Goal: Task Accomplishment & Management: Manage account settings

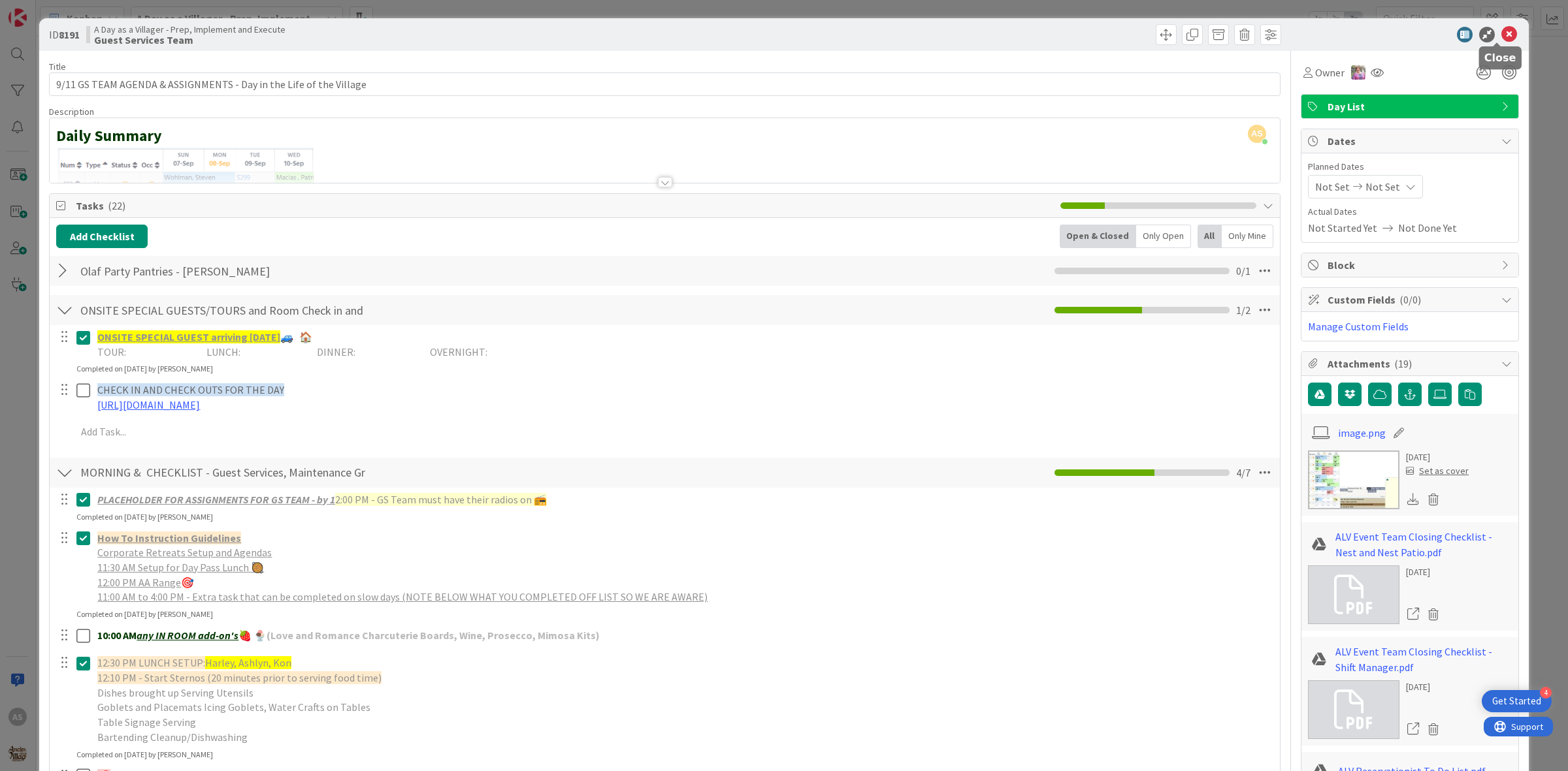
click at [1501, 38] on icon at bounding box center [1509, 35] width 16 height 16
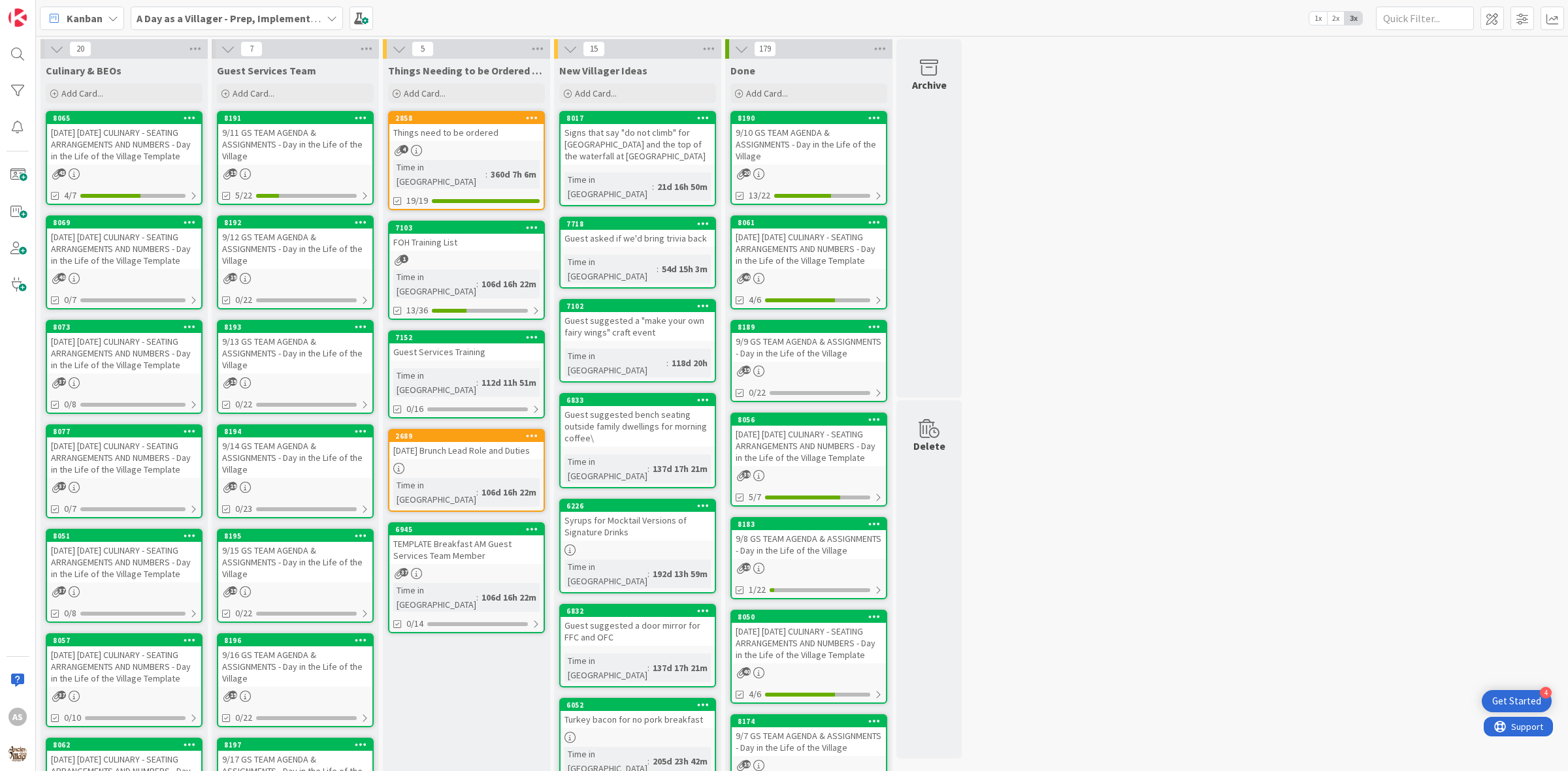
click at [127, 154] on div "[DATE] [DATE] CULINARY - SEATING ARRANGEMENTS AND NUMBERS - Day in the Life of …" at bounding box center [124, 144] width 154 height 40
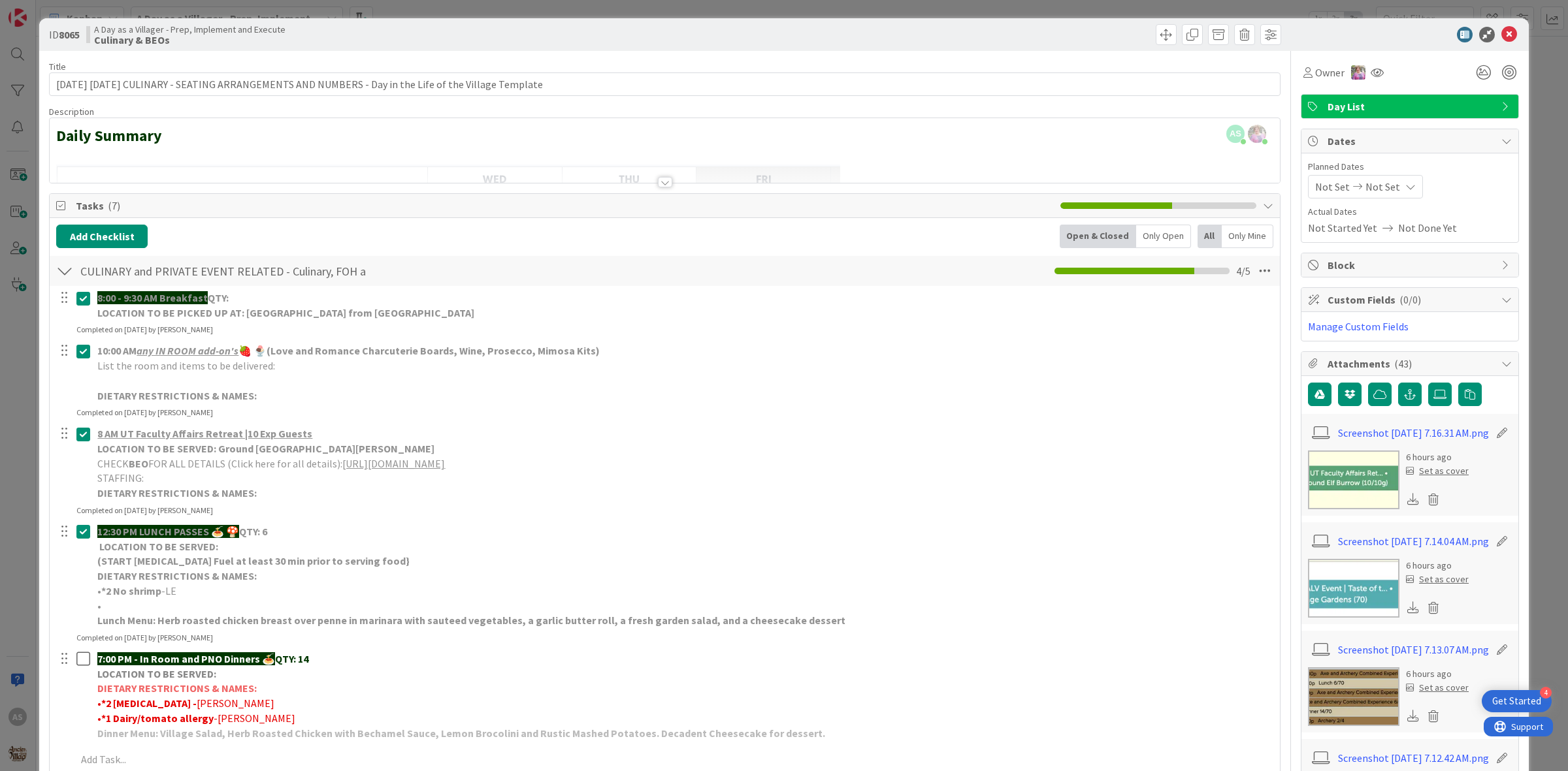
click at [373, 468] on link "[URL][DOMAIN_NAME]" at bounding box center [394, 463] width 103 height 13
click at [1501, 32] on icon at bounding box center [1509, 35] width 16 height 16
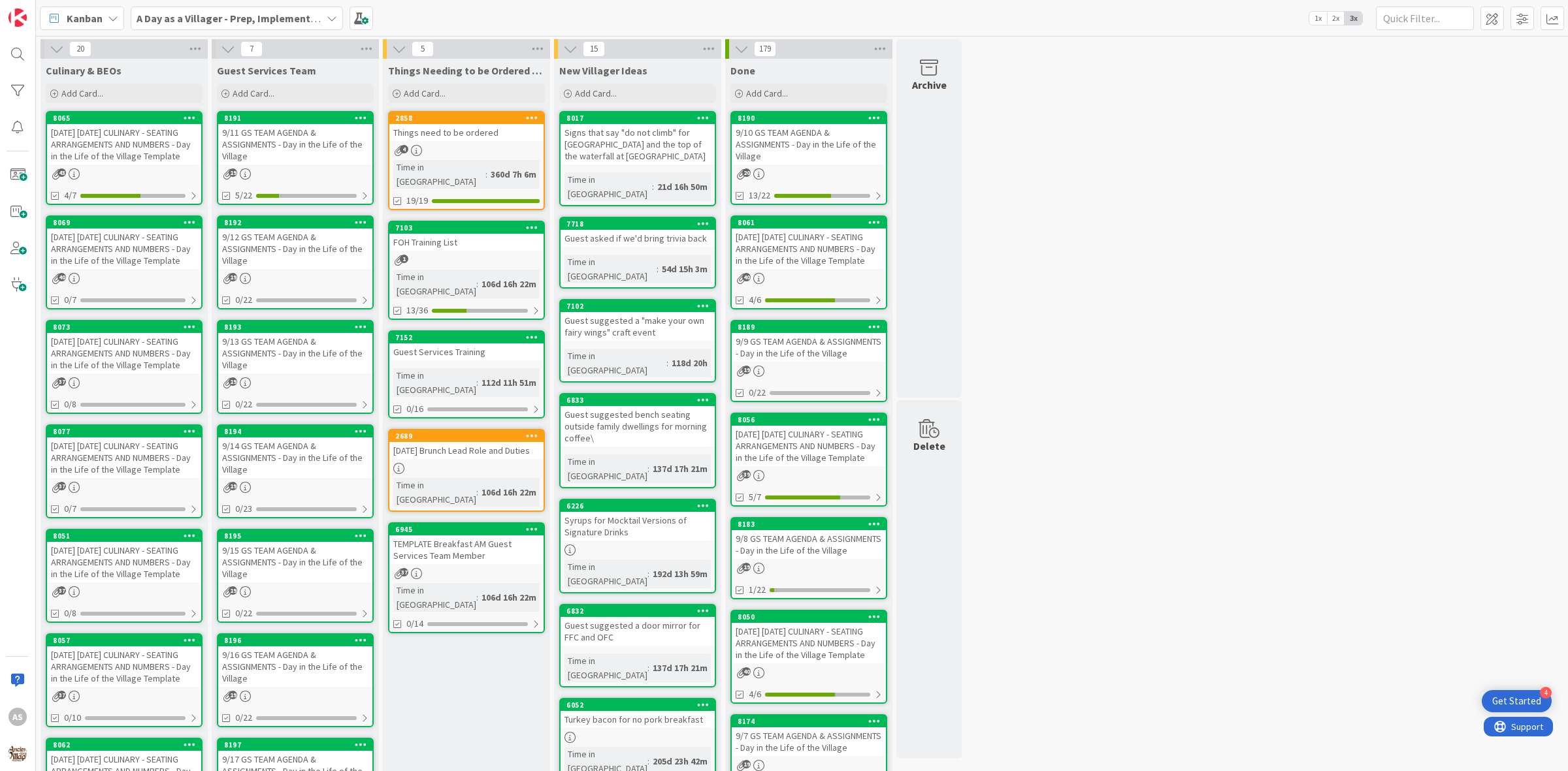
click at [415, 128] on div "Things need to be ordered" at bounding box center [466, 133] width 154 height 17
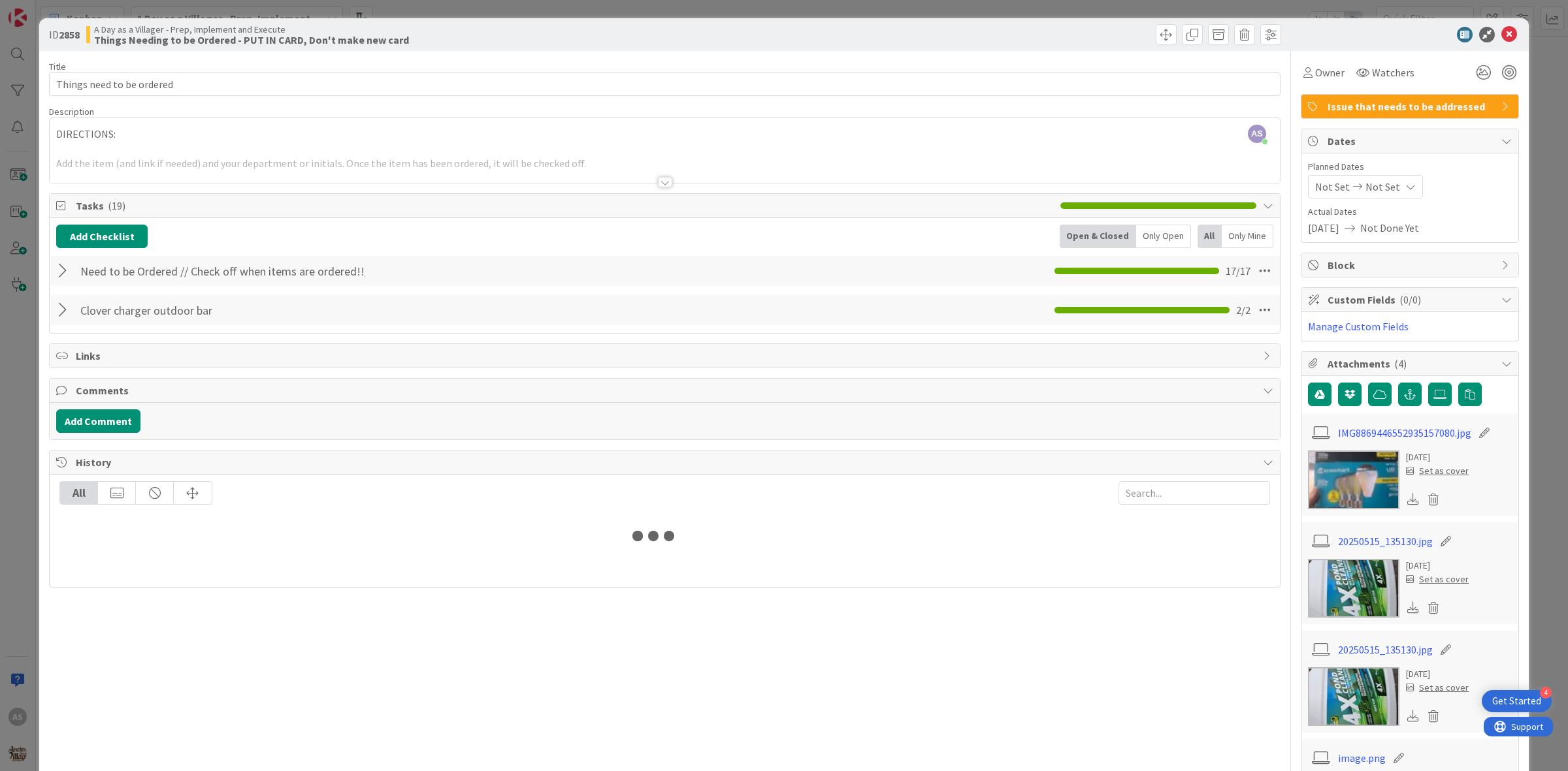
click at [59, 268] on div at bounding box center [65, 271] width 17 height 24
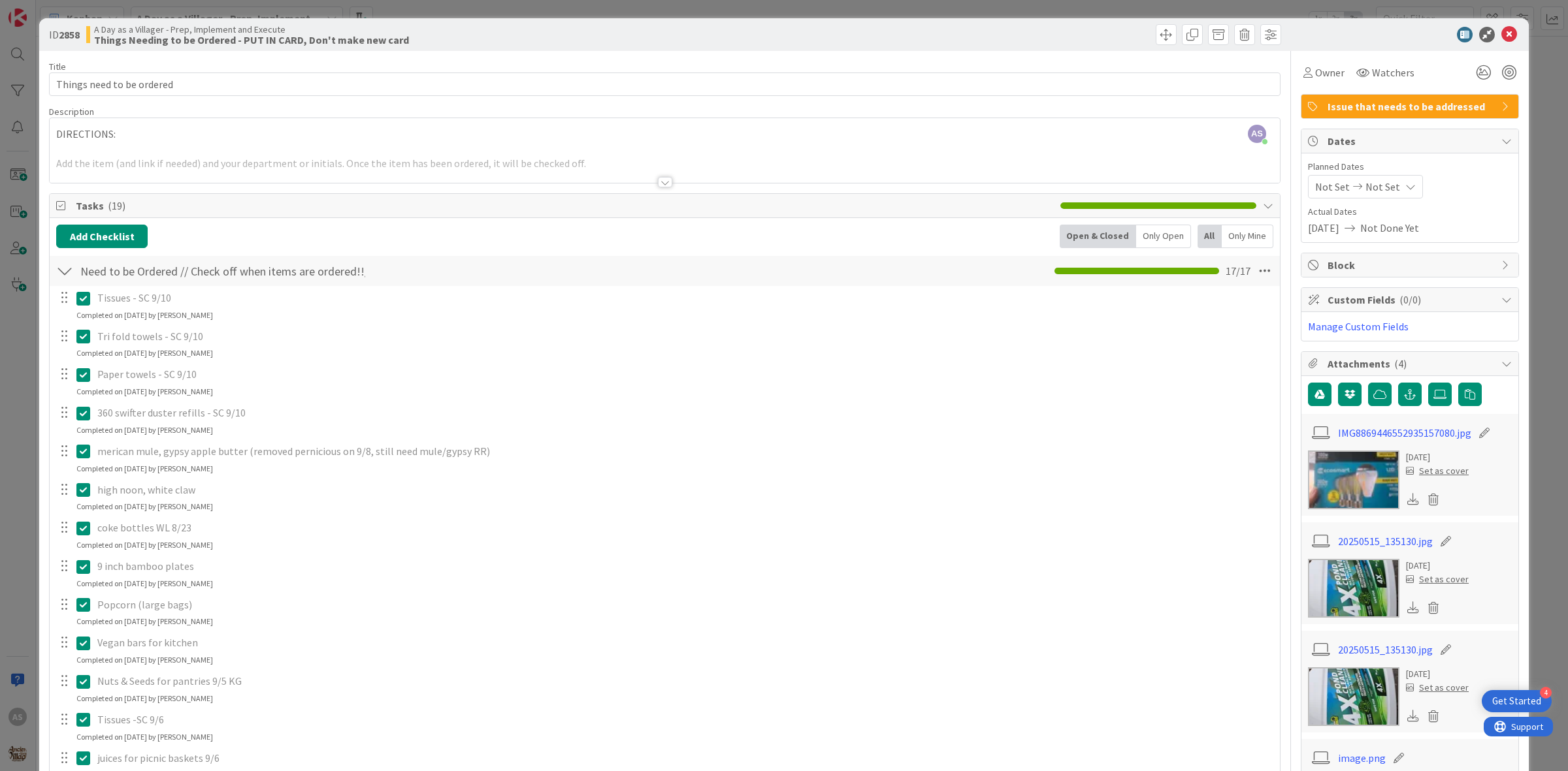
click at [65, 375] on div at bounding box center [64, 374] width 17 height 19
click at [269, 386] on div "Paper towels - SC 9/10 Update Cancel Completed on [DATE] by [PERSON_NAME]" at bounding box center [664, 380] width 1229 height 35
click at [174, 388] on div "Completed on [DATE] by [PERSON_NAME]" at bounding box center [144, 392] width 137 height 12
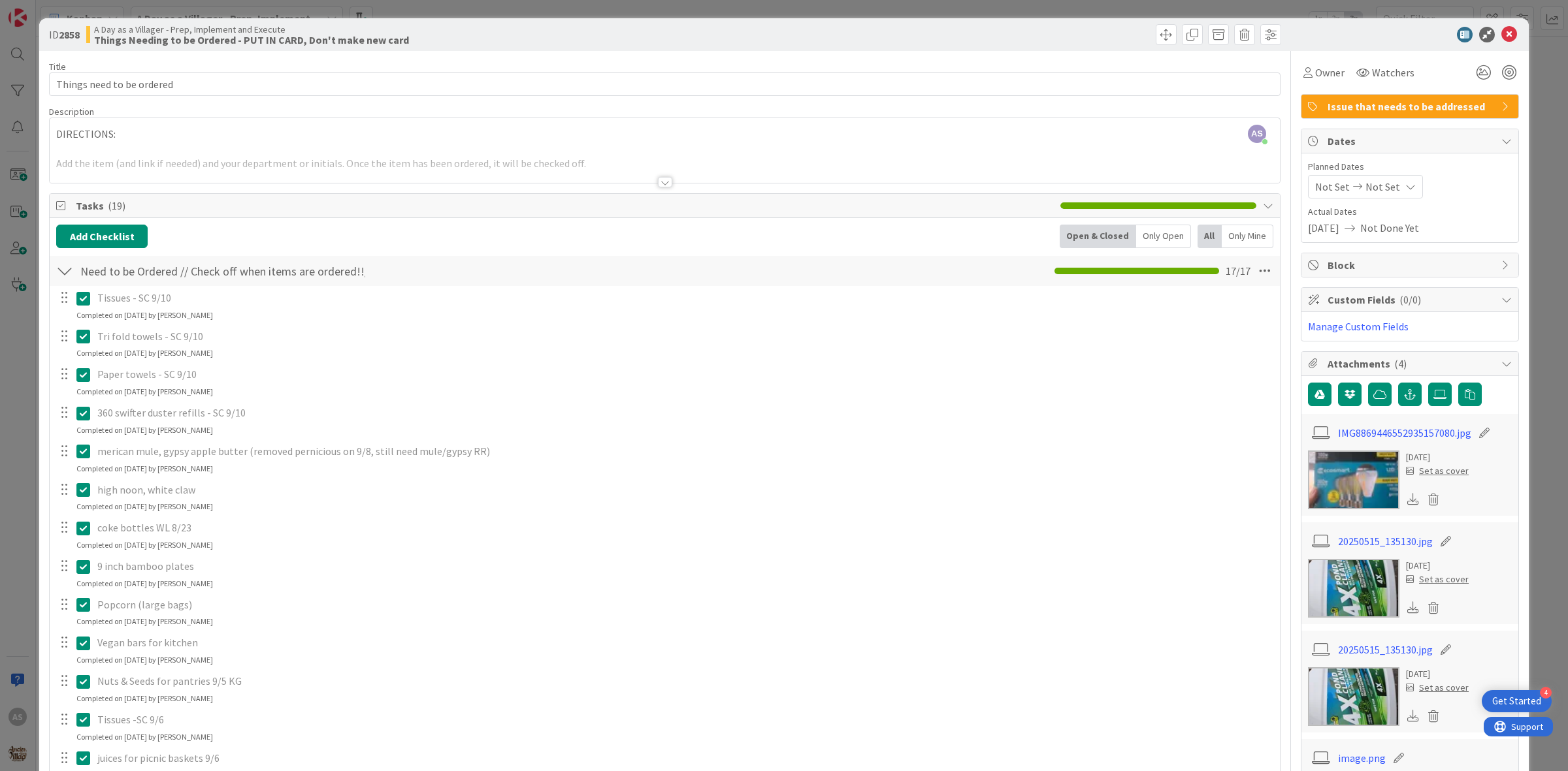
click at [160, 382] on p "Paper towels - SC 9/10" at bounding box center [684, 374] width 1173 height 15
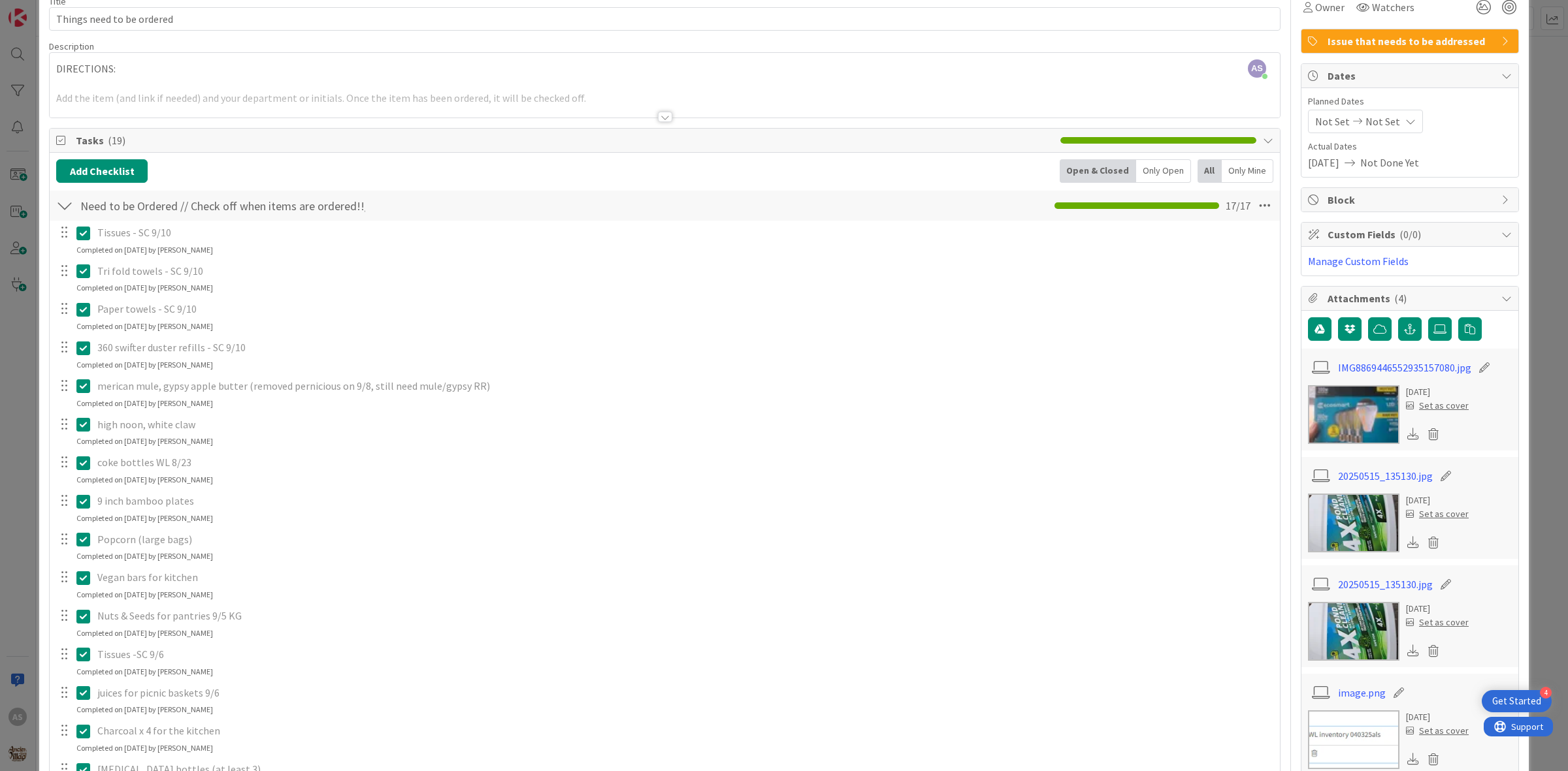
scroll to position [52, 0]
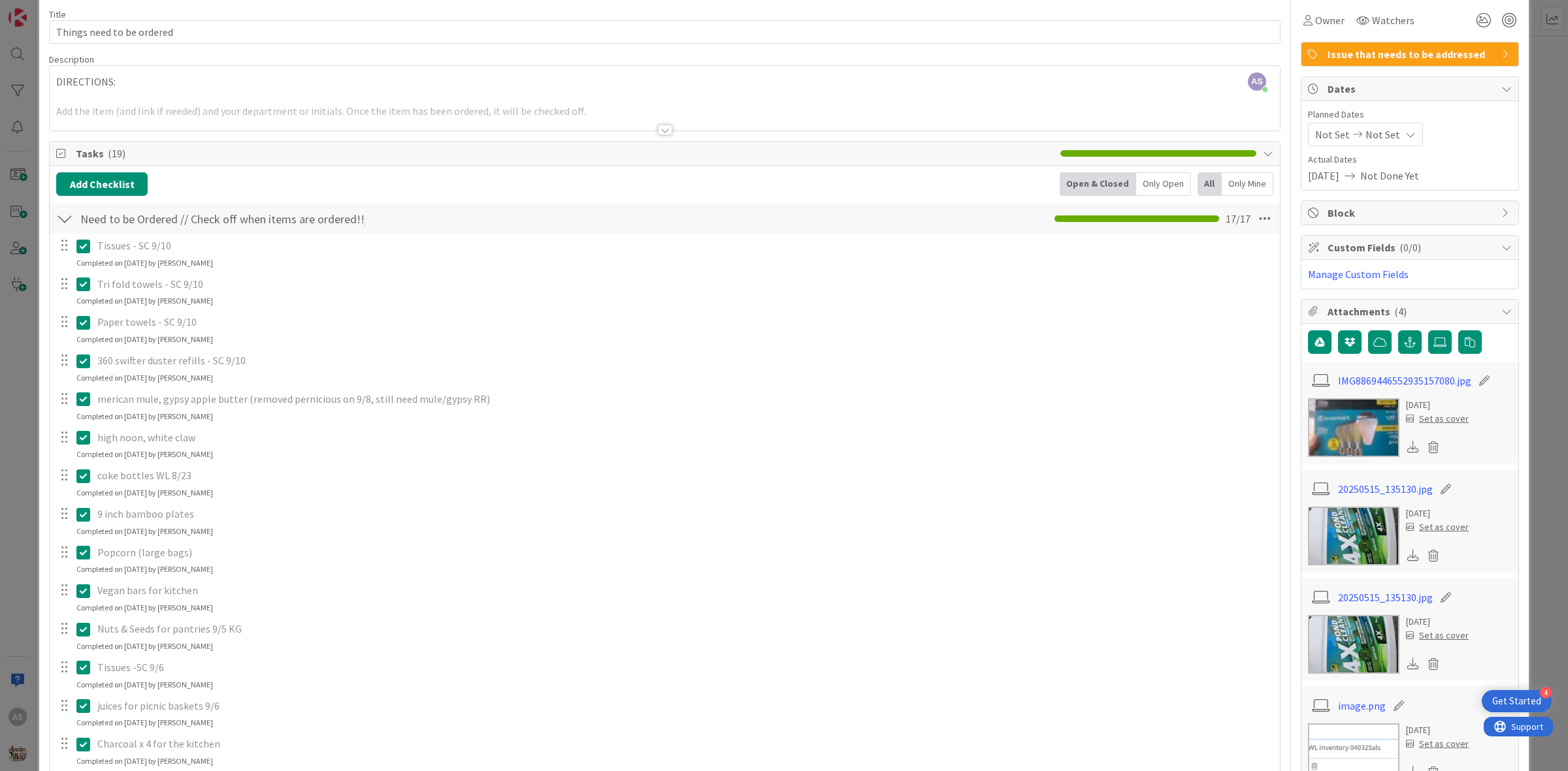
click at [85, 282] on icon at bounding box center [83, 284] width 14 height 16
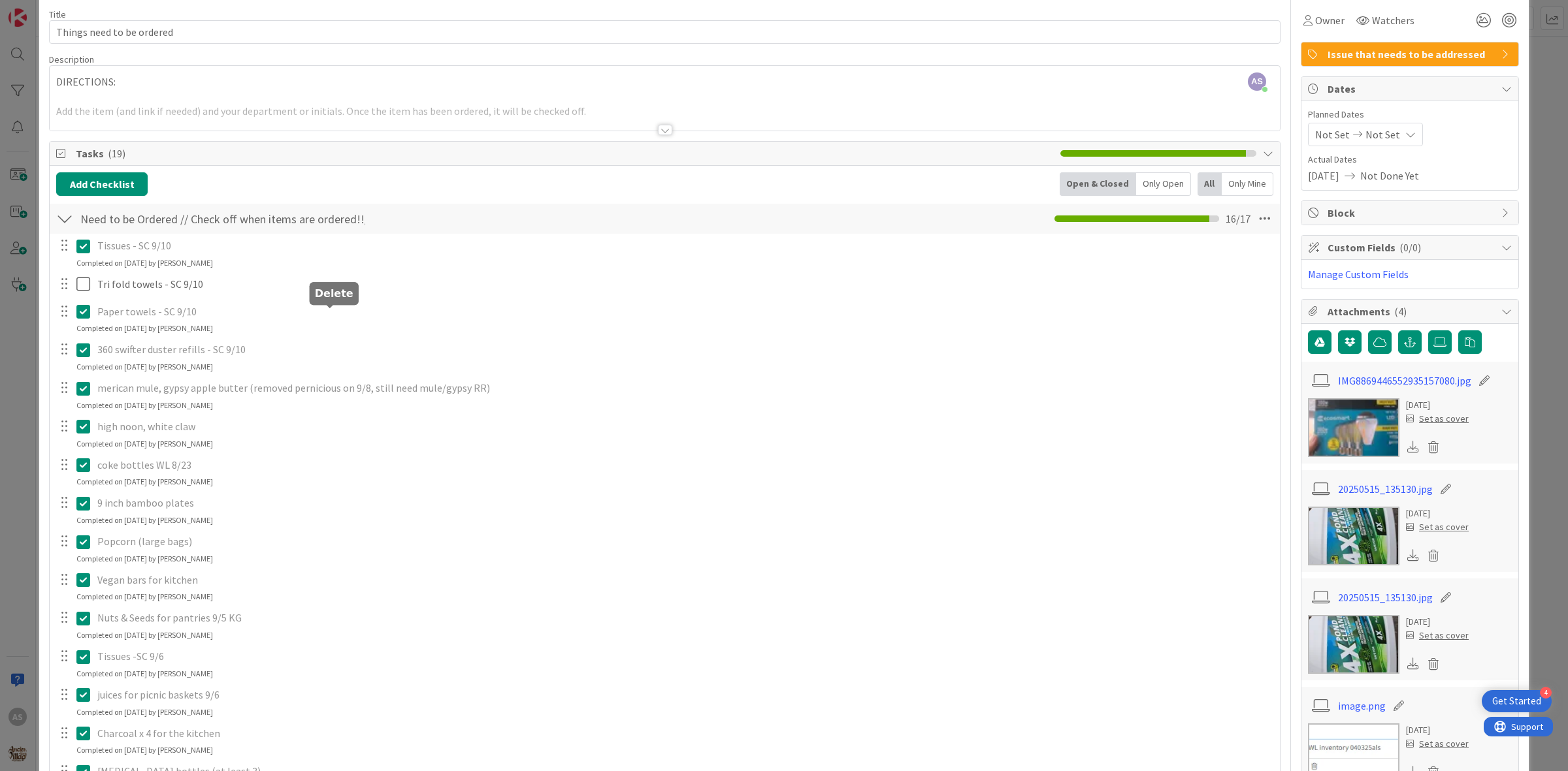
click at [329, 309] on div at bounding box center [330, 306] width 9 height 4
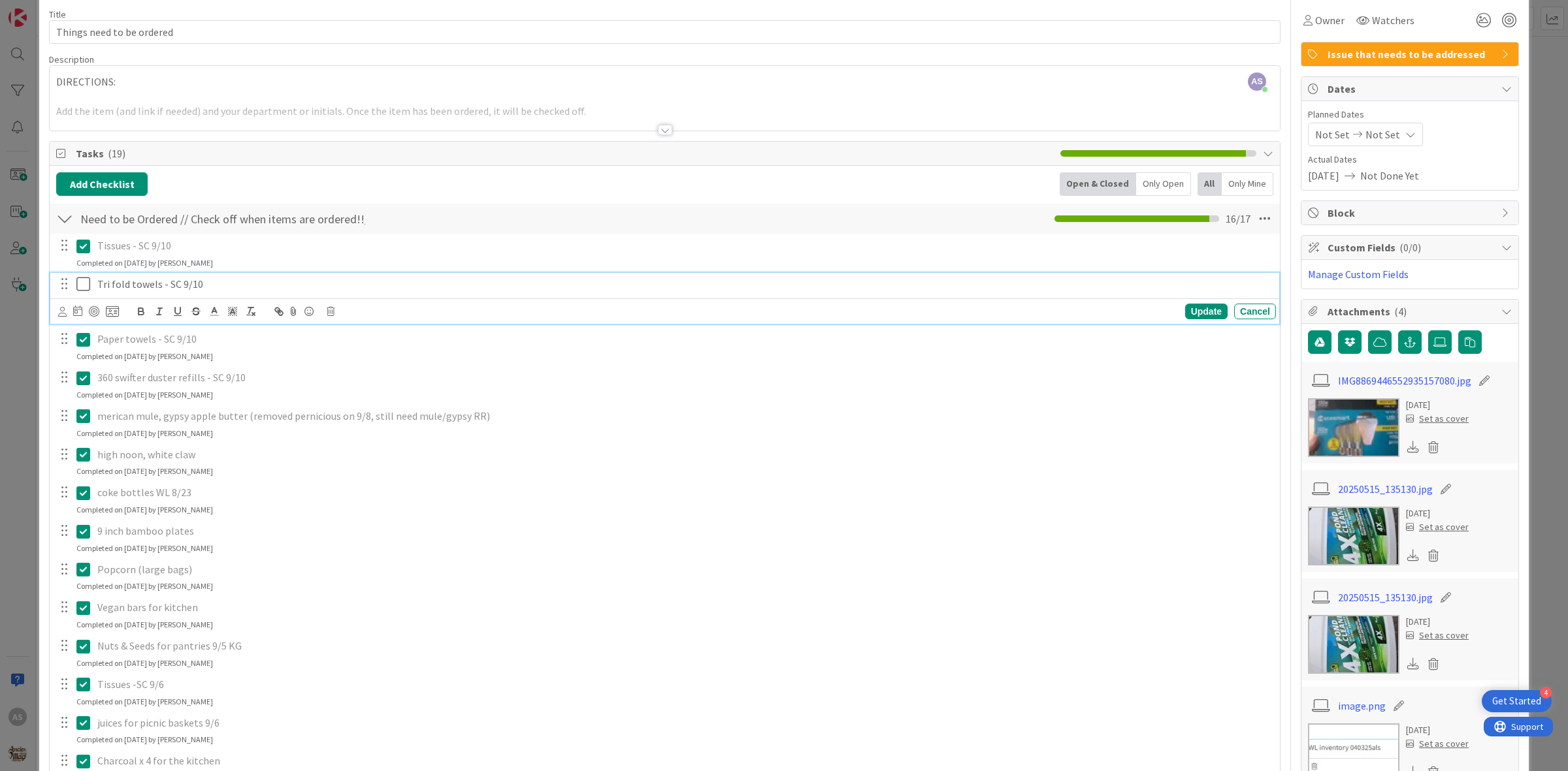
click at [206, 292] on p "Tri fold towels - SC 9/10" at bounding box center [684, 284] width 1173 height 15
click at [331, 311] on icon at bounding box center [330, 311] width 8 height 9
click at [365, 367] on div "Delete" at bounding box center [363, 367] width 48 height 24
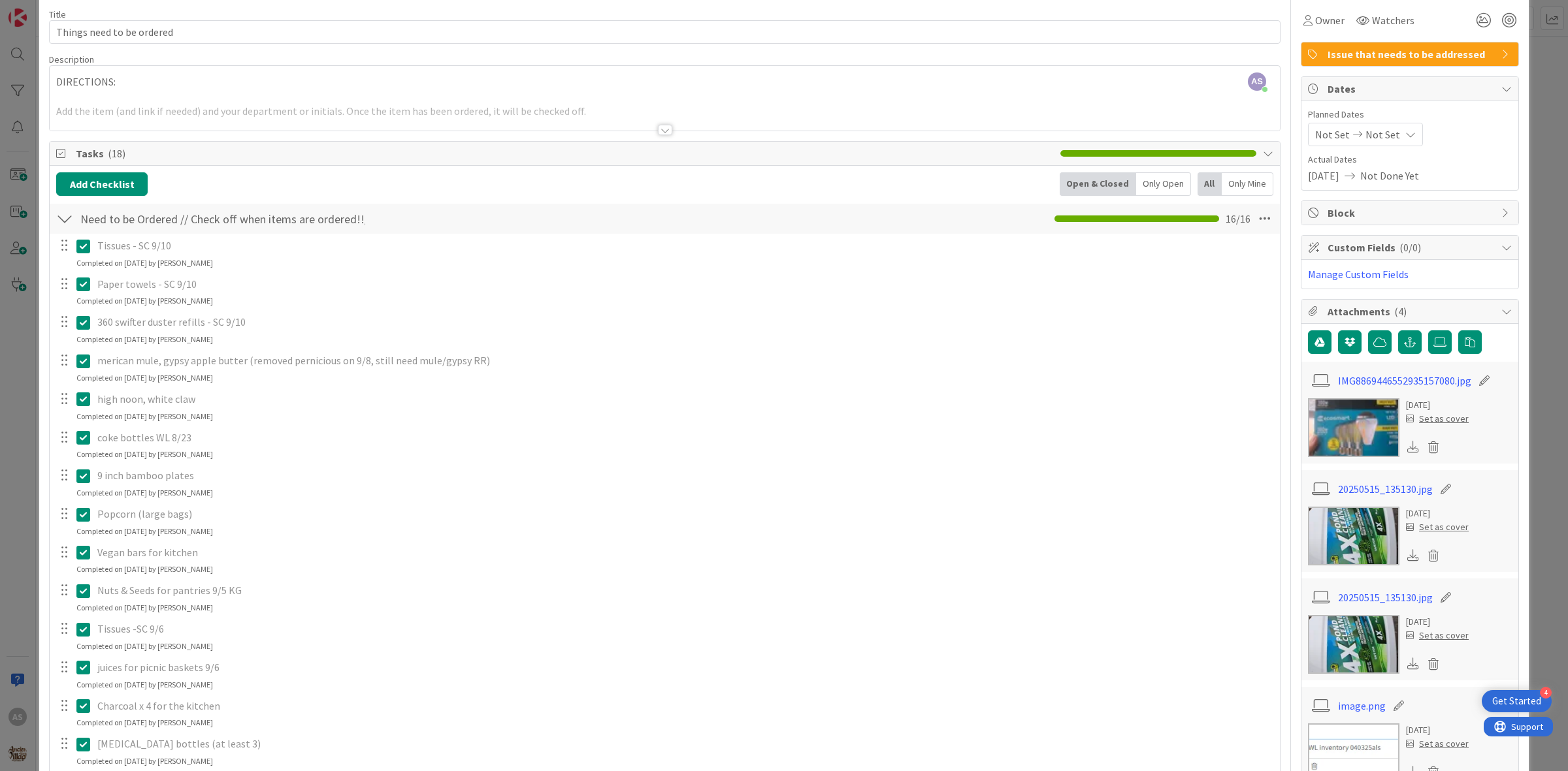
click at [85, 279] on icon at bounding box center [83, 284] width 14 height 16
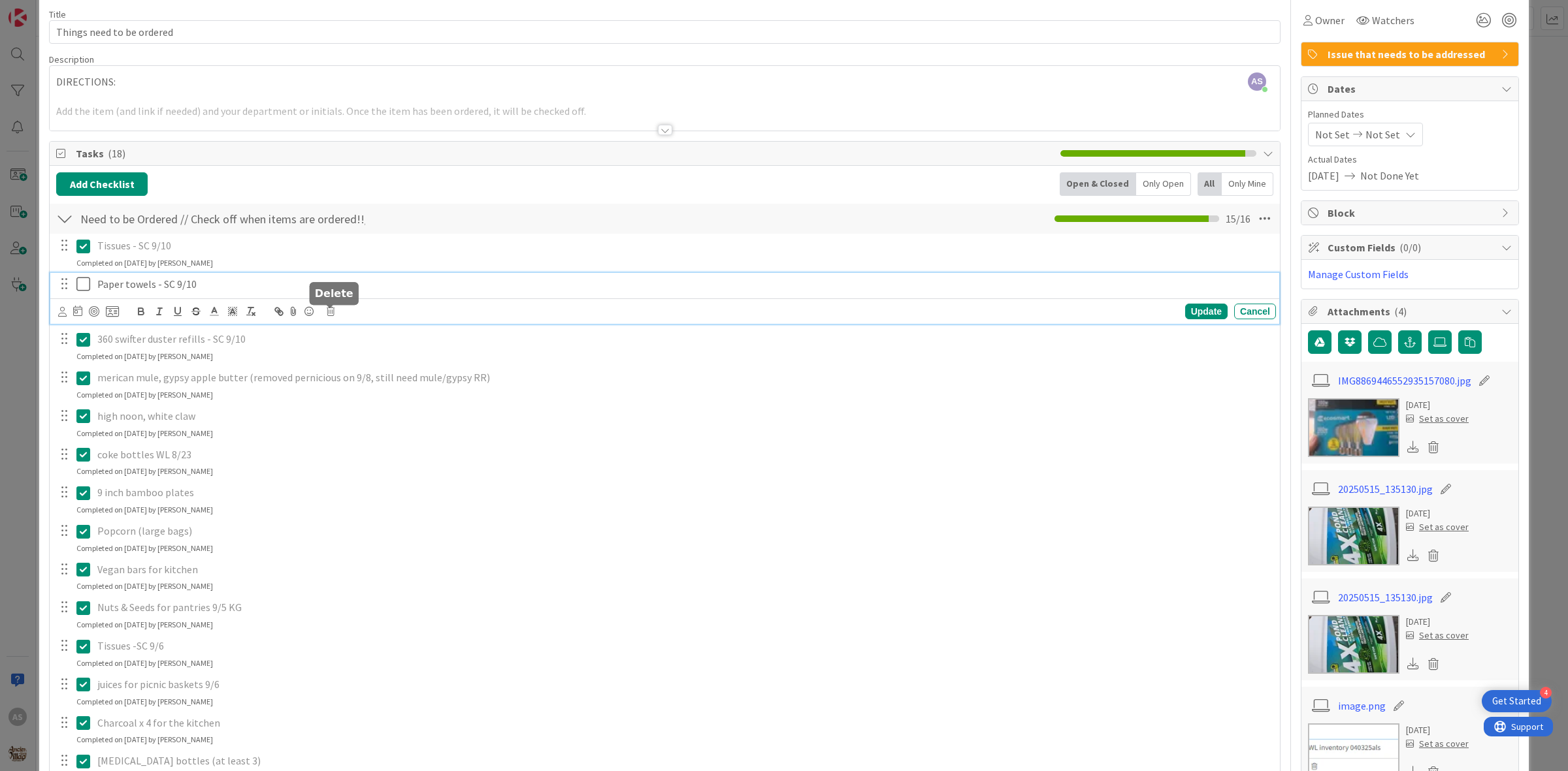
click at [328, 314] on icon at bounding box center [330, 311] width 8 height 9
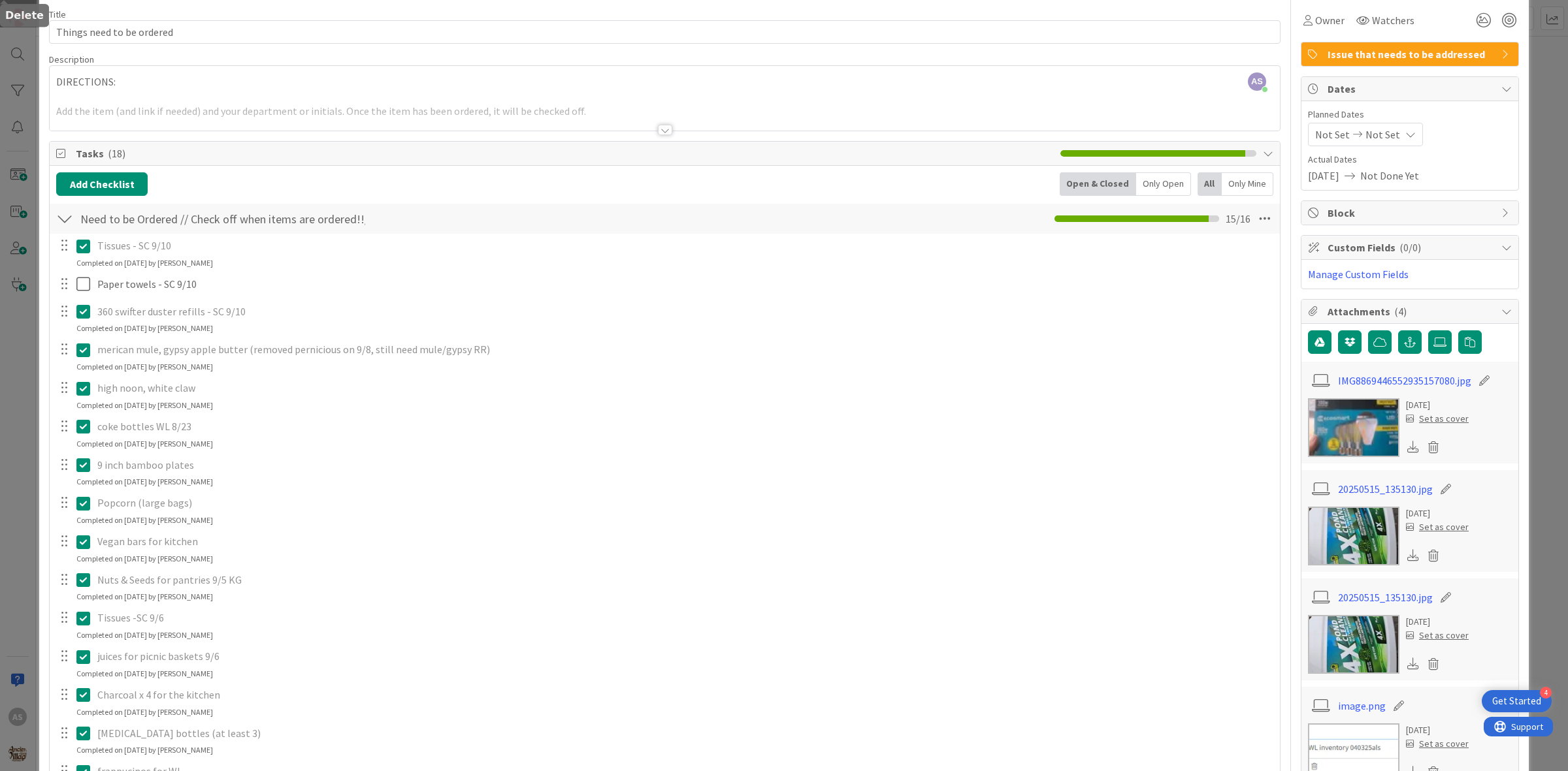
drag, startPoint x: 373, startPoint y: 366, endPoint x: 364, endPoint y: 360, distance: 10.8
click at [371, 366] on div "Tissues - SC 9/10 Update Cancel Completed on [DATE] by [PERSON_NAME] Paper towe…" at bounding box center [664, 549] width 1217 height 632
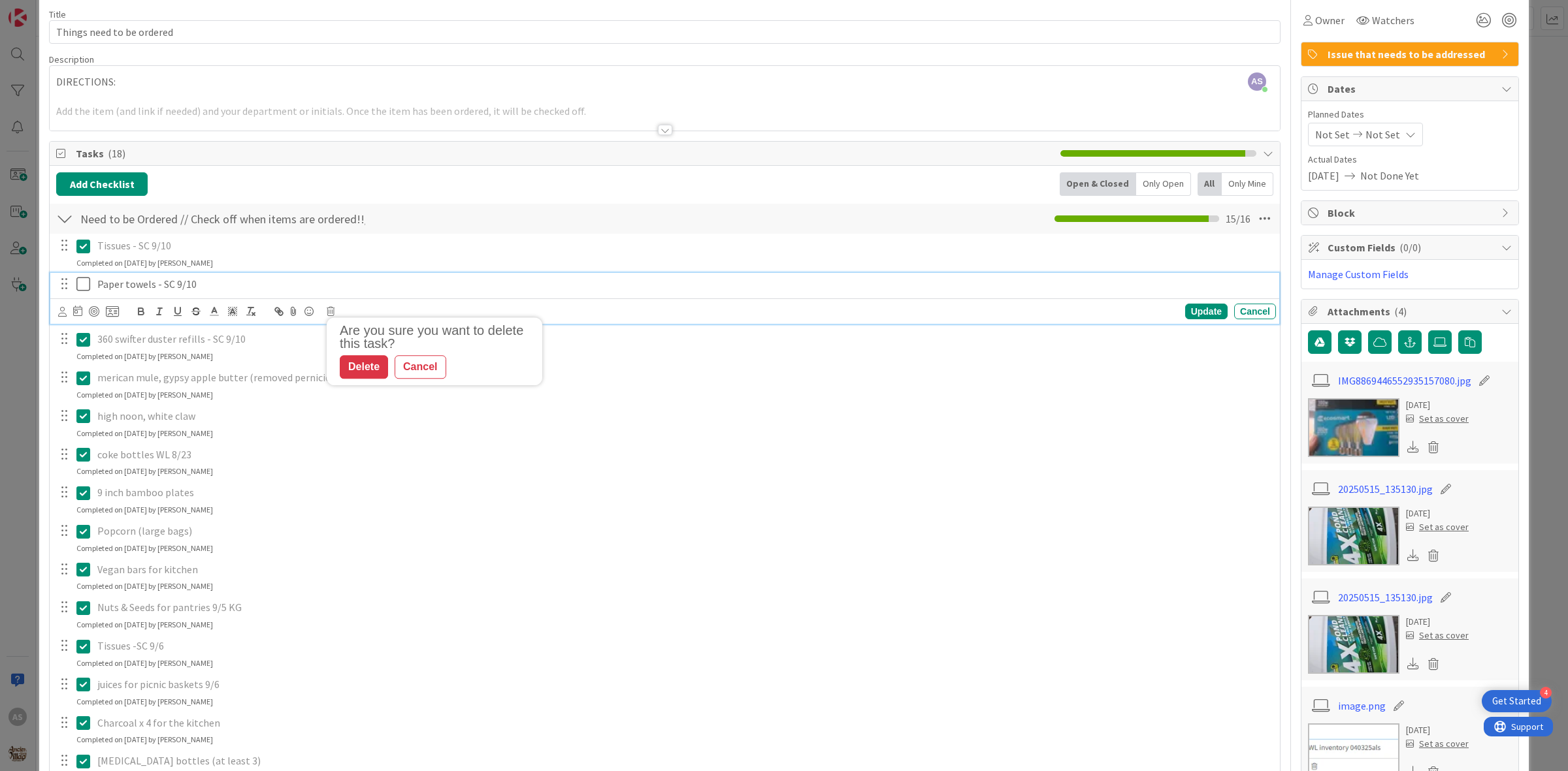
click at [193, 292] on p "Paper towels - SC 9/10" at bounding box center [684, 284] width 1173 height 15
click at [332, 309] on body "4 Get Started AS Kanban A Day as a Villager - Prep, Implement and Execute 1x 2x…" at bounding box center [784, 386] width 1568 height 771
click at [331, 310] on icon at bounding box center [330, 311] width 8 height 9
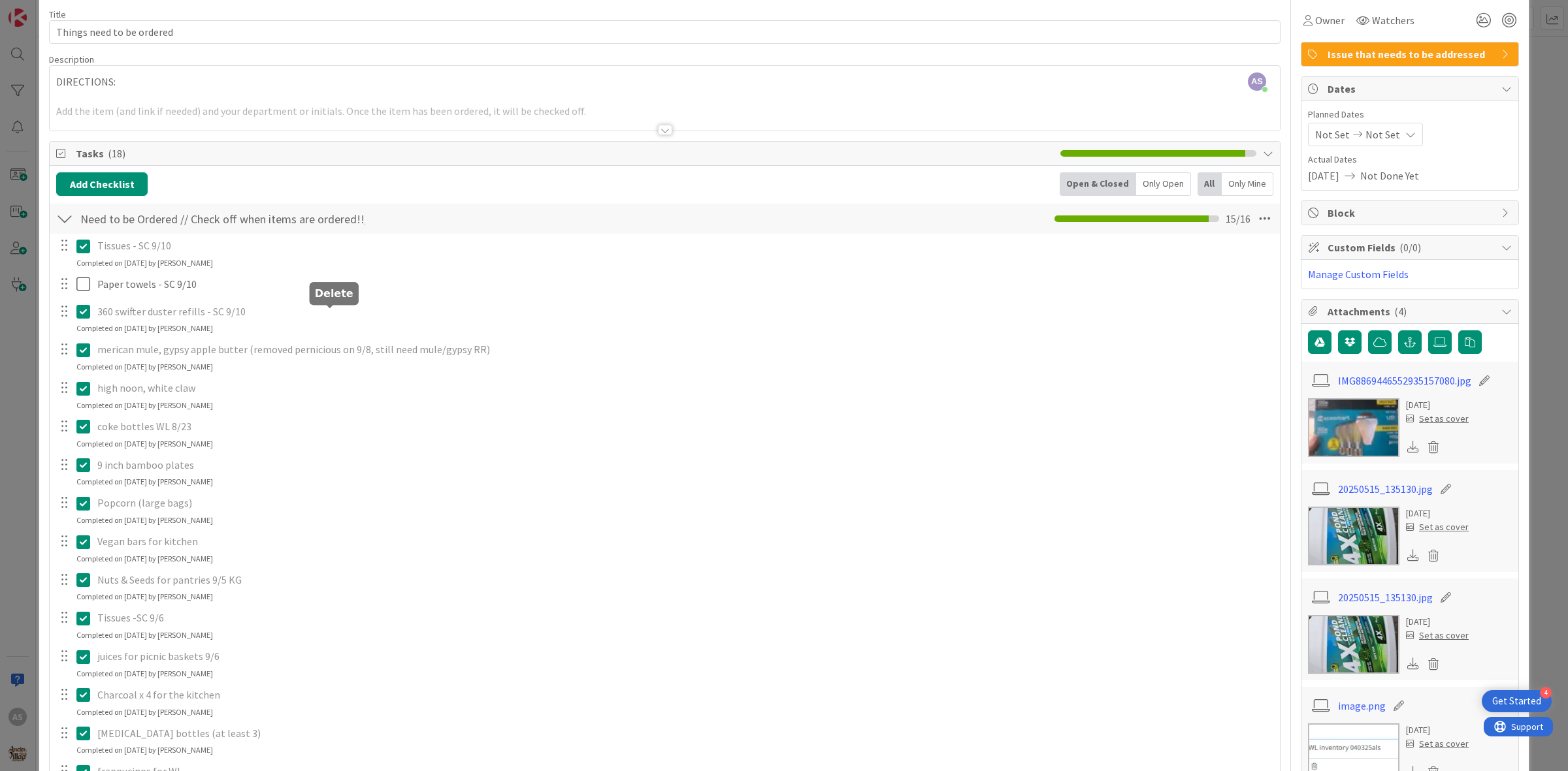
click at [365, 360] on div "Tissues - SC 9/10 Update Cancel Completed on [DATE] by [PERSON_NAME] Paper towe…" at bounding box center [664, 549] width 1217 height 632
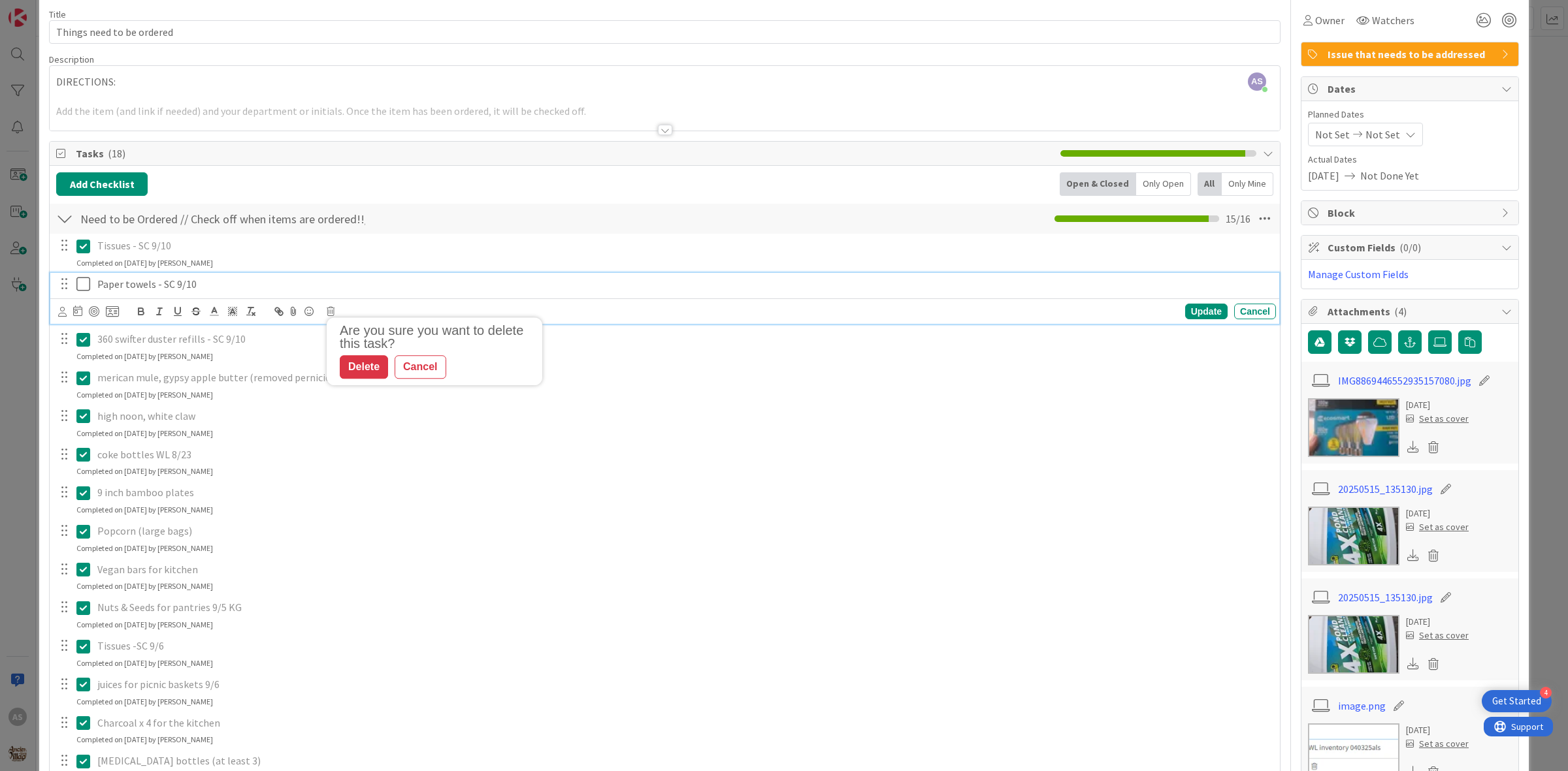
click at [203, 287] on p "Paper towels - SC 9/10" at bounding box center [684, 284] width 1173 height 15
click at [331, 313] on icon at bounding box center [330, 311] width 8 height 9
click at [364, 373] on div "Delete" at bounding box center [363, 367] width 48 height 24
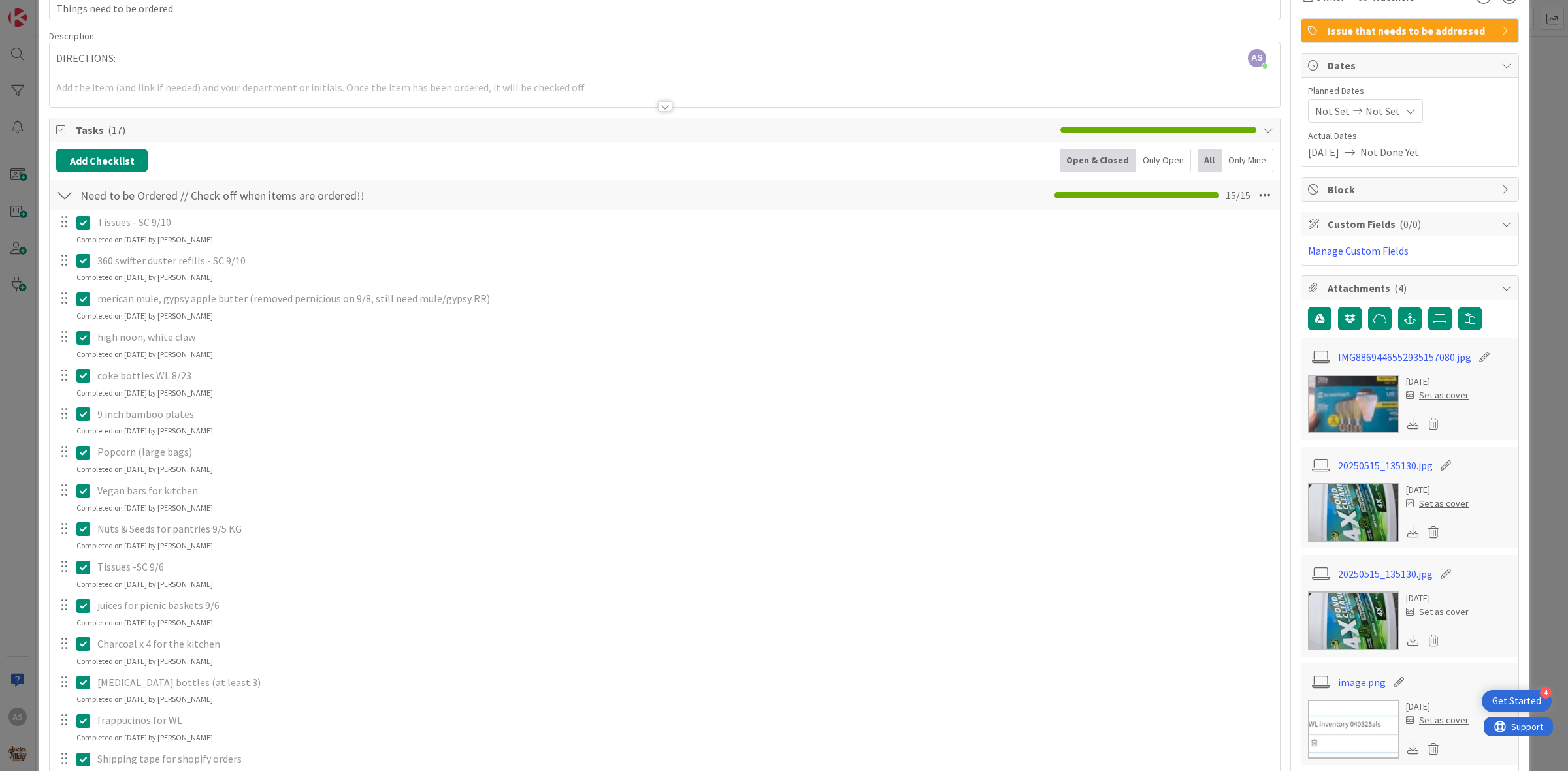
scroll to position [0, 0]
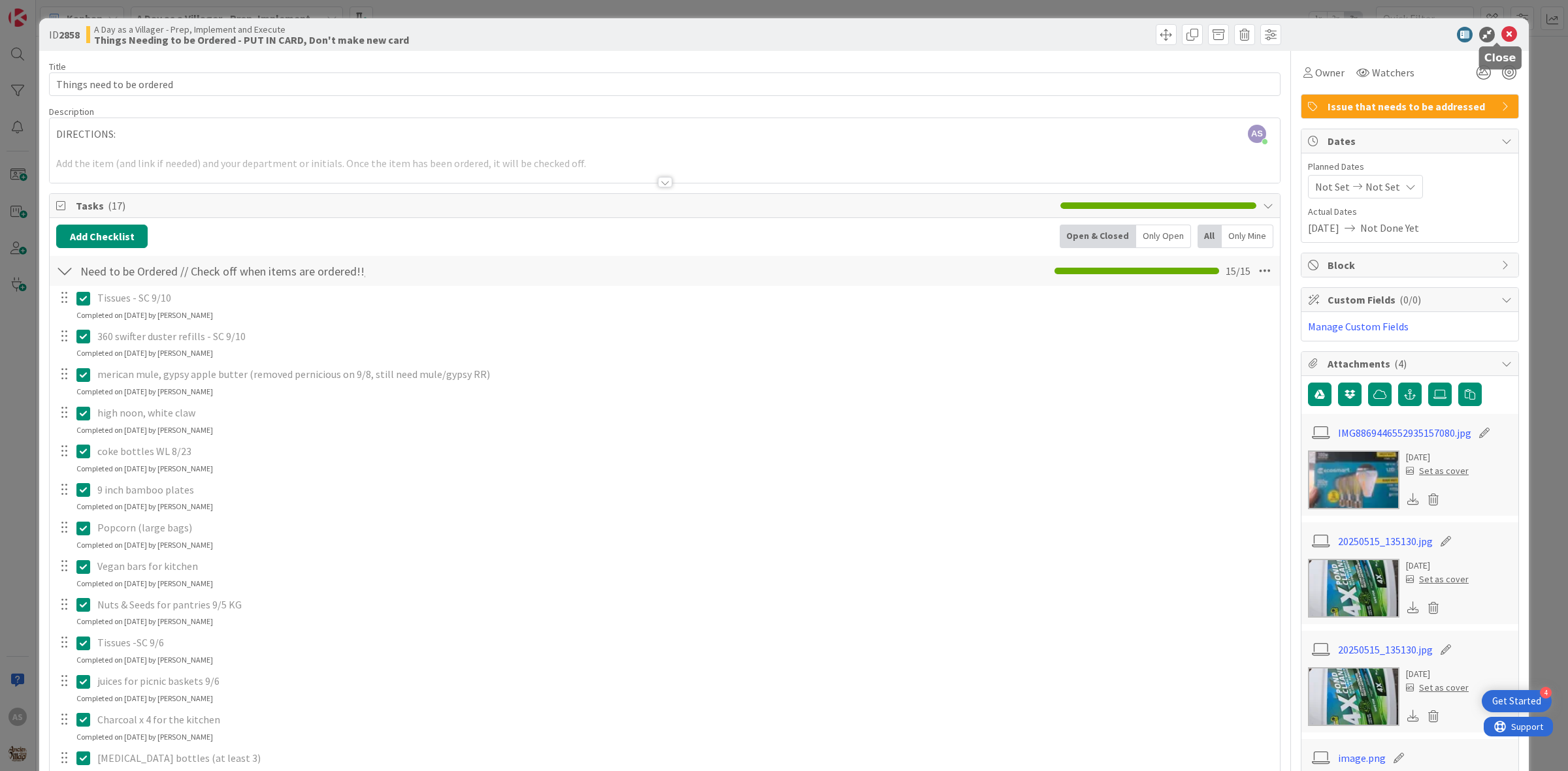
click at [1501, 28] on icon at bounding box center [1509, 35] width 16 height 16
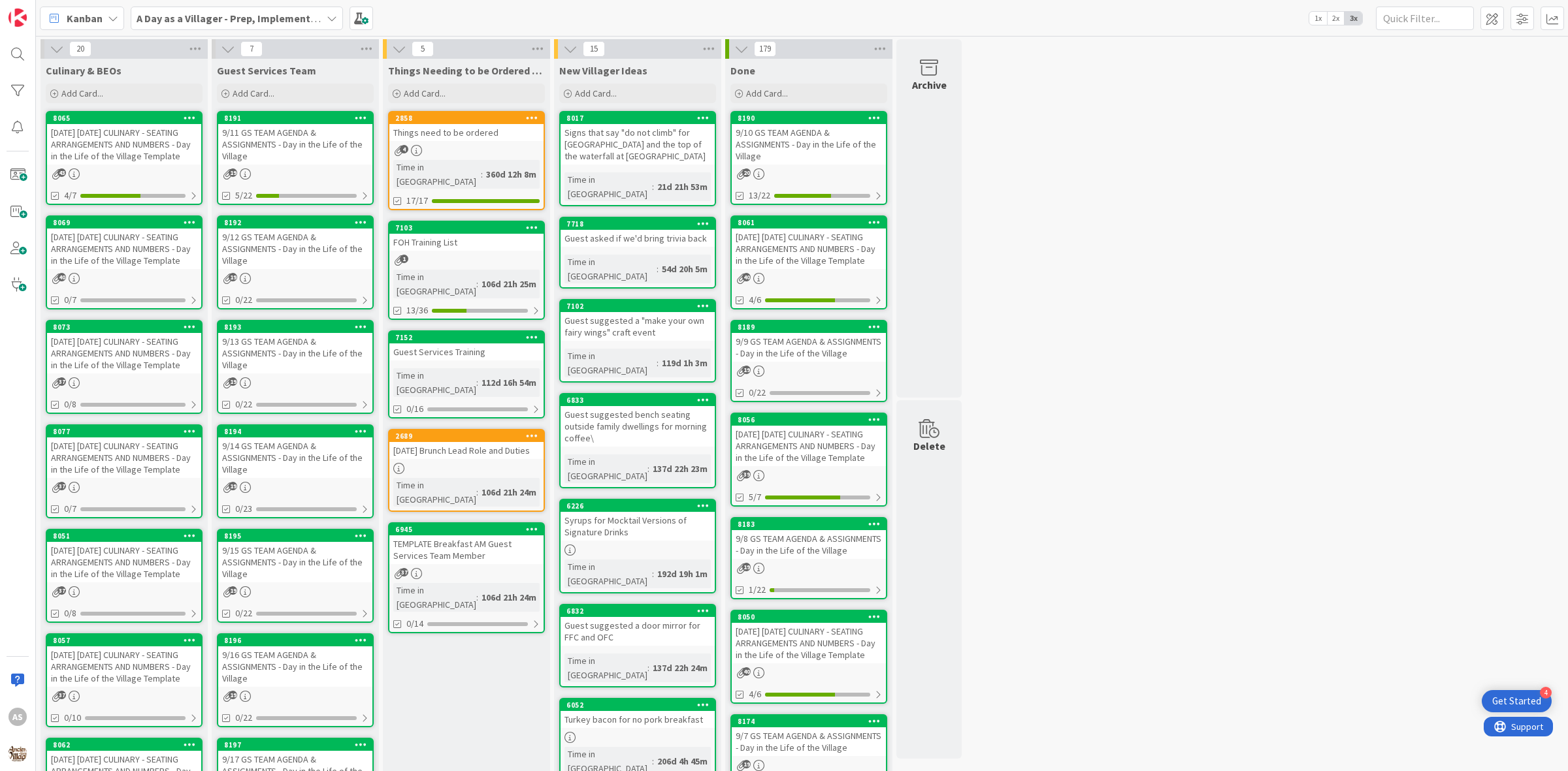
click at [409, 136] on div "Things need to be ordered" at bounding box center [466, 133] width 154 height 17
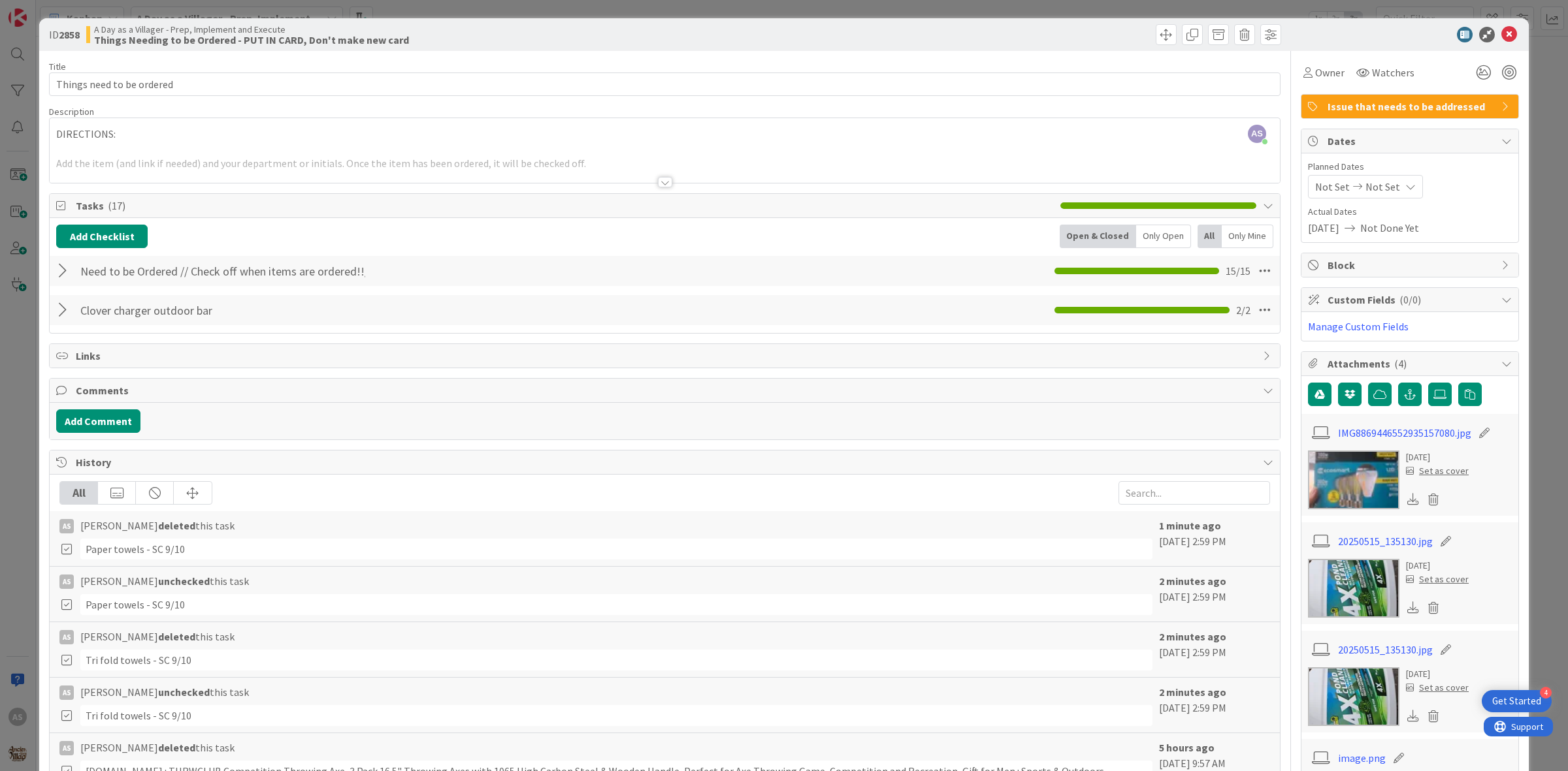
click at [64, 274] on div at bounding box center [65, 271] width 17 height 24
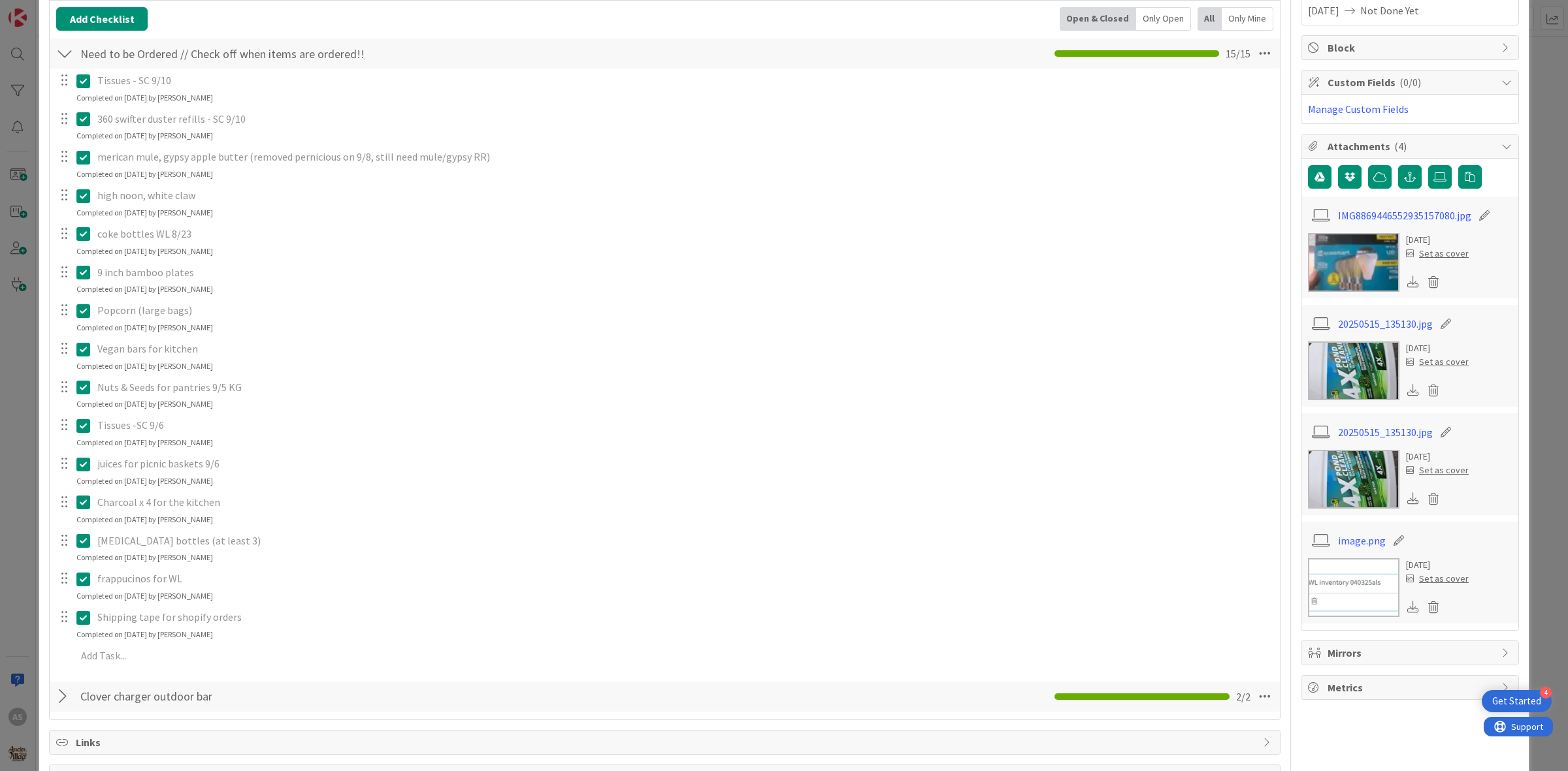
scroll to position [245, 0]
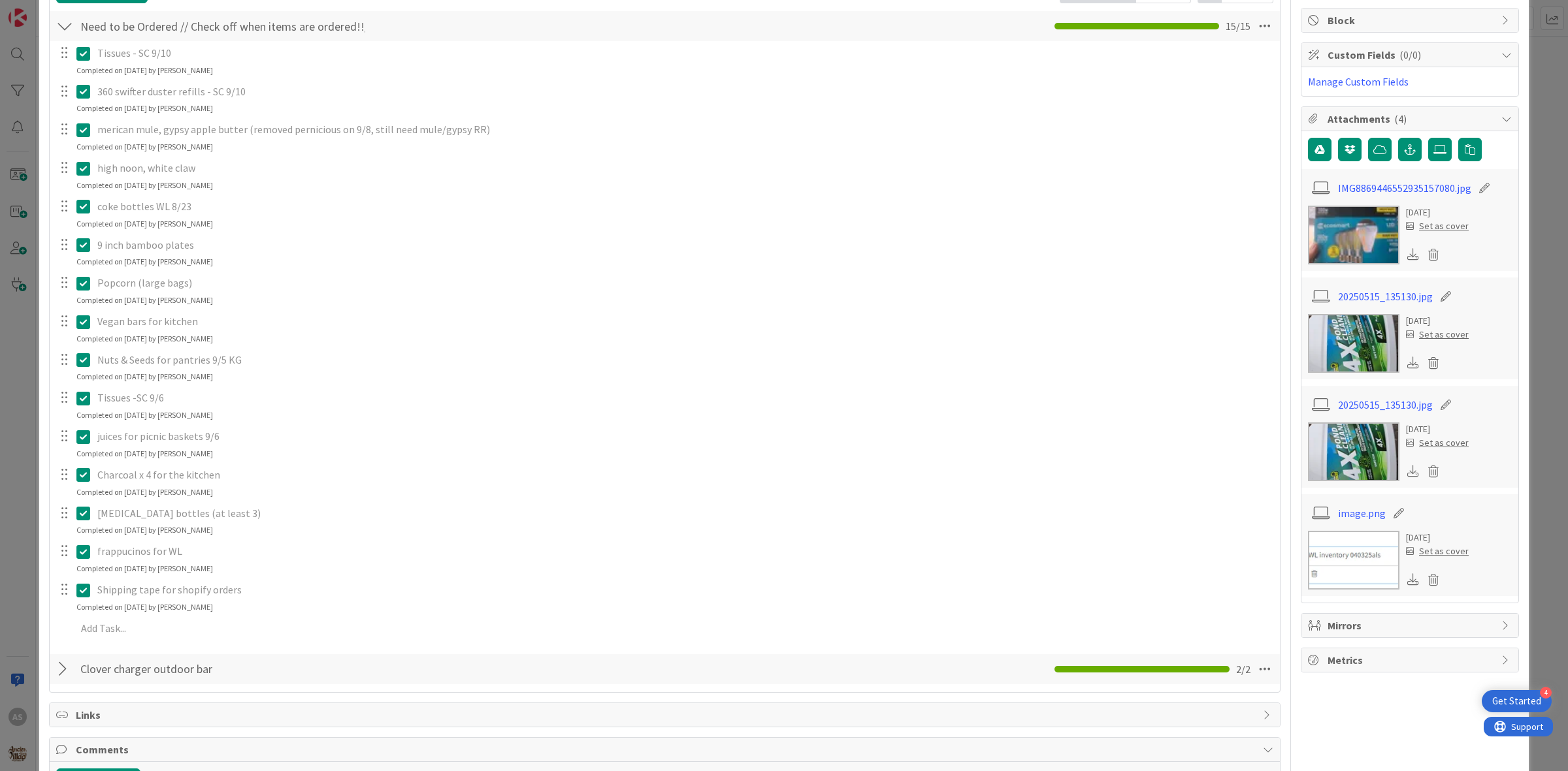
click at [85, 402] on icon at bounding box center [83, 398] width 14 height 16
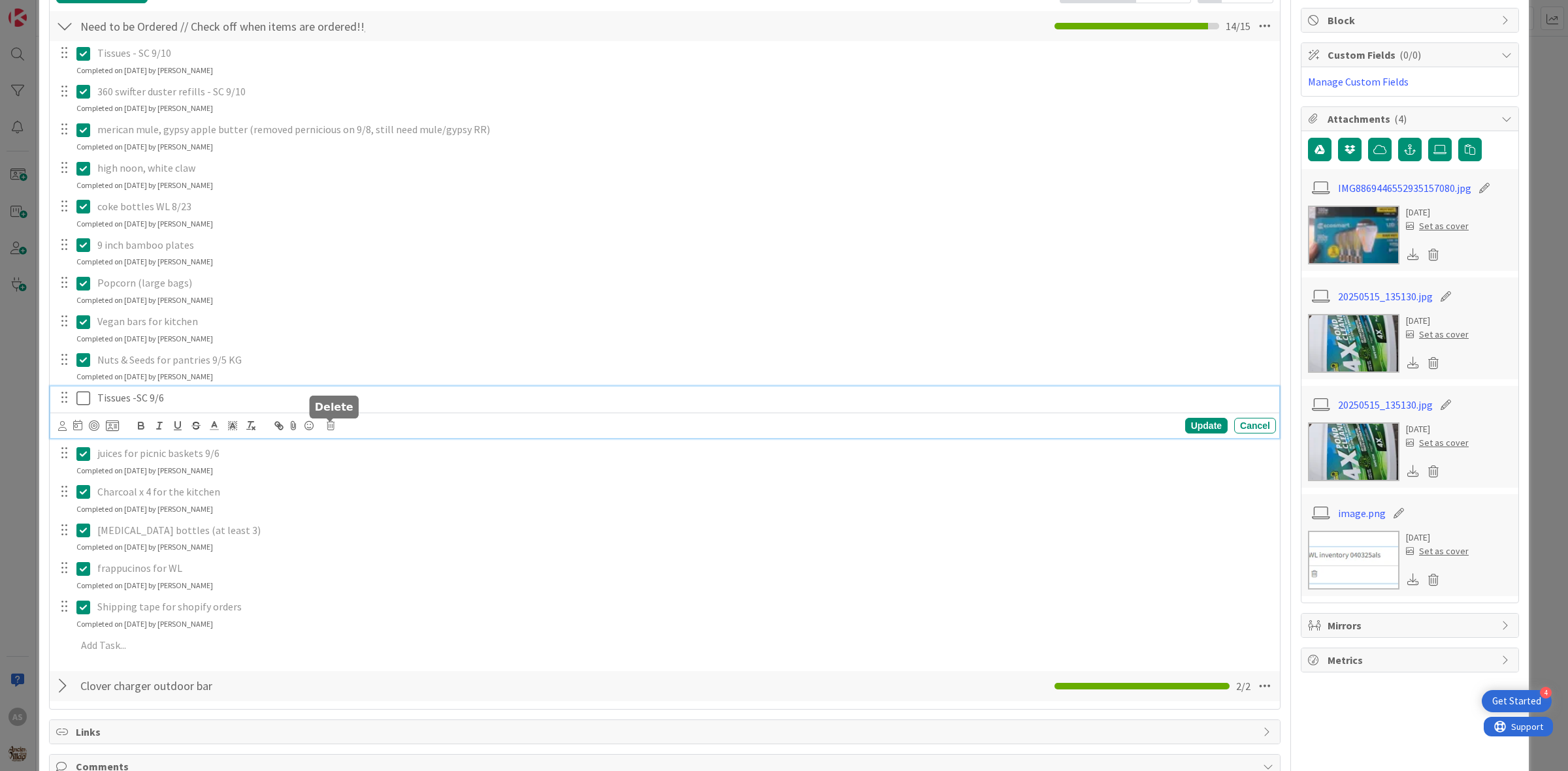
click at [328, 426] on icon at bounding box center [330, 425] width 8 height 9
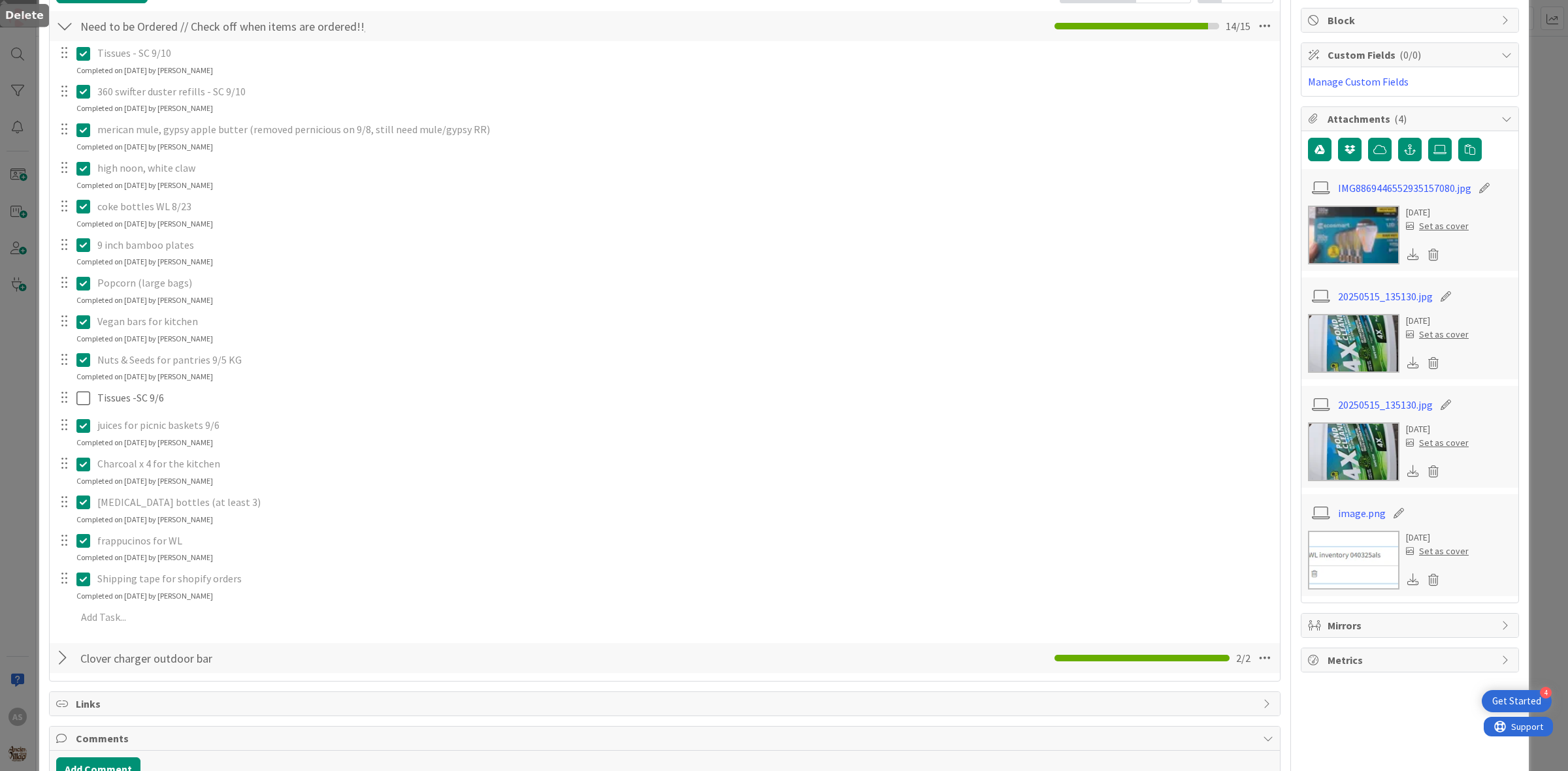
click at [360, 477] on div "Tissues - SC 9/10 Update Cancel Completed on [DATE] by [PERSON_NAME] 360 swifte…" at bounding box center [664, 337] width 1217 height 593
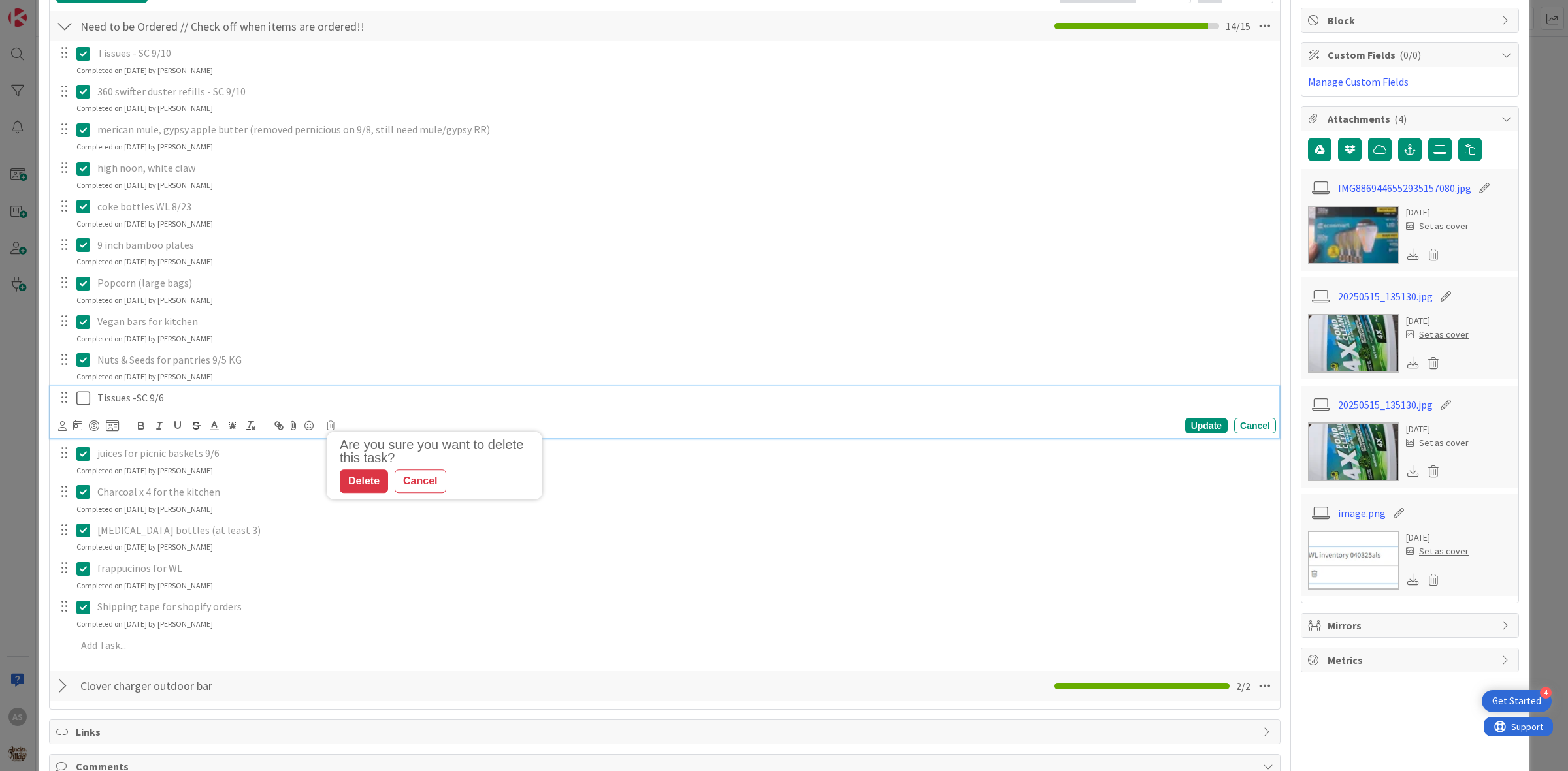
click at [196, 400] on p "Tissues -SC 9/6" at bounding box center [684, 398] width 1173 height 15
click at [332, 429] on icon at bounding box center [330, 425] width 8 height 9
click at [360, 482] on div "Delete" at bounding box center [363, 481] width 48 height 24
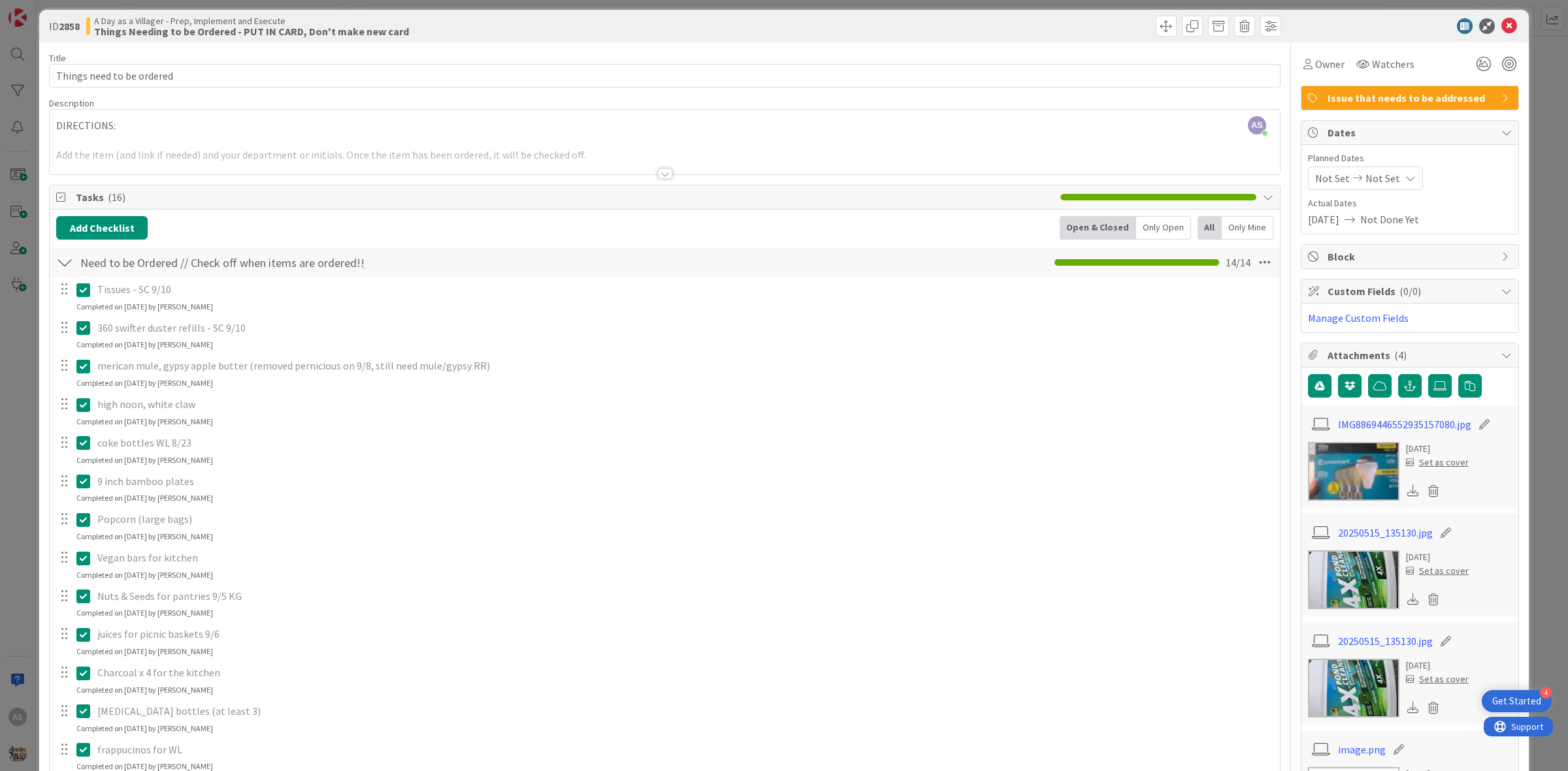
scroll to position [0, 0]
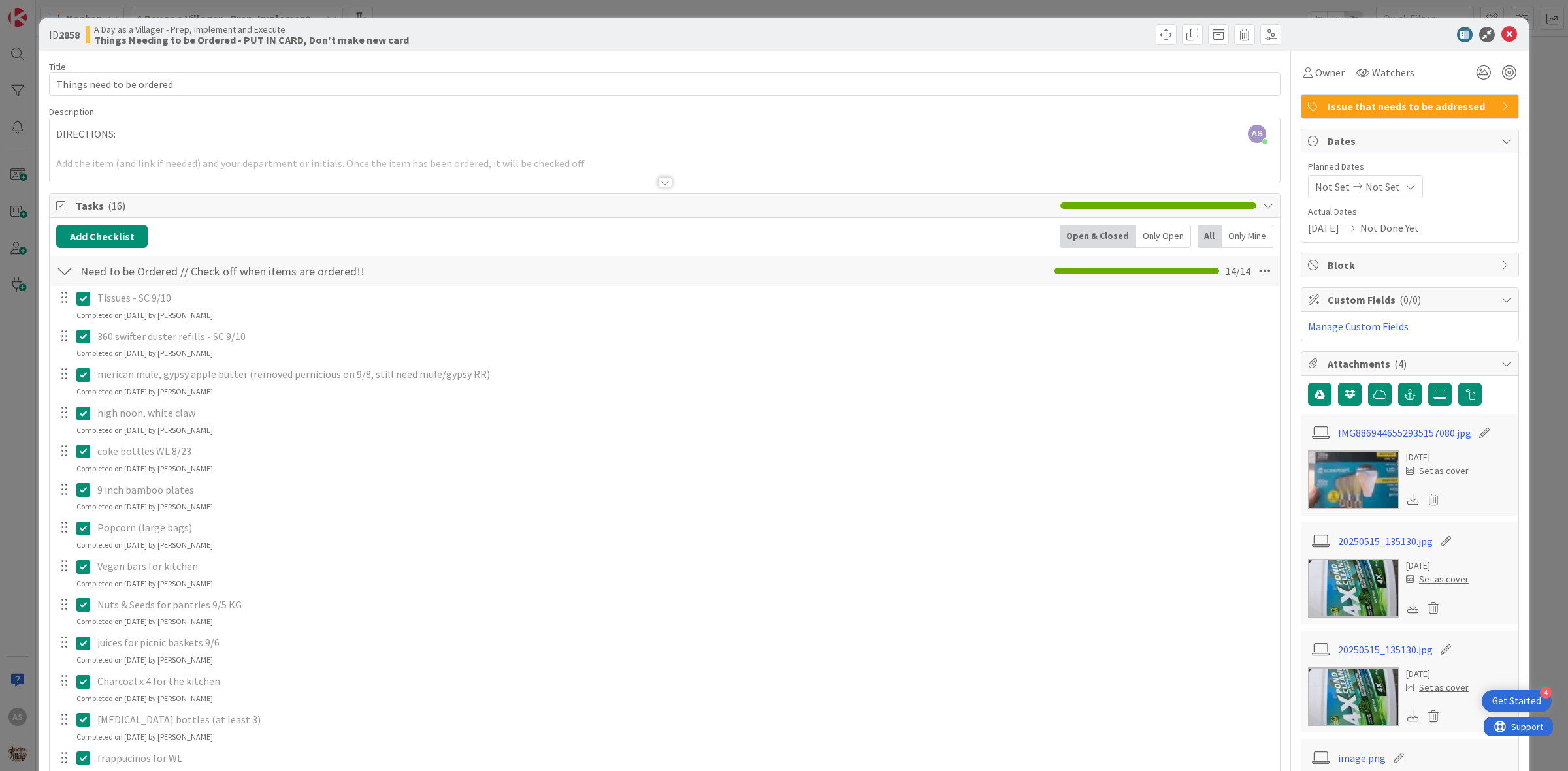
drag, startPoint x: 80, startPoint y: 298, endPoint x: 128, endPoint y: 308, distance: 49.0
click at [80, 299] on icon at bounding box center [83, 298] width 14 height 16
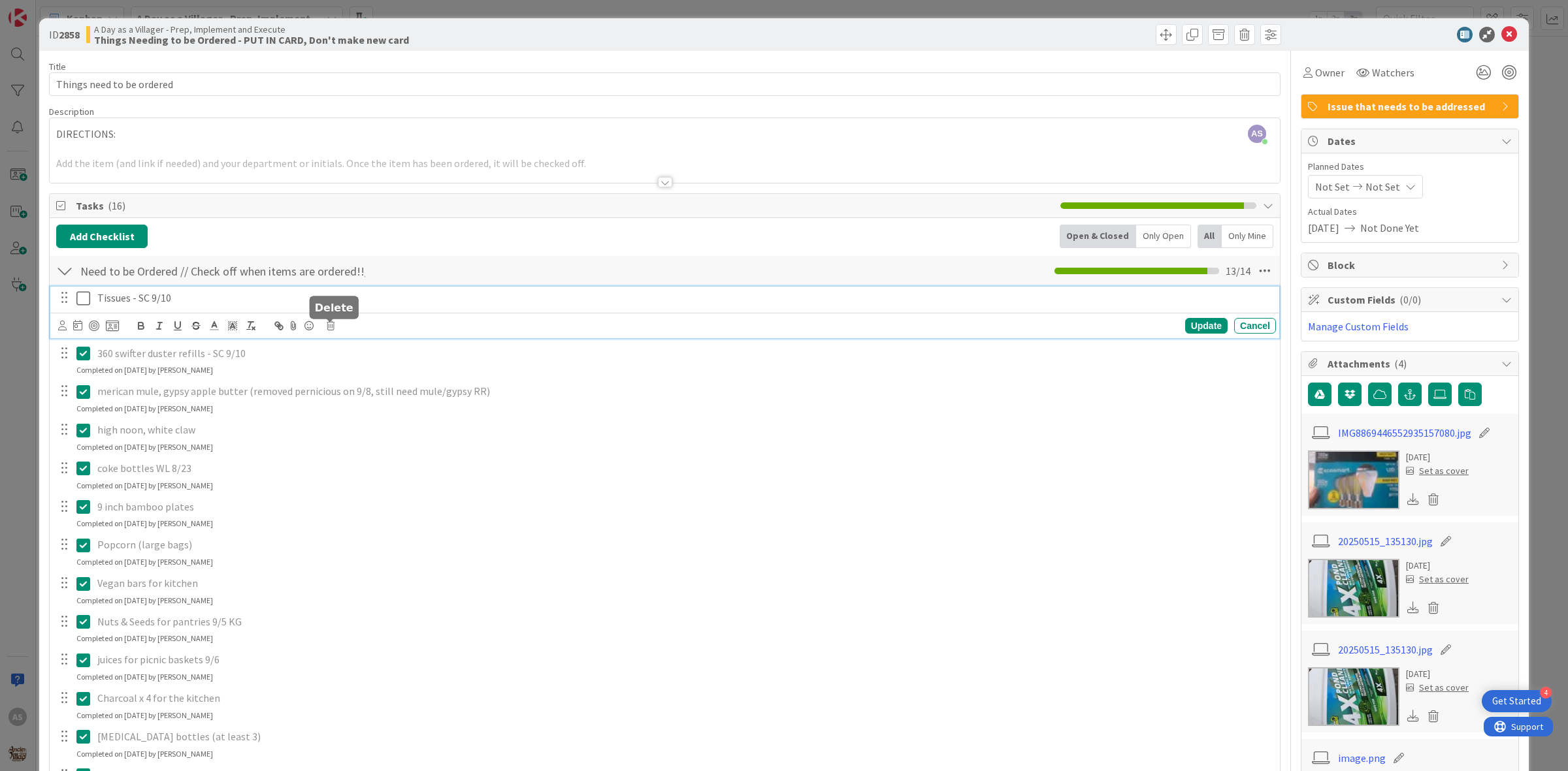
click at [329, 326] on icon at bounding box center [330, 326] width 8 height 9
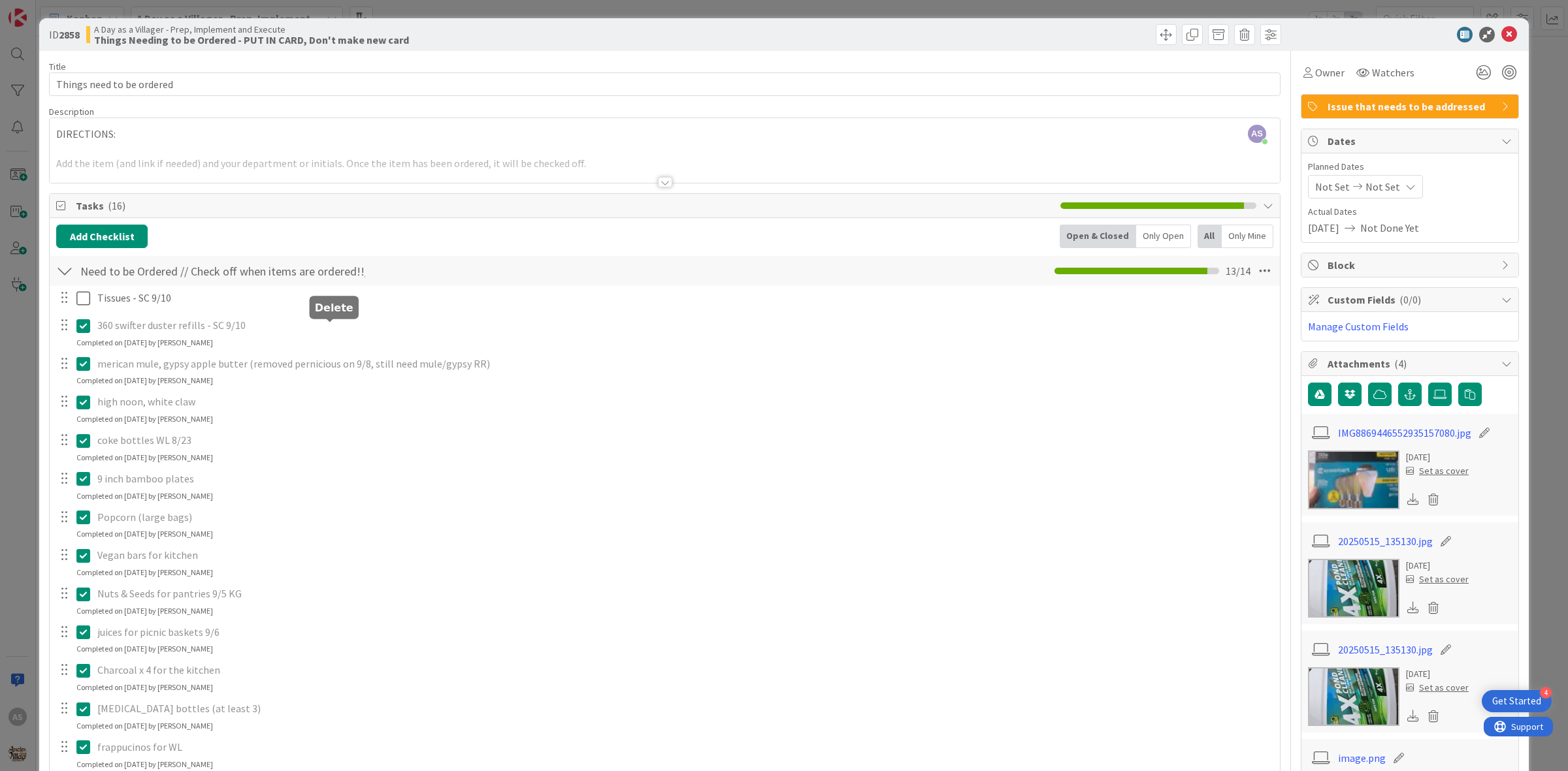
click at [352, 382] on div "Tissues - SC 9/10 Are you sure you want to delete this task? Delete Cancel Upda…" at bounding box center [664, 563] width 1217 height 554
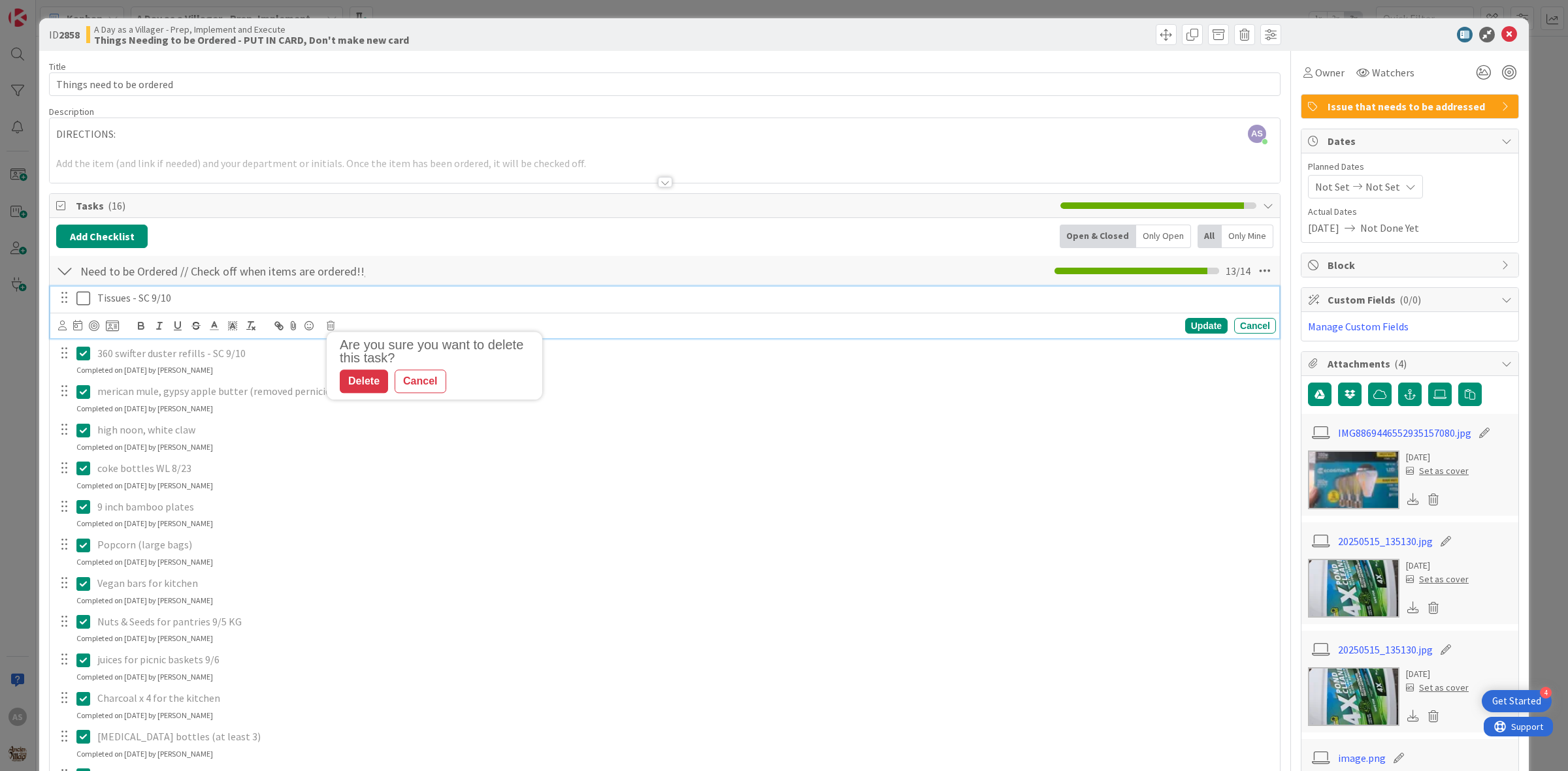
click at [224, 295] on p "Tissues - SC 9/10" at bounding box center [684, 297] width 1173 height 15
click at [329, 325] on icon at bounding box center [330, 326] width 8 height 9
click at [365, 383] on div "Delete" at bounding box center [363, 381] width 48 height 24
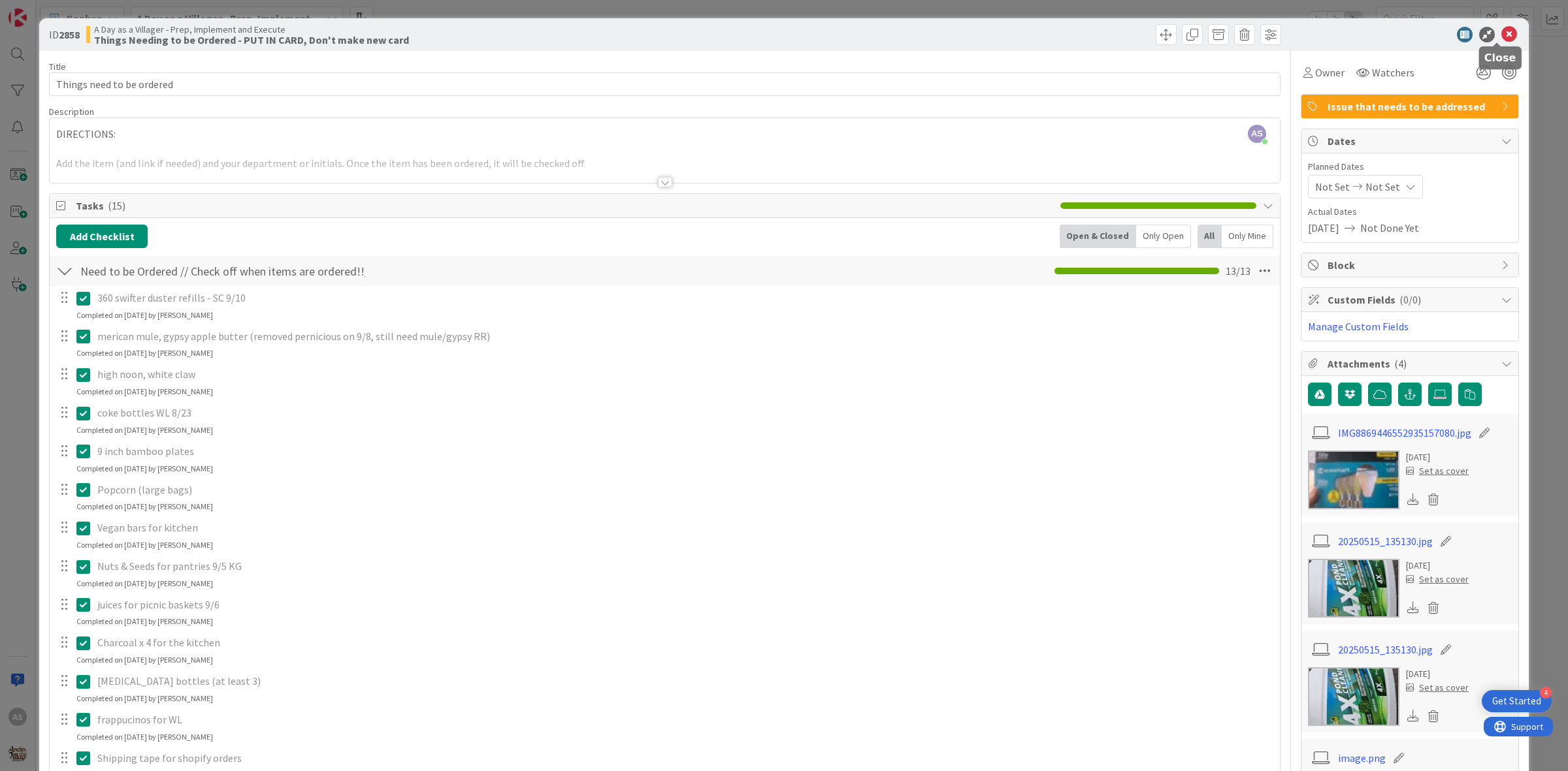
click at [1501, 32] on icon at bounding box center [1509, 35] width 16 height 16
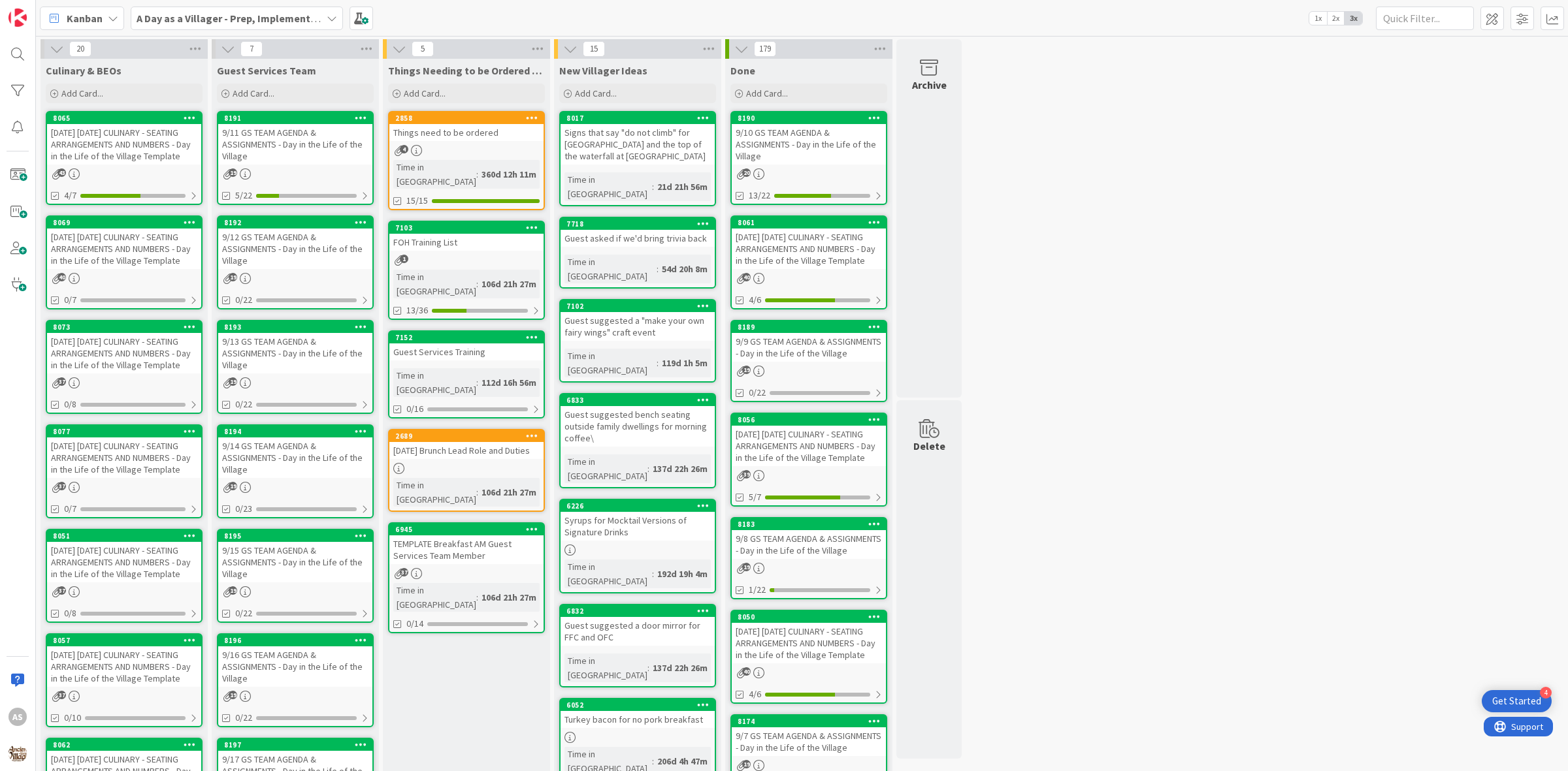
click at [472, 139] on div "Things need to be ordered" at bounding box center [466, 133] width 154 height 17
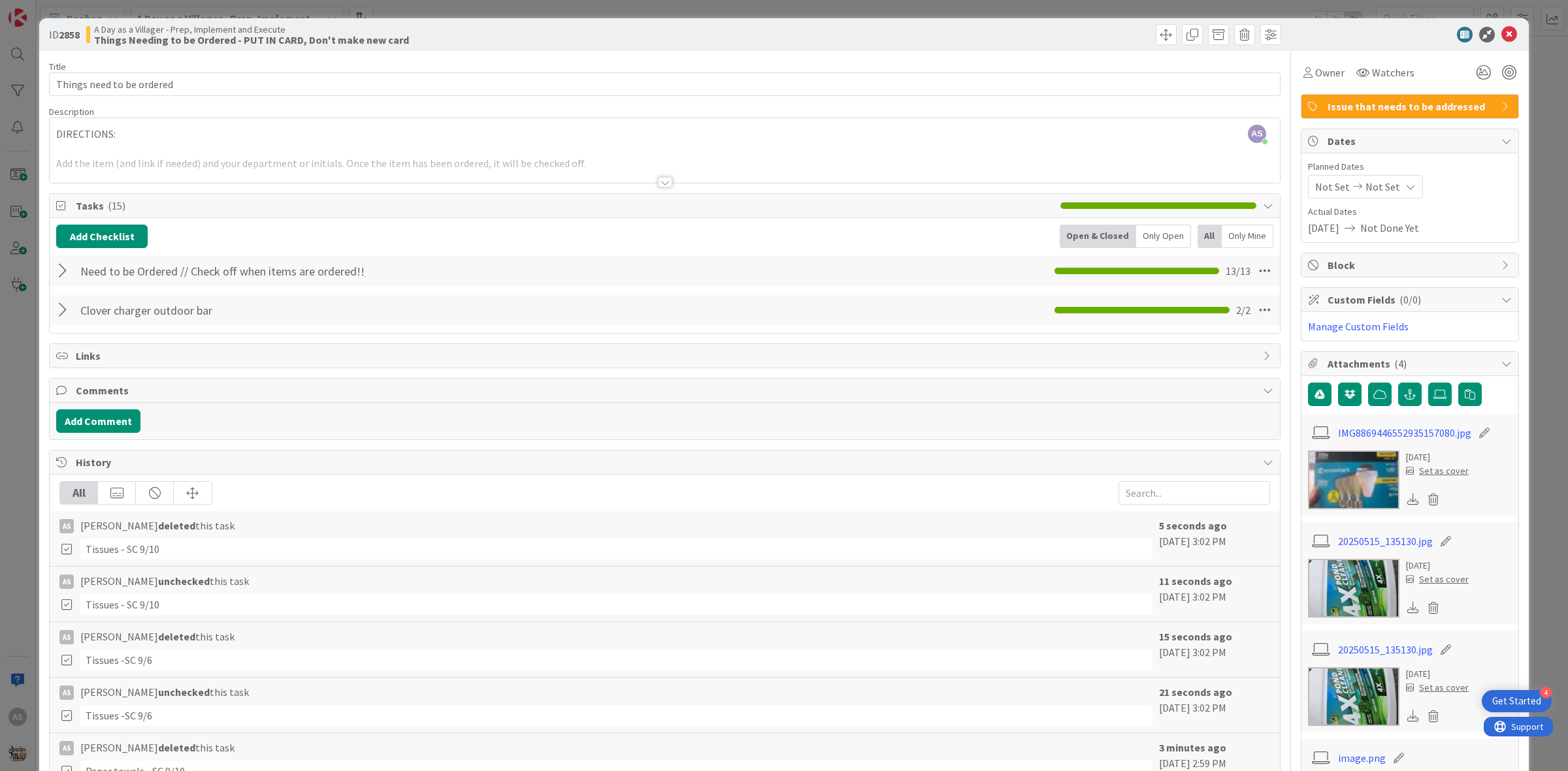
click at [69, 271] on div at bounding box center [65, 271] width 17 height 24
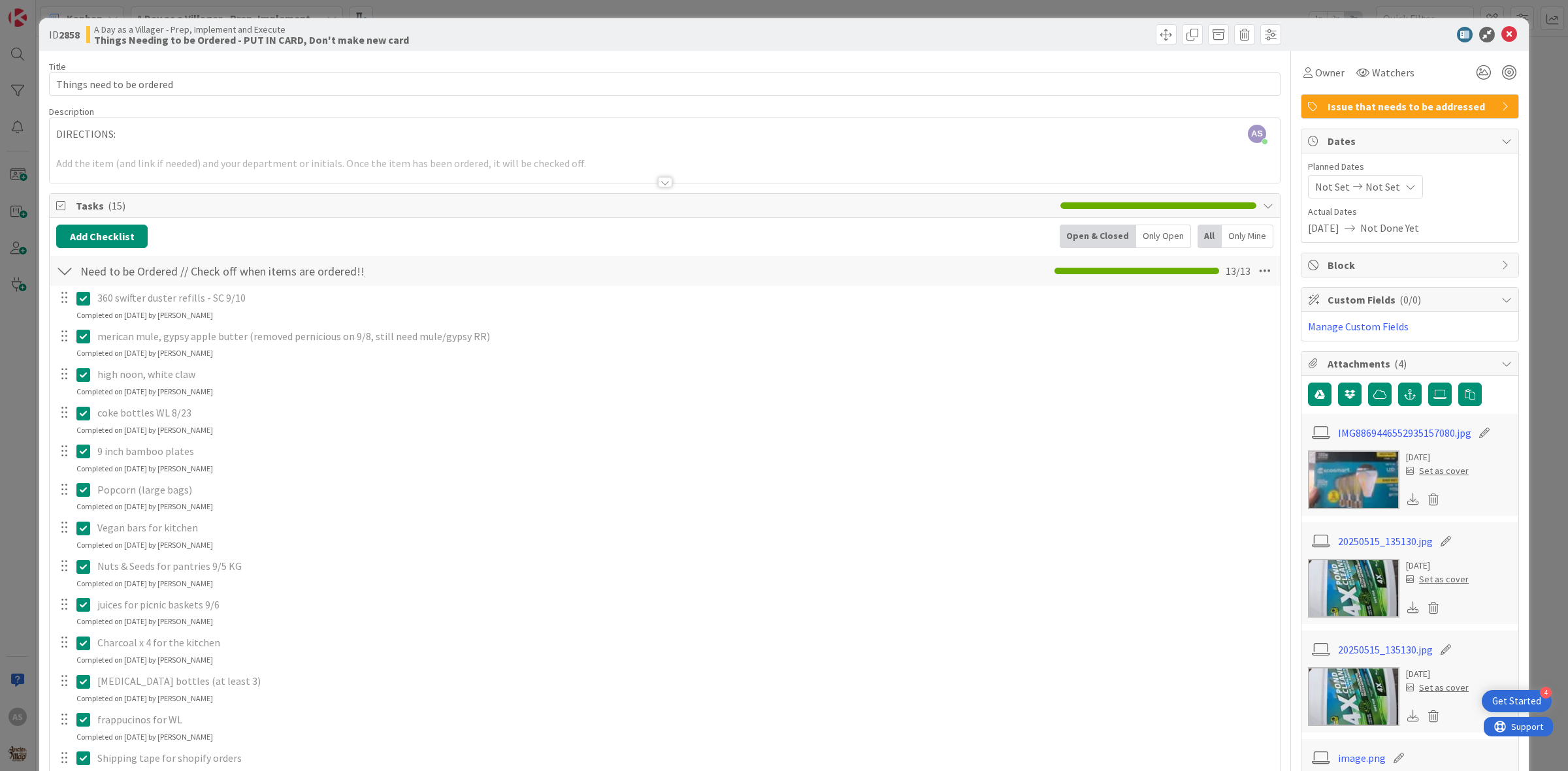
click at [82, 414] on icon at bounding box center [83, 414] width 14 height 16
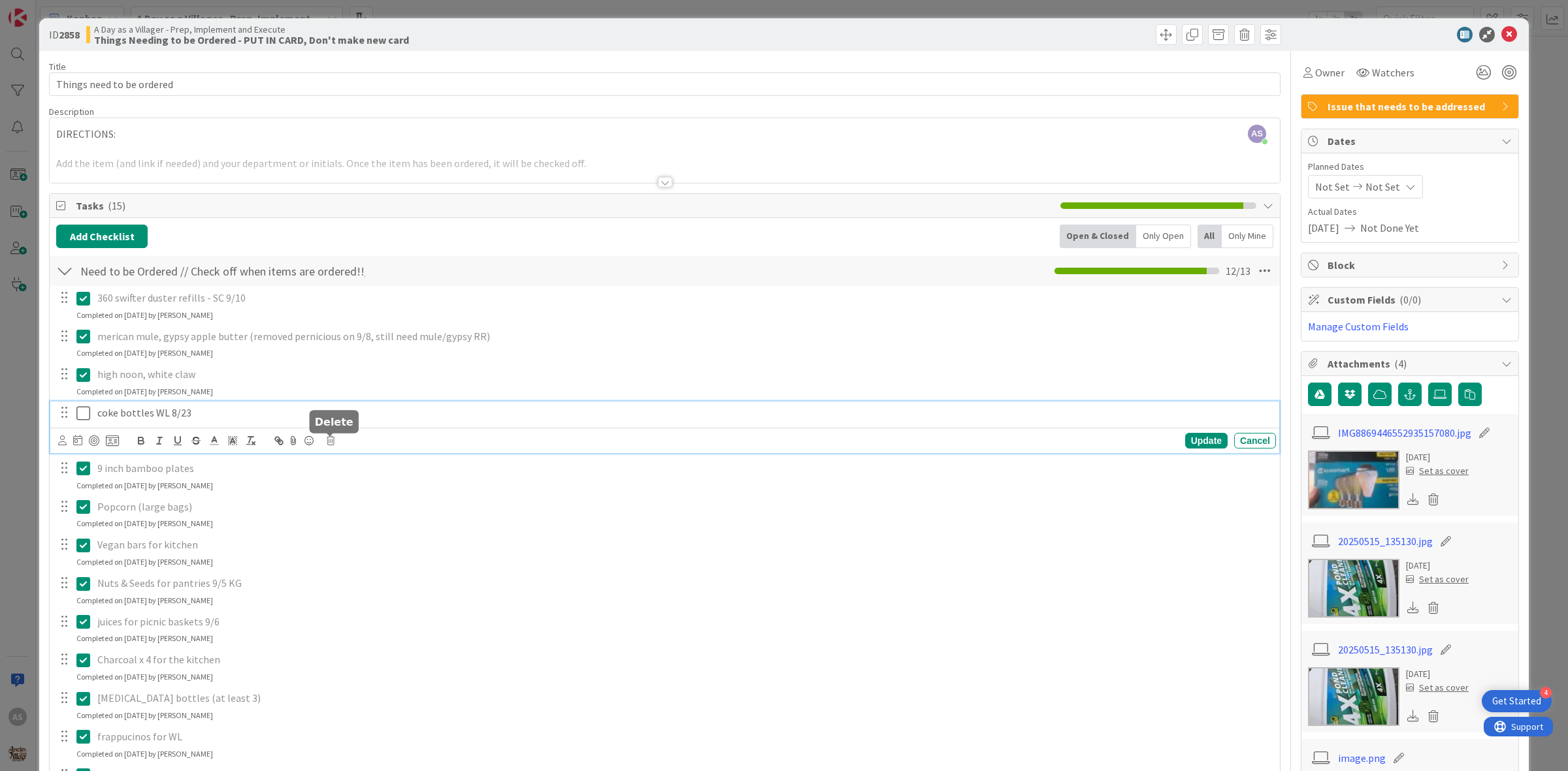
click at [331, 441] on icon at bounding box center [330, 440] width 8 height 9
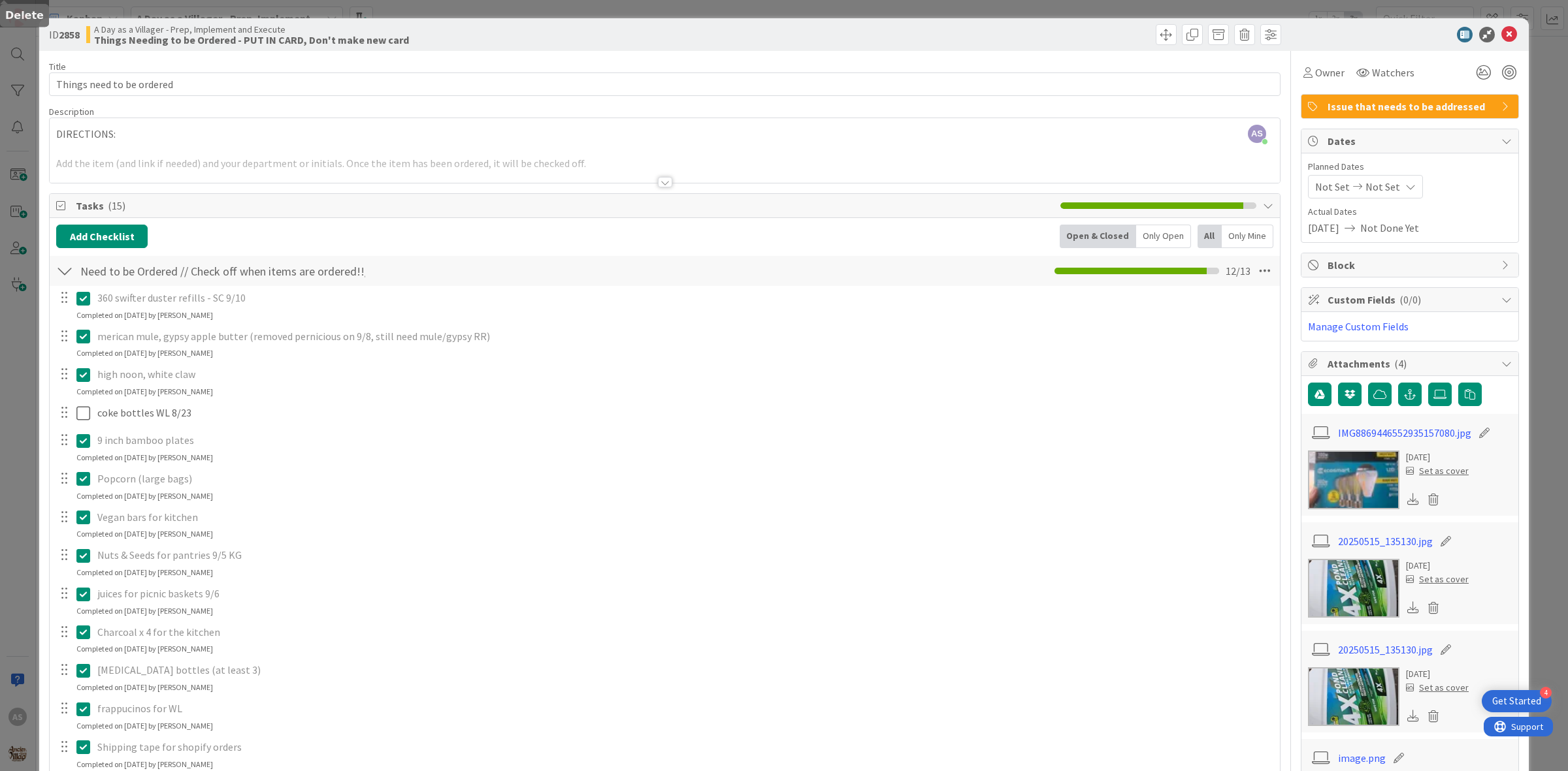
click at [360, 494] on div "360 swifter duster refills - SC 9/10 Update Cancel Completed on [DATE] by [PERS…" at bounding box center [664, 544] width 1217 height 516
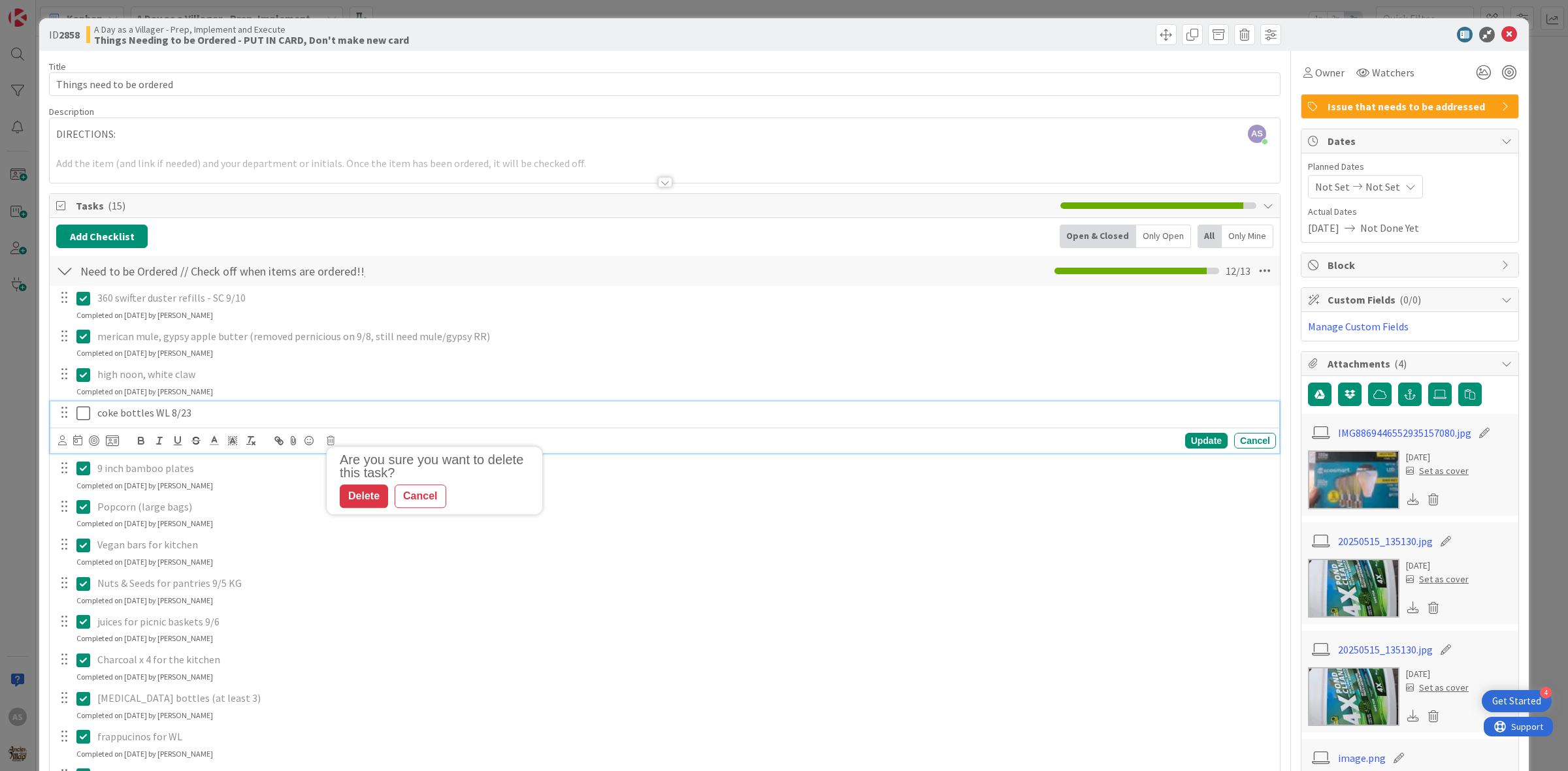
click at [241, 421] on div "coke bottles WL 8/23" at bounding box center [684, 413] width 1184 height 23
click at [331, 435] on body "4 Get Started AS Kanban A Day as a Villager - Prep, Implement and Execute 1x 2x…" at bounding box center [784, 386] width 1568 height 771
click at [331, 443] on icon at bounding box center [330, 440] width 8 height 9
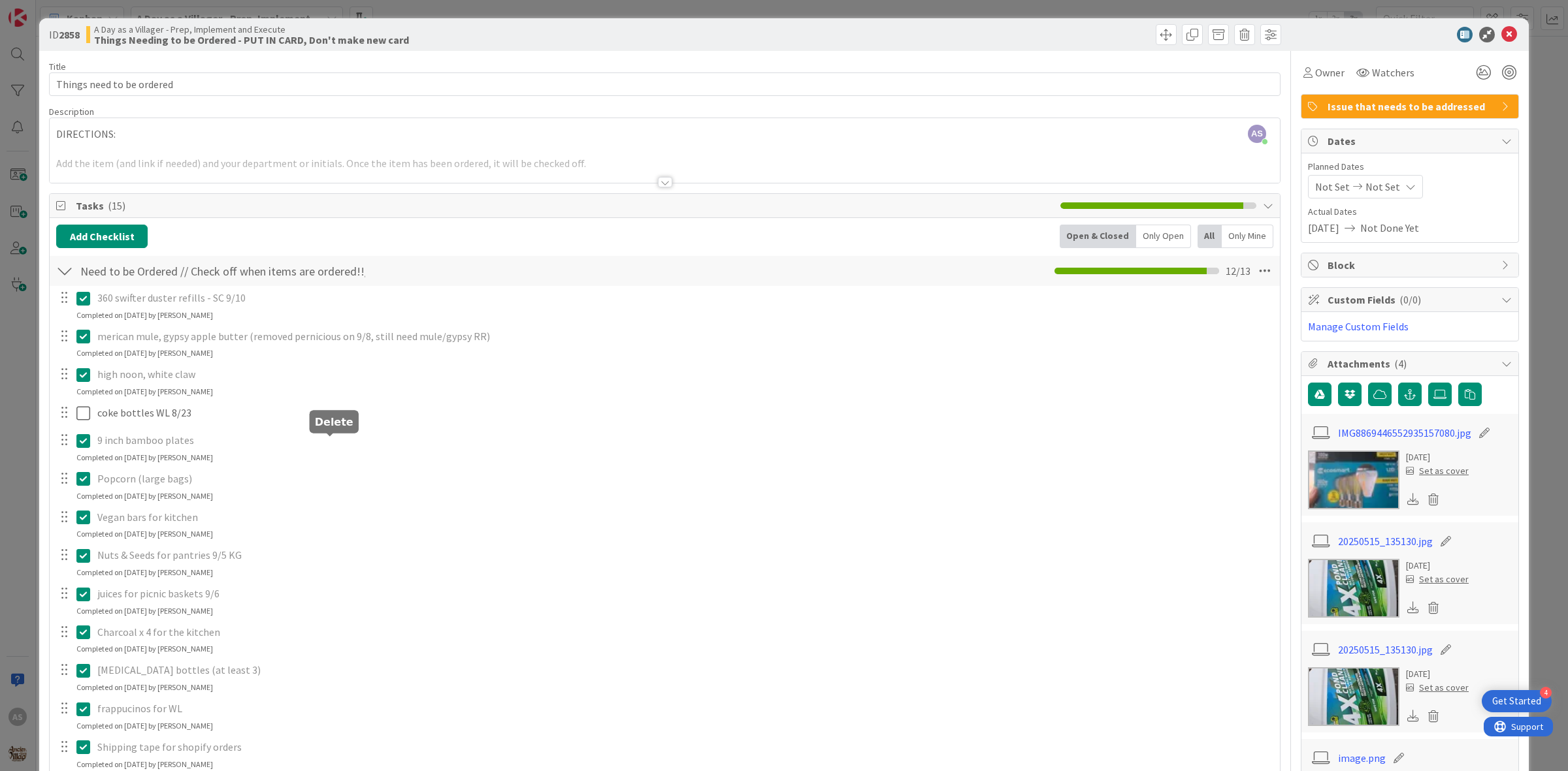
click at [367, 502] on div "360 swifter duster refills - SC 9/10 Update Cancel Completed on [DATE] by [PERS…" at bounding box center [664, 544] width 1217 height 516
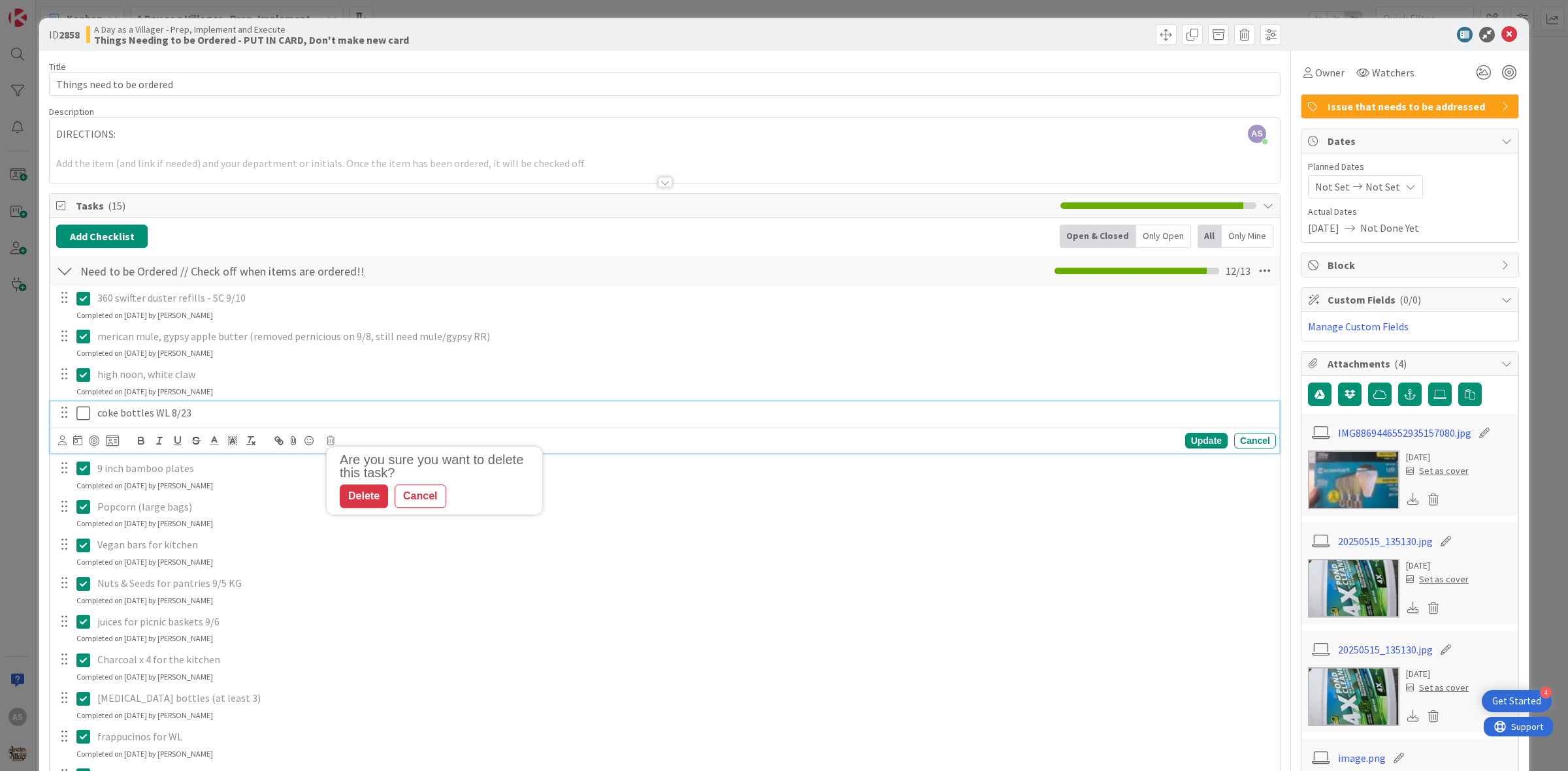
click at [194, 413] on p "coke bottles WL 8/23" at bounding box center [684, 413] width 1173 height 15
click at [331, 439] on icon at bounding box center [330, 440] width 8 height 9
click at [358, 488] on div "Delete" at bounding box center [363, 496] width 48 height 24
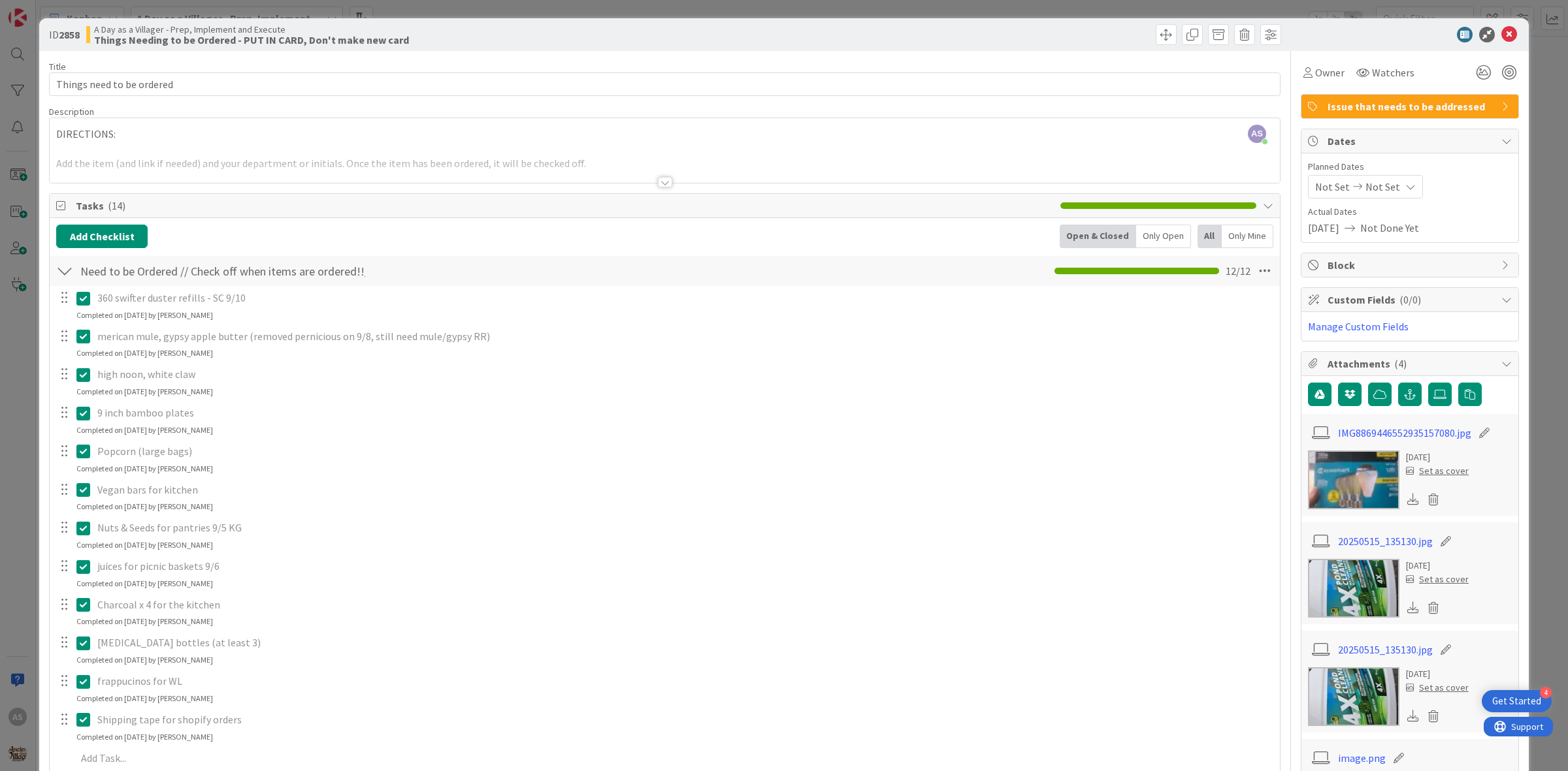
scroll to position [82, 0]
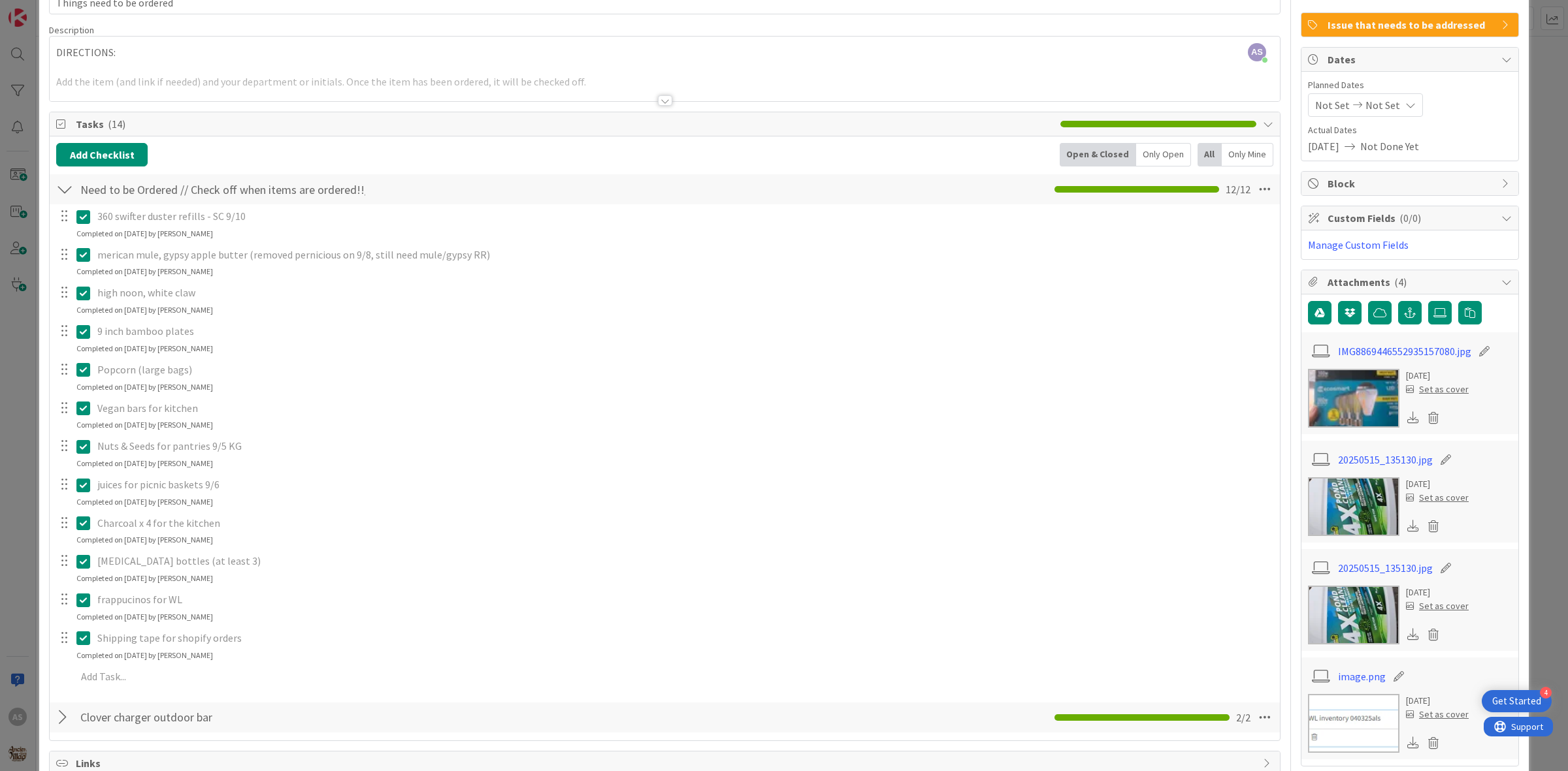
click at [82, 599] on icon at bounding box center [83, 600] width 14 height 16
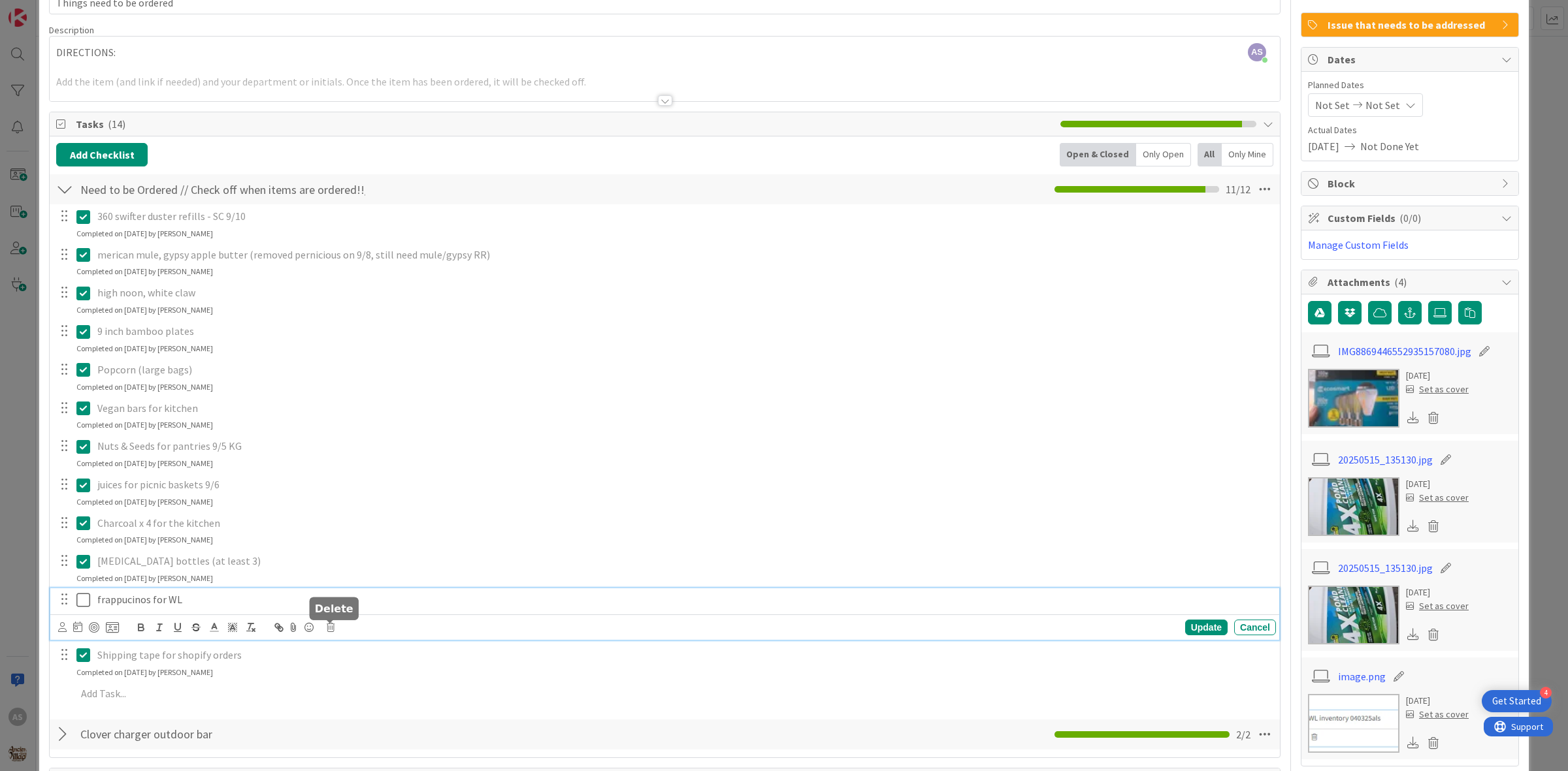
click at [331, 628] on icon at bounding box center [330, 627] width 8 height 9
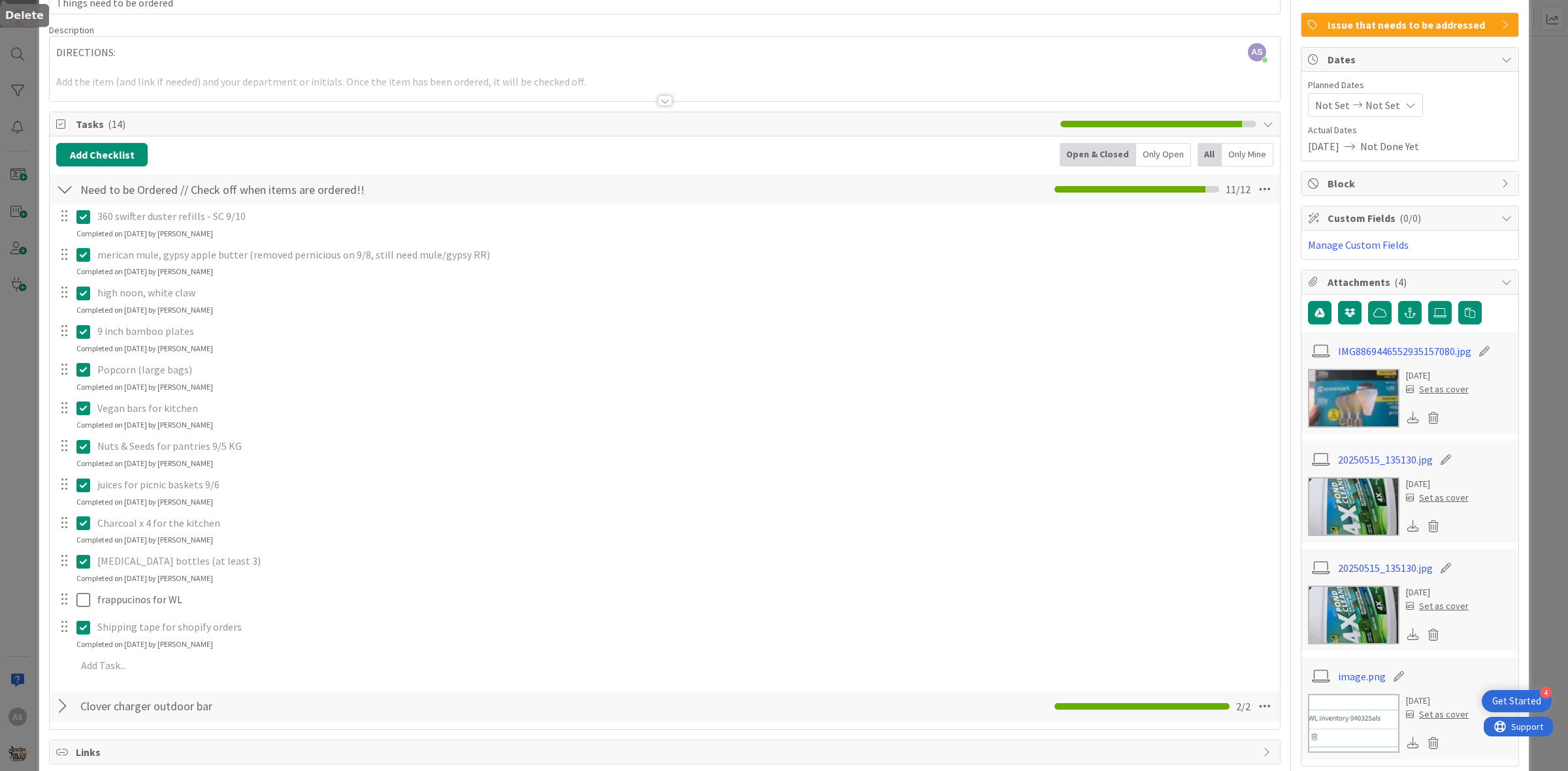
click at [370, 681] on div "360 swifter duster refills - SC 9/10 Update Cancel Completed on [DATE] by [PERS…" at bounding box center [664, 443] width 1217 height 478
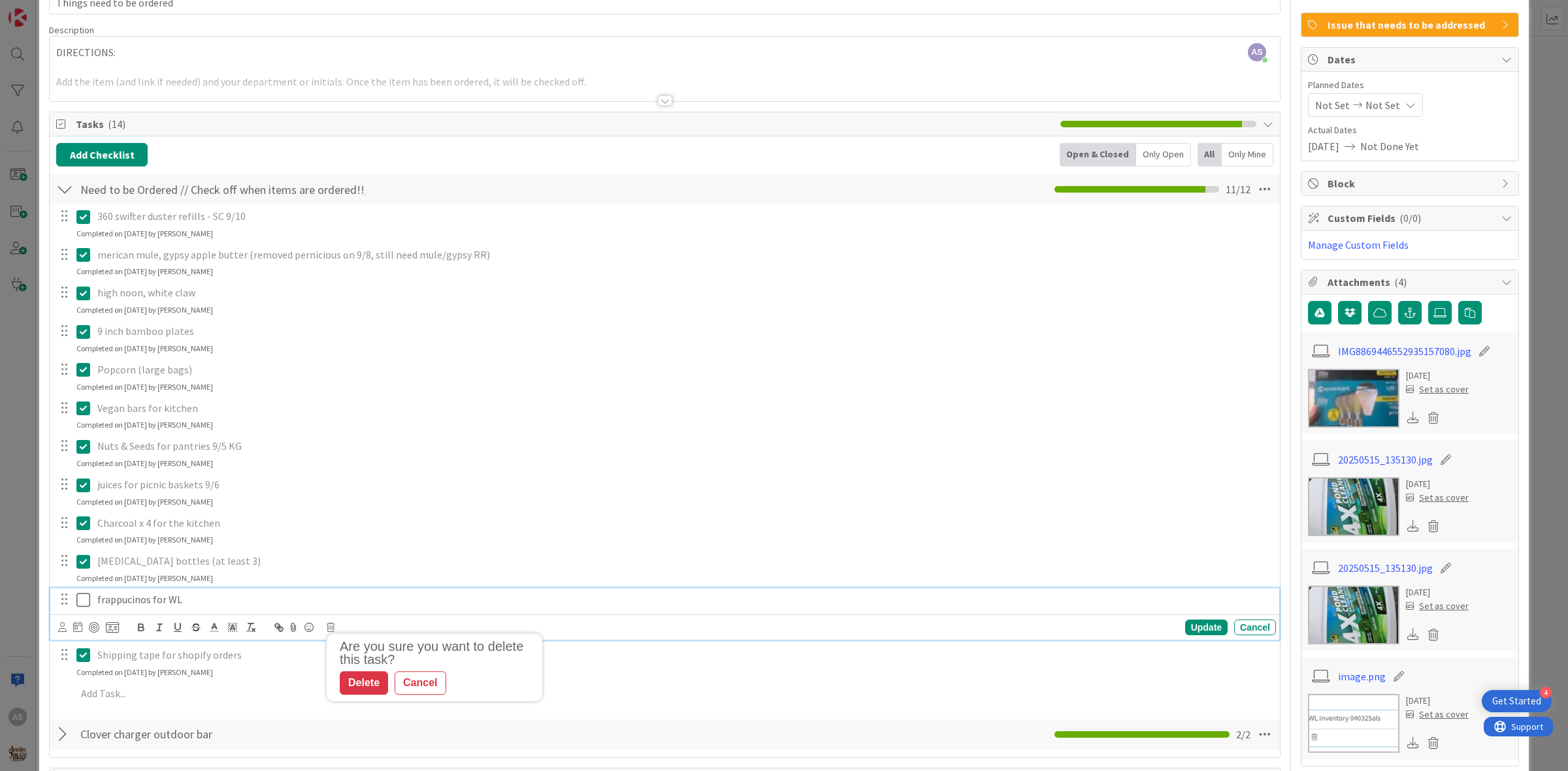
click at [280, 598] on p "frappucinos for WL" at bounding box center [684, 599] width 1173 height 15
click at [332, 632] on icon at bounding box center [330, 627] width 8 height 9
click at [357, 674] on div "Delete" at bounding box center [363, 683] width 48 height 24
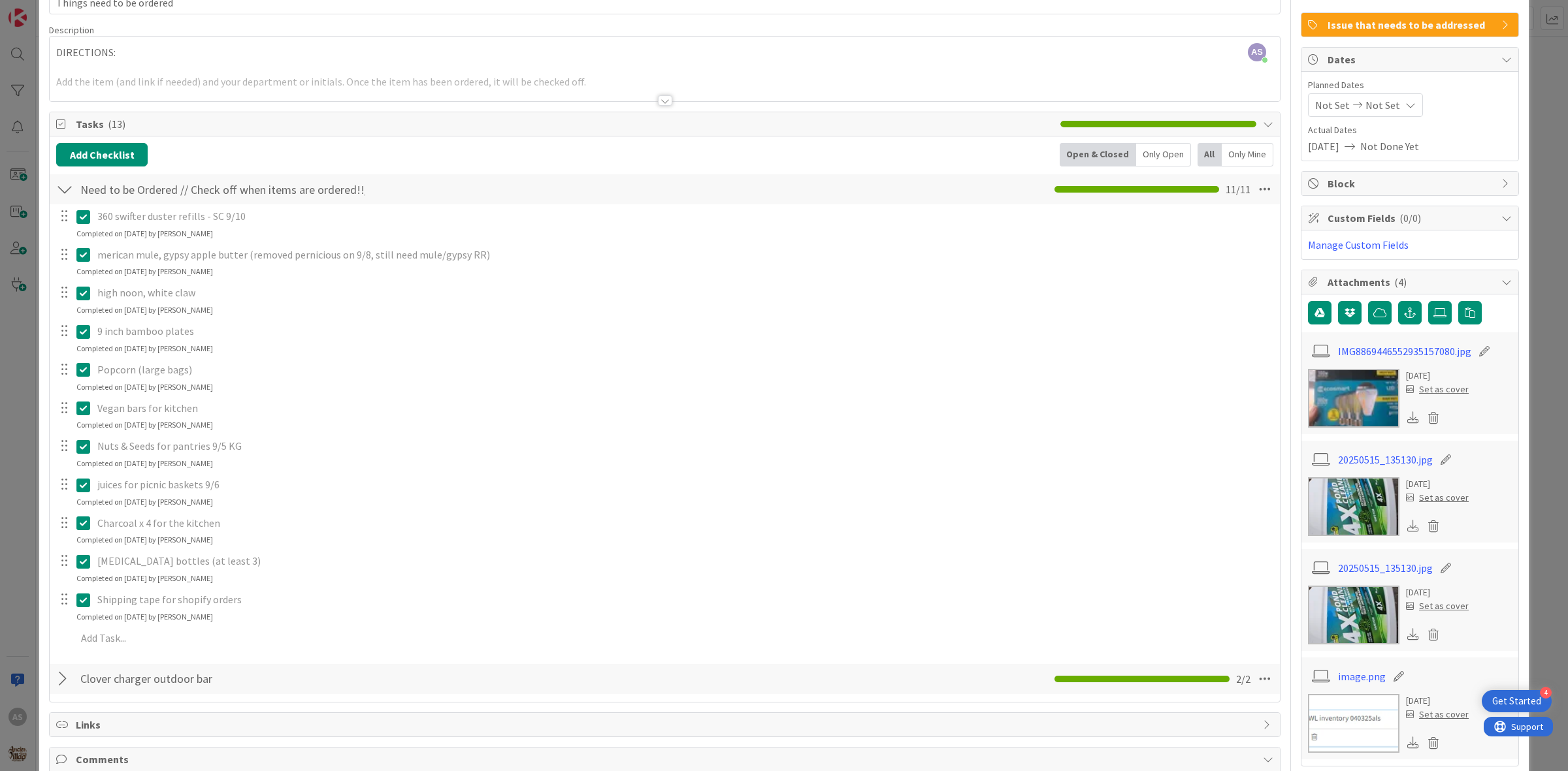
click at [88, 526] on icon at bounding box center [83, 523] width 14 height 16
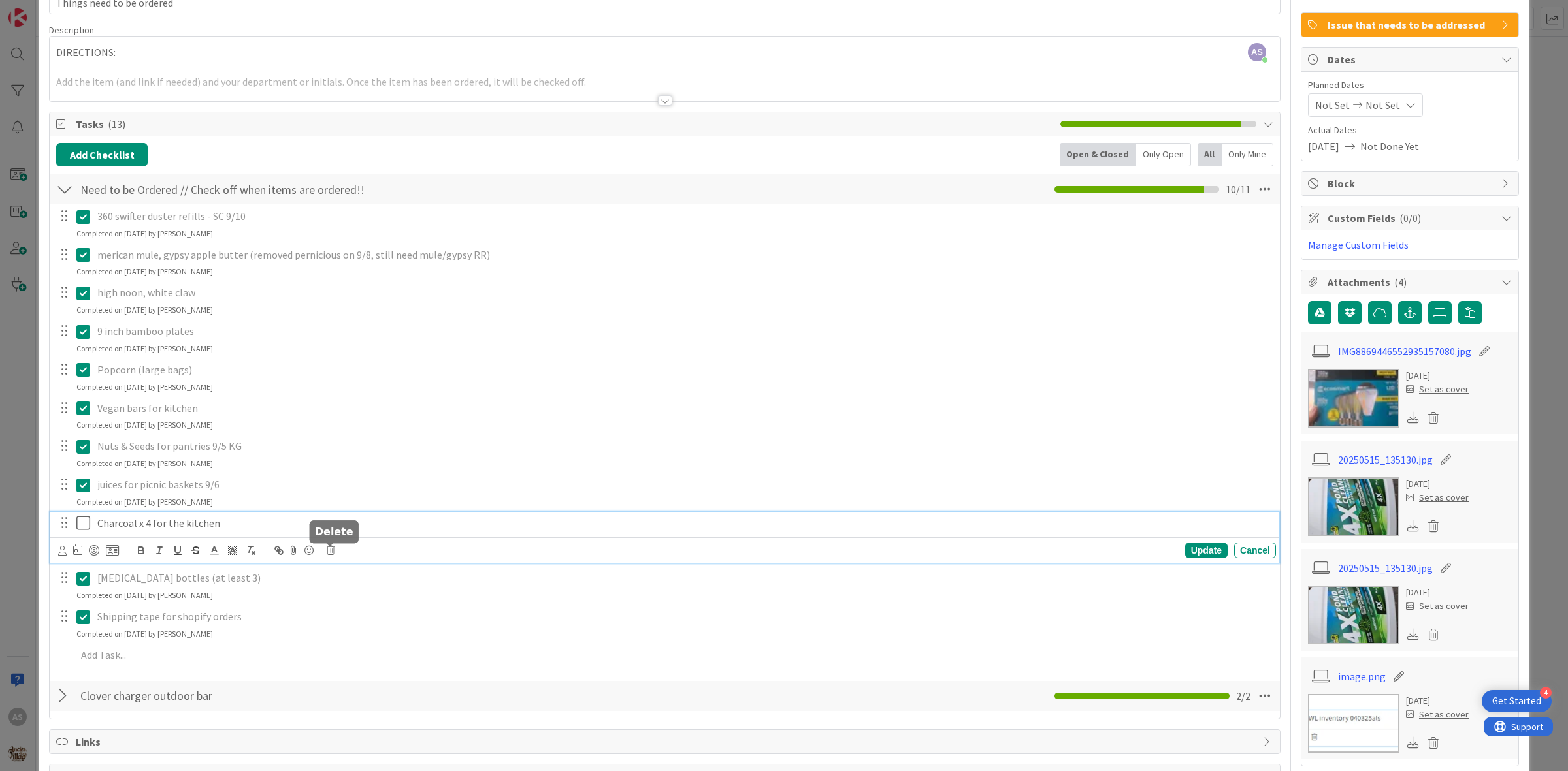
click at [328, 550] on icon at bounding box center [330, 550] width 8 height 9
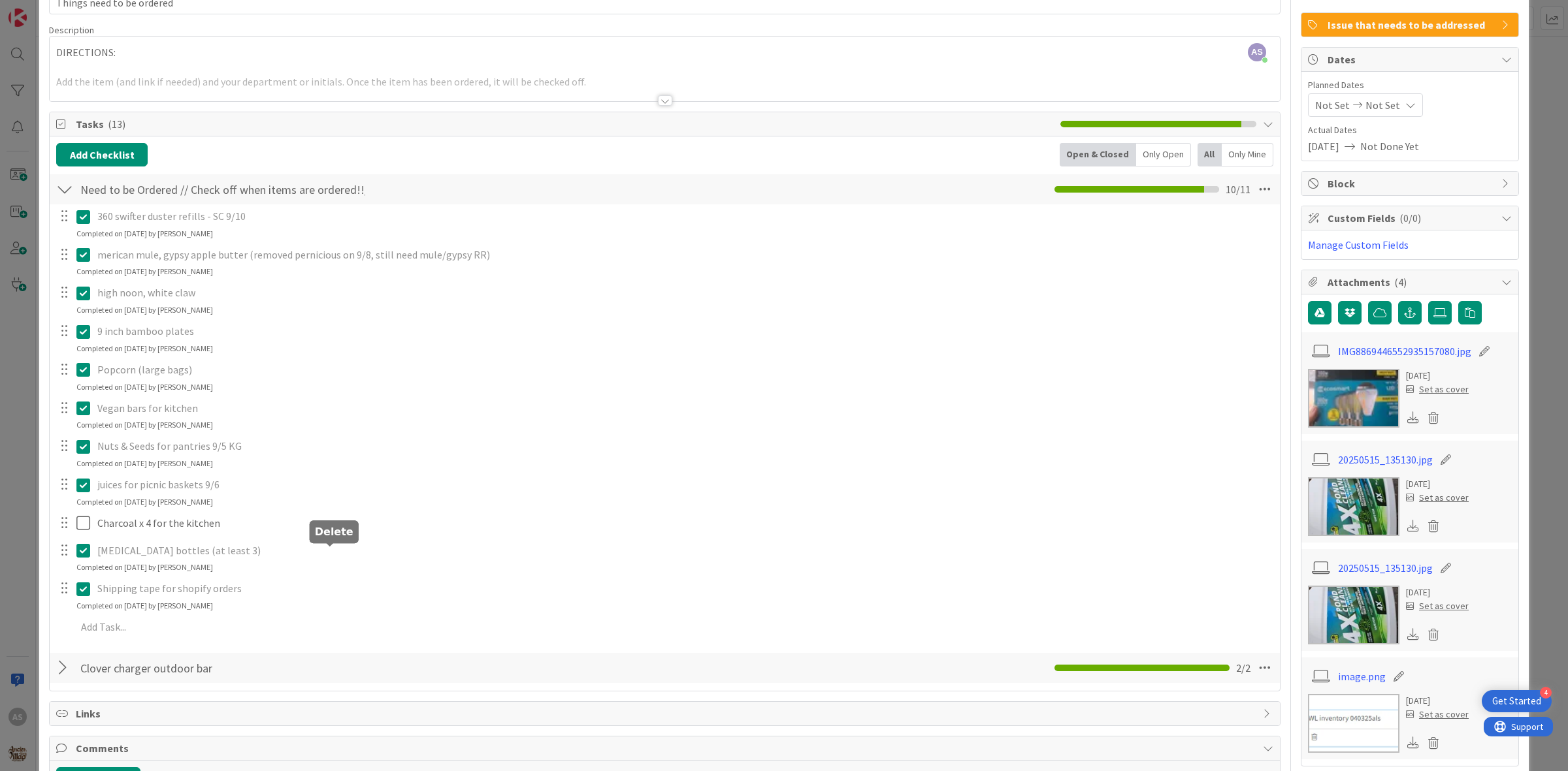
click at [373, 609] on div "360 swifter duster refills - SC 9/10 Update Cancel Completed on [DATE] by [PERS…" at bounding box center [664, 424] width 1217 height 440
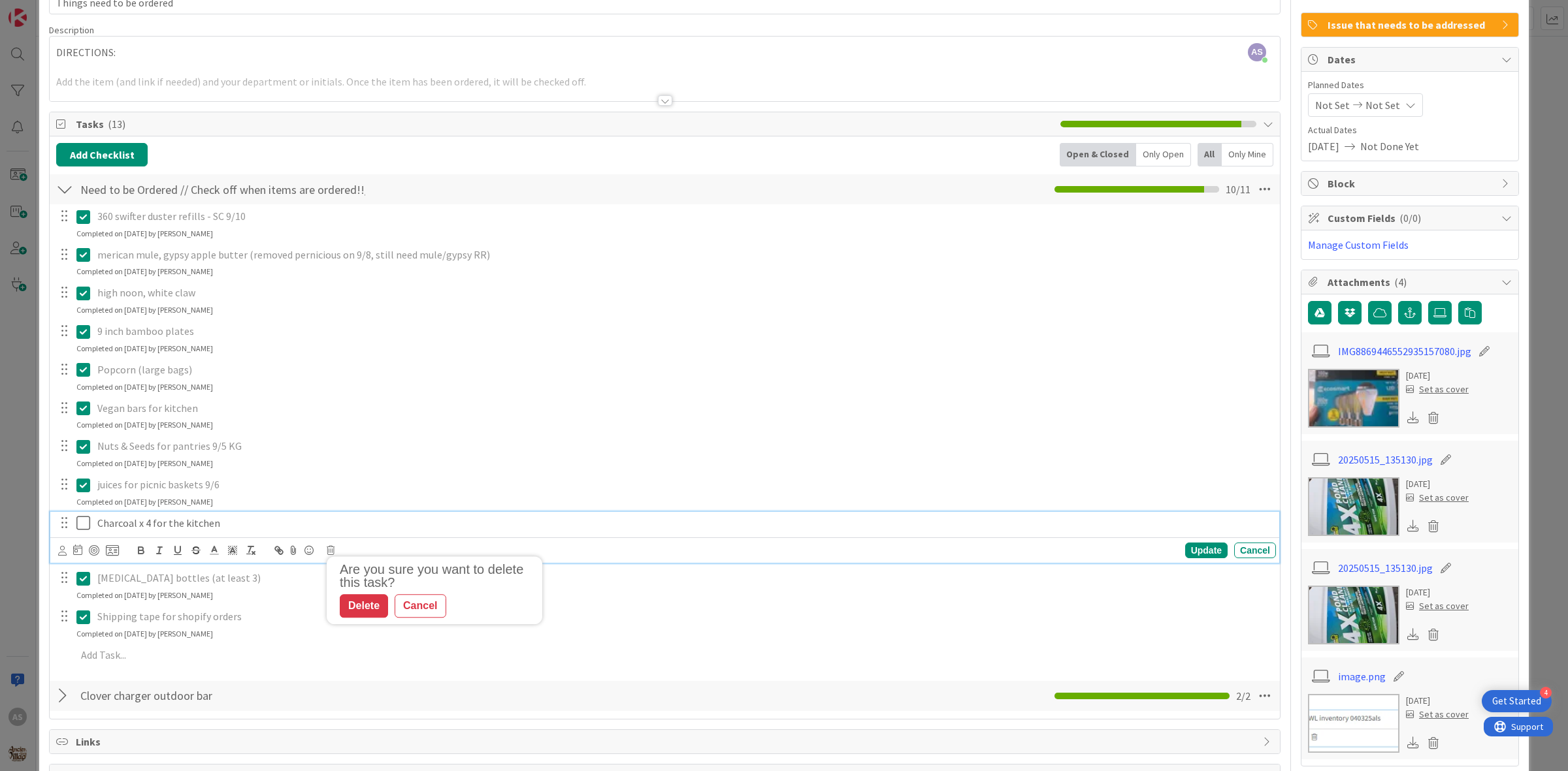
click at [233, 526] on p "Charcoal x 4 for the kitchen" at bounding box center [684, 523] width 1173 height 15
click at [328, 550] on icon at bounding box center [330, 550] width 8 height 9
click at [365, 607] on div "Delete" at bounding box center [363, 606] width 48 height 24
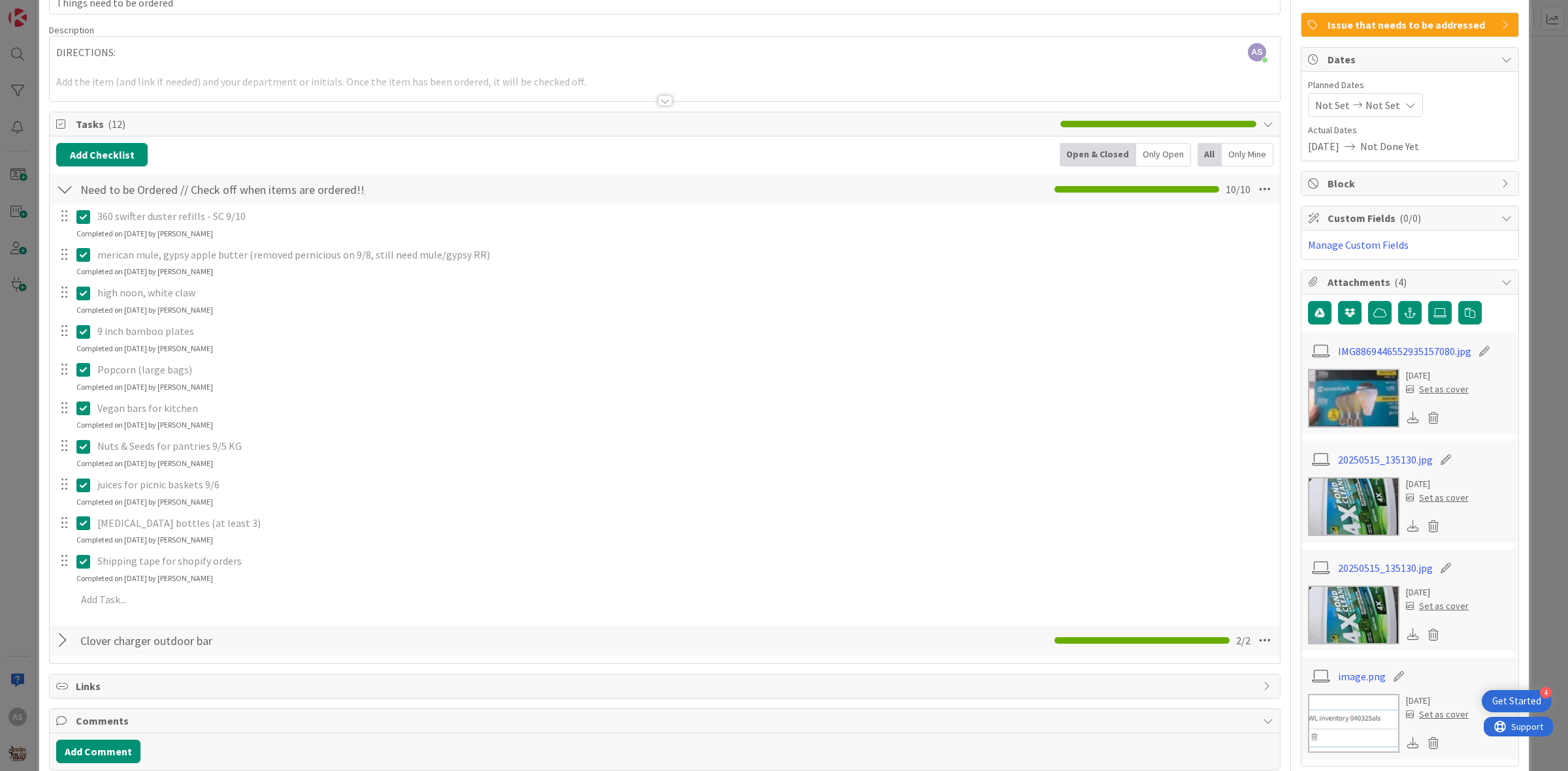
click at [82, 487] on icon at bounding box center [83, 485] width 14 height 16
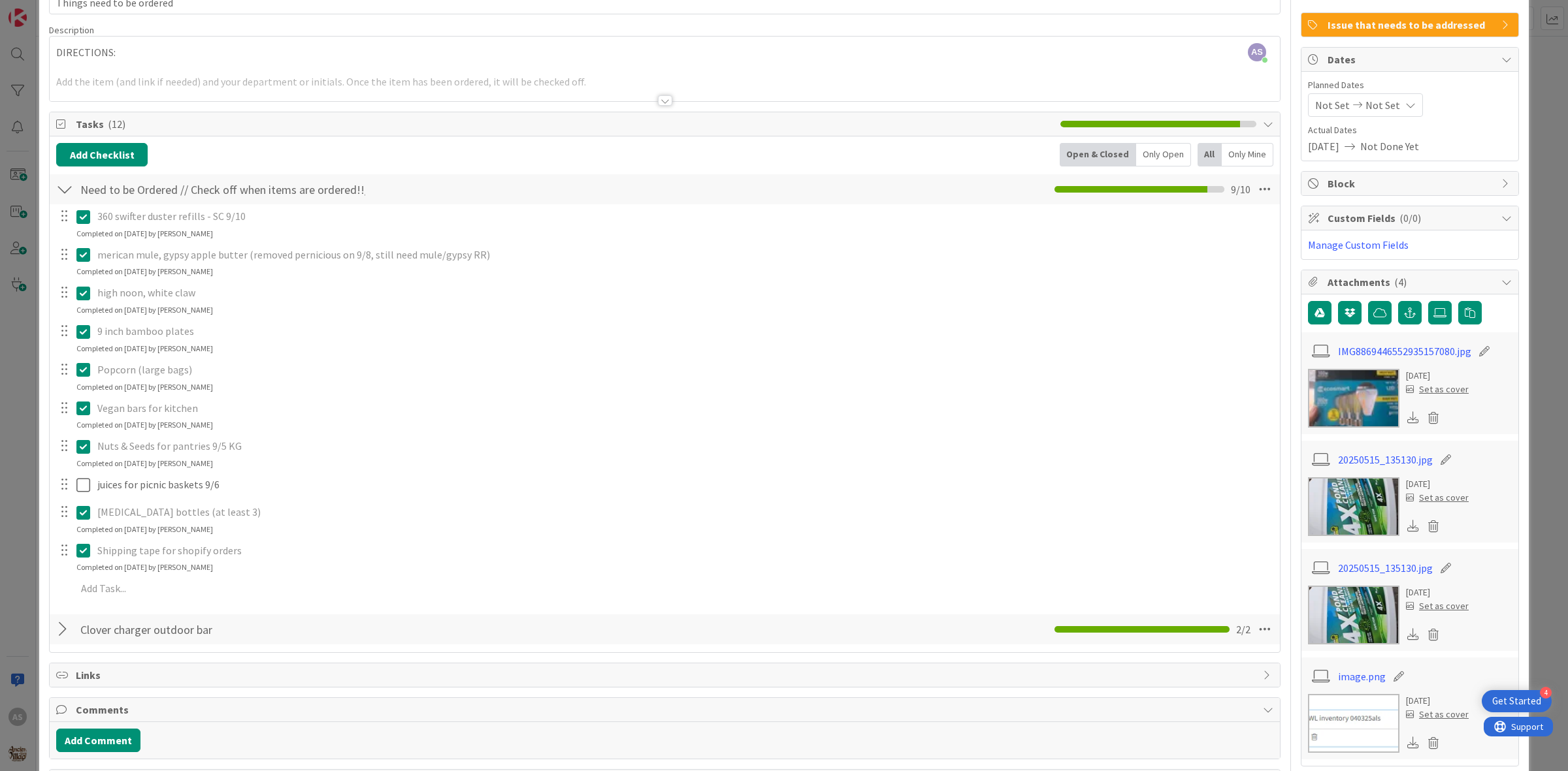
click at [85, 579] on div "360 swifter duster refills - SC 9/10 Update Cancel Completed on [DATE] by [PERS…" at bounding box center [664, 404] width 1217 height 401
click at [86, 553] on icon at bounding box center [83, 551] width 14 height 16
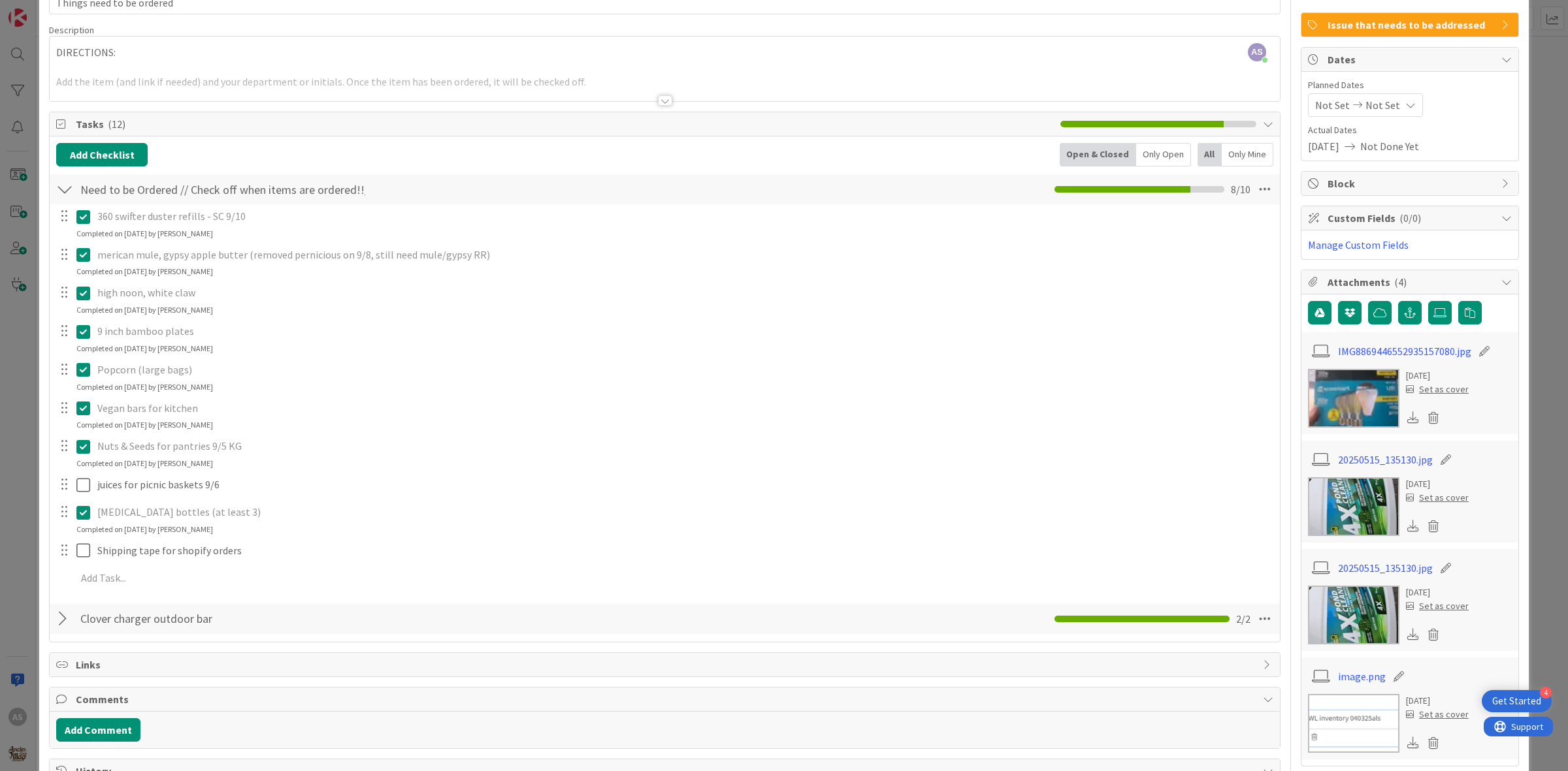
click at [82, 219] on icon at bounding box center [83, 217] width 14 height 16
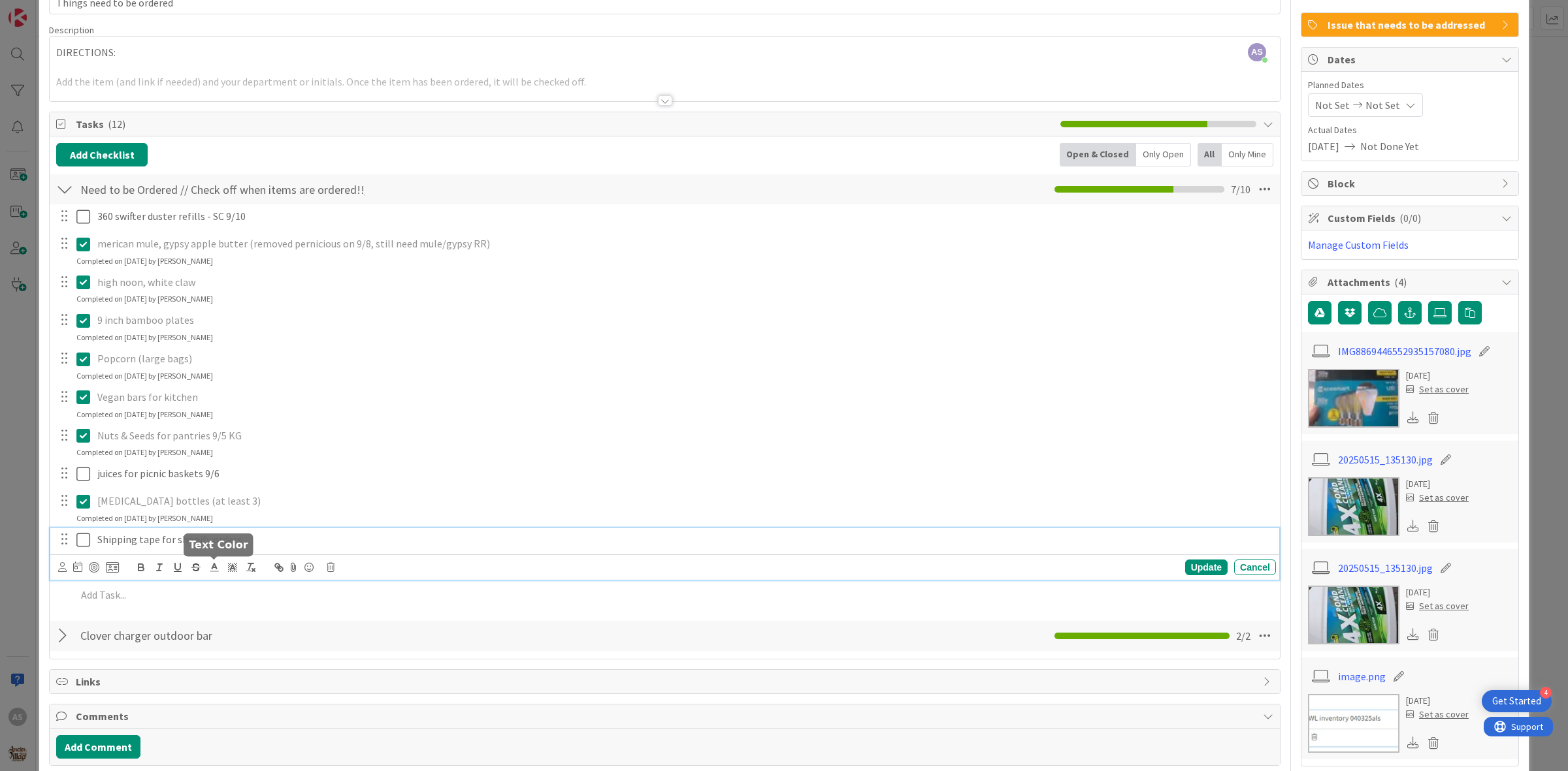
click at [220, 570] on div "Shipping tape for shopify orders Update Cancel" at bounding box center [664, 554] width 1229 height 51
click at [332, 566] on icon at bounding box center [330, 567] width 8 height 9
click at [368, 627] on div "Delete" at bounding box center [363, 623] width 48 height 24
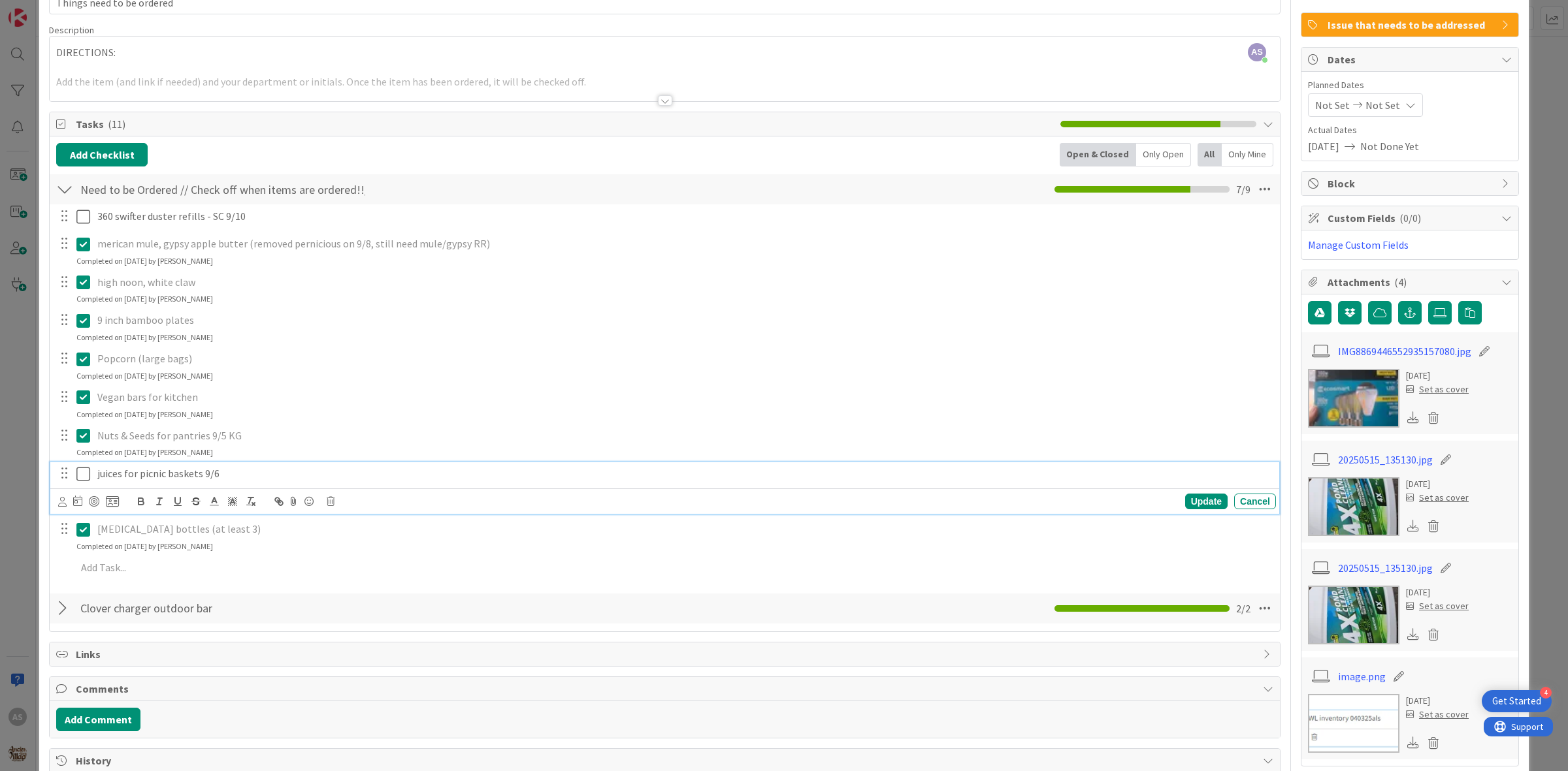
drag, startPoint x: 217, startPoint y: 469, endPoint x: 224, endPoint y: 474, distance: 8.6
click at [217, 468] on p "juices for picnic baskets 9/6" at bounding box center [684, 474] width 1173 height 15
click at [330, 502] on icon at bounding box center [330, 501] width 8 height 9
click at [364, 560] on div "Delete" at bounding box center [363, 557] width 48 height 24
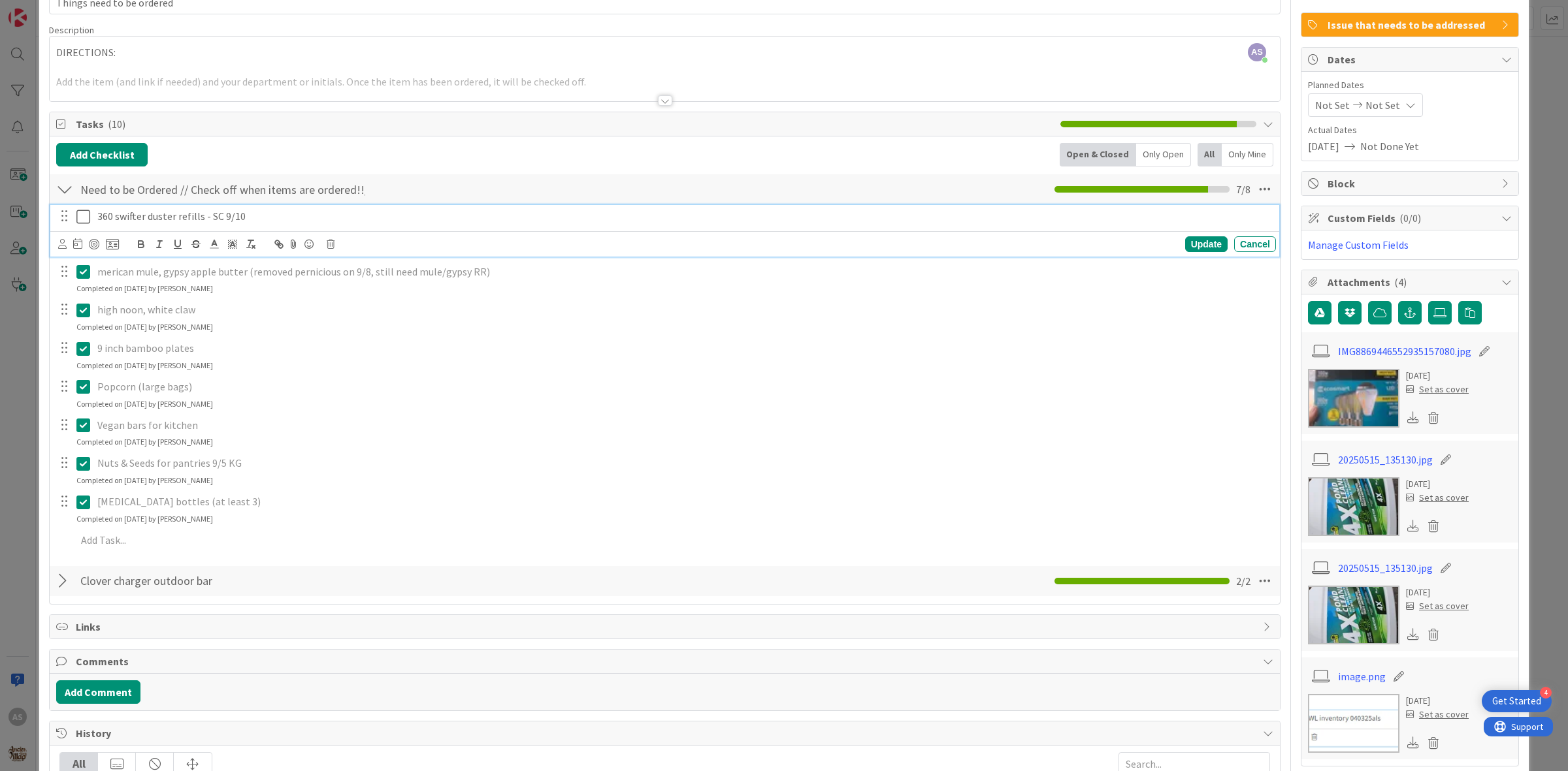
drag, startPoint x: 226, startPoint y: 219, endPoint x: 246, endPoint y: 217, distance: 20.1
click at [226, 217] on p "360 swifter duster refills - SC 9/10" at bounding box center [684, 216] width 1173 height 15
click at [331, 245] on icon at bounding box center [330, 244] width 8 height 9
click at [376, 304] on div "Delete" at bounding box center [363, 300] width 48 height 24
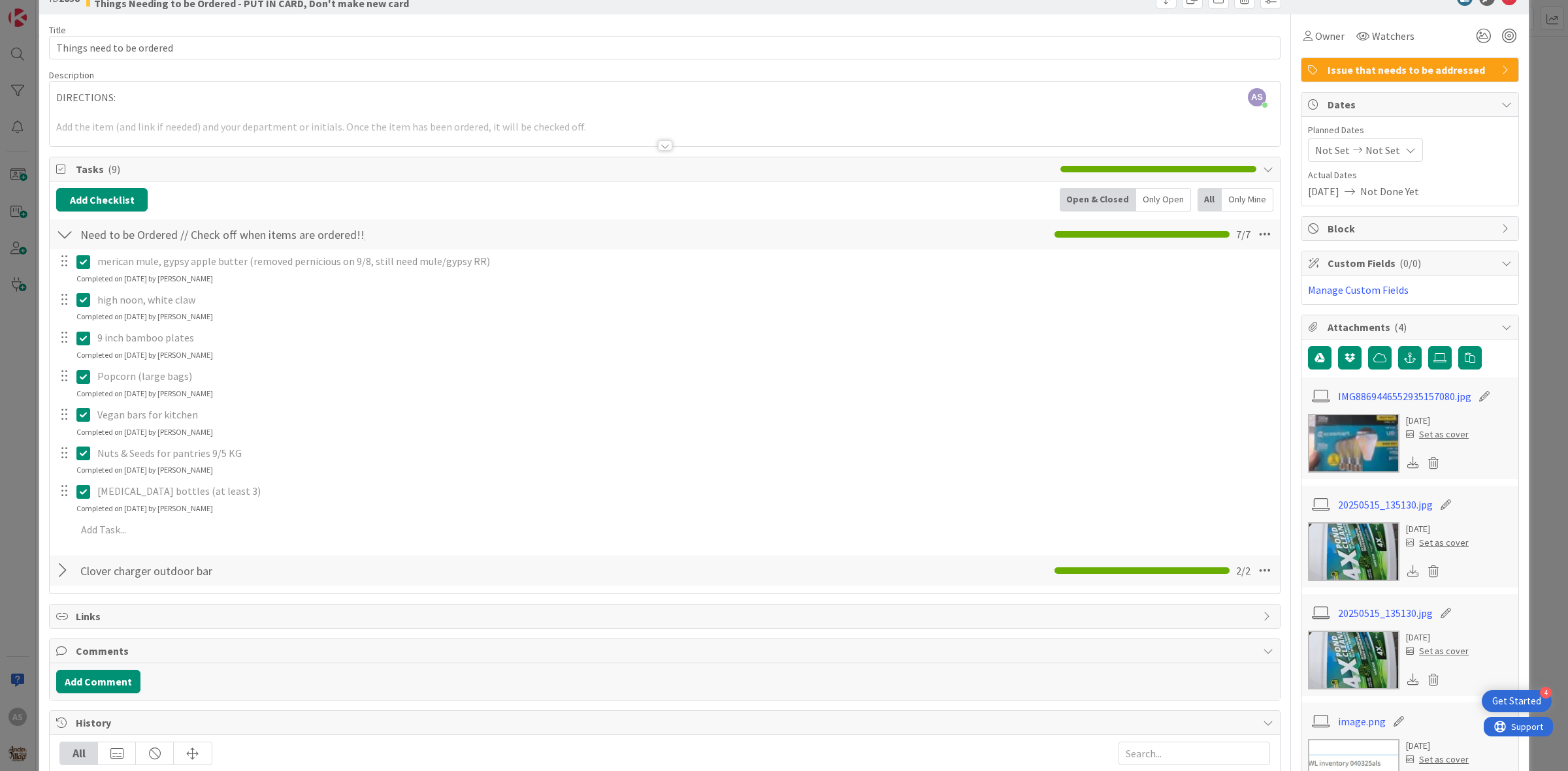
scroll to position [0, 0]
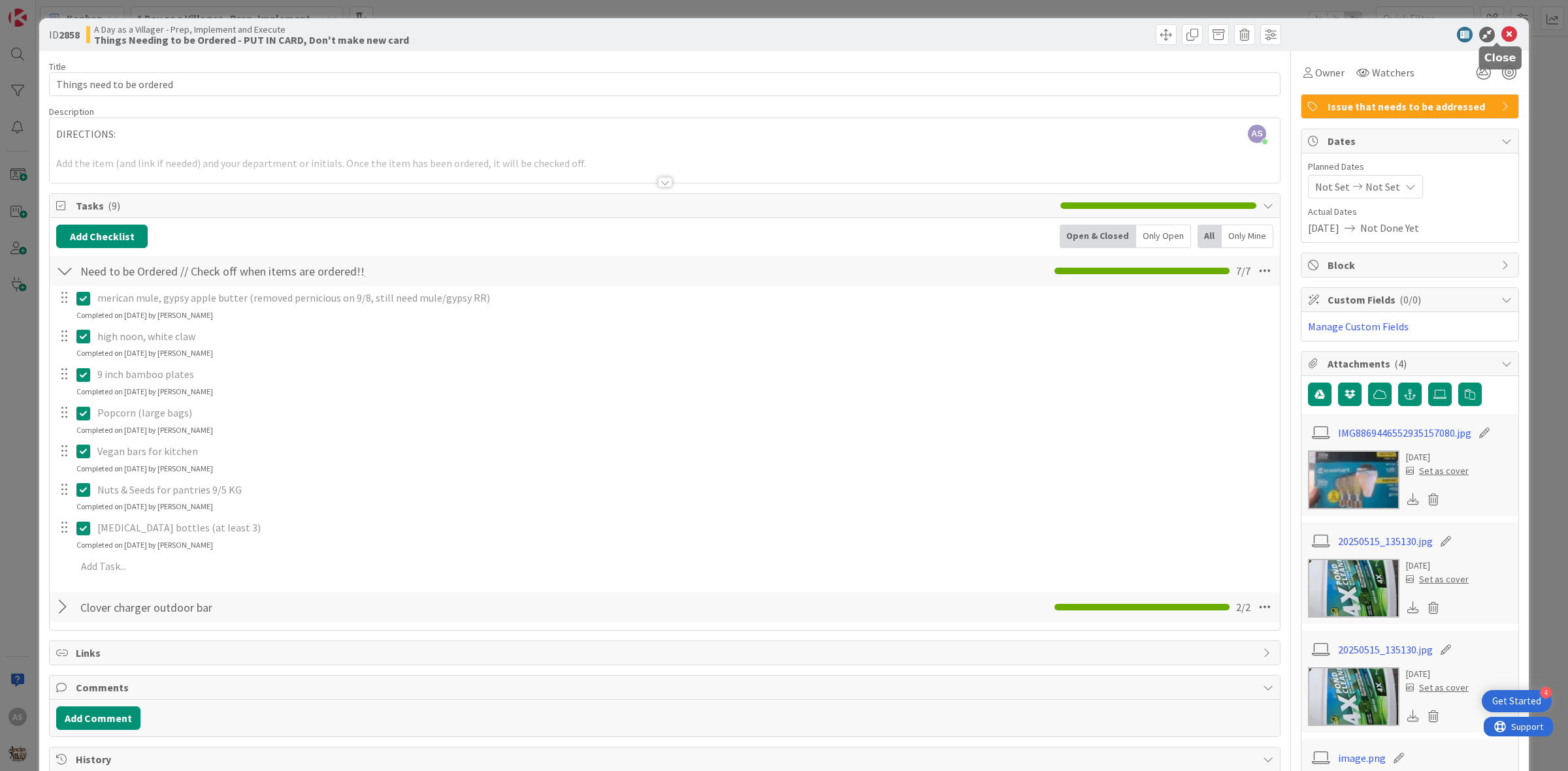
click at [1501, 35] on icon at bounding box center [1509, 35] width 16 height 16
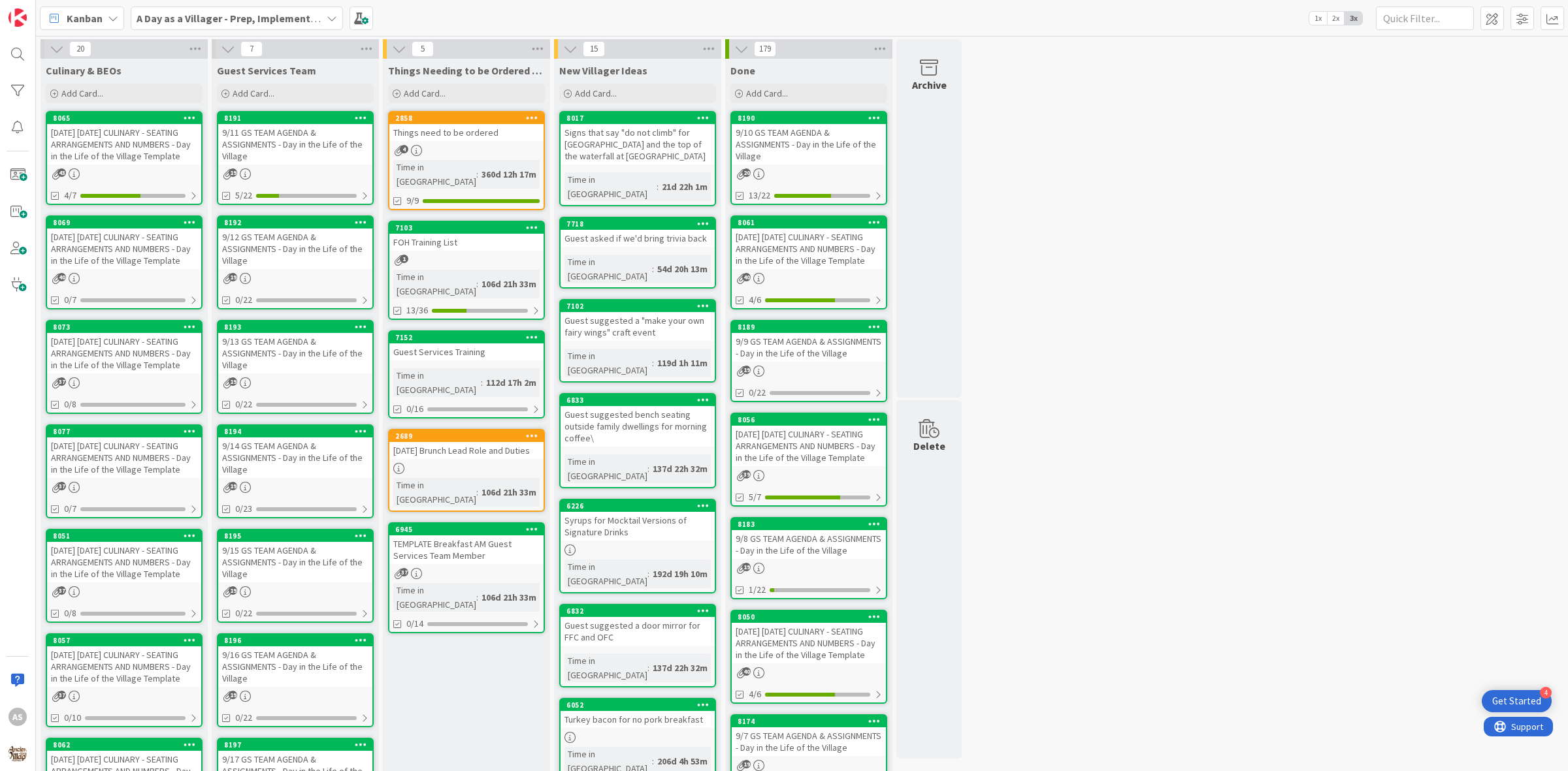
click at [266, 132] on div "9/11 GS TEAM AGENDA & ASSIGNMENTS - Day in the Life of the Village" at bounding box center [295, 144] width 154 height 40
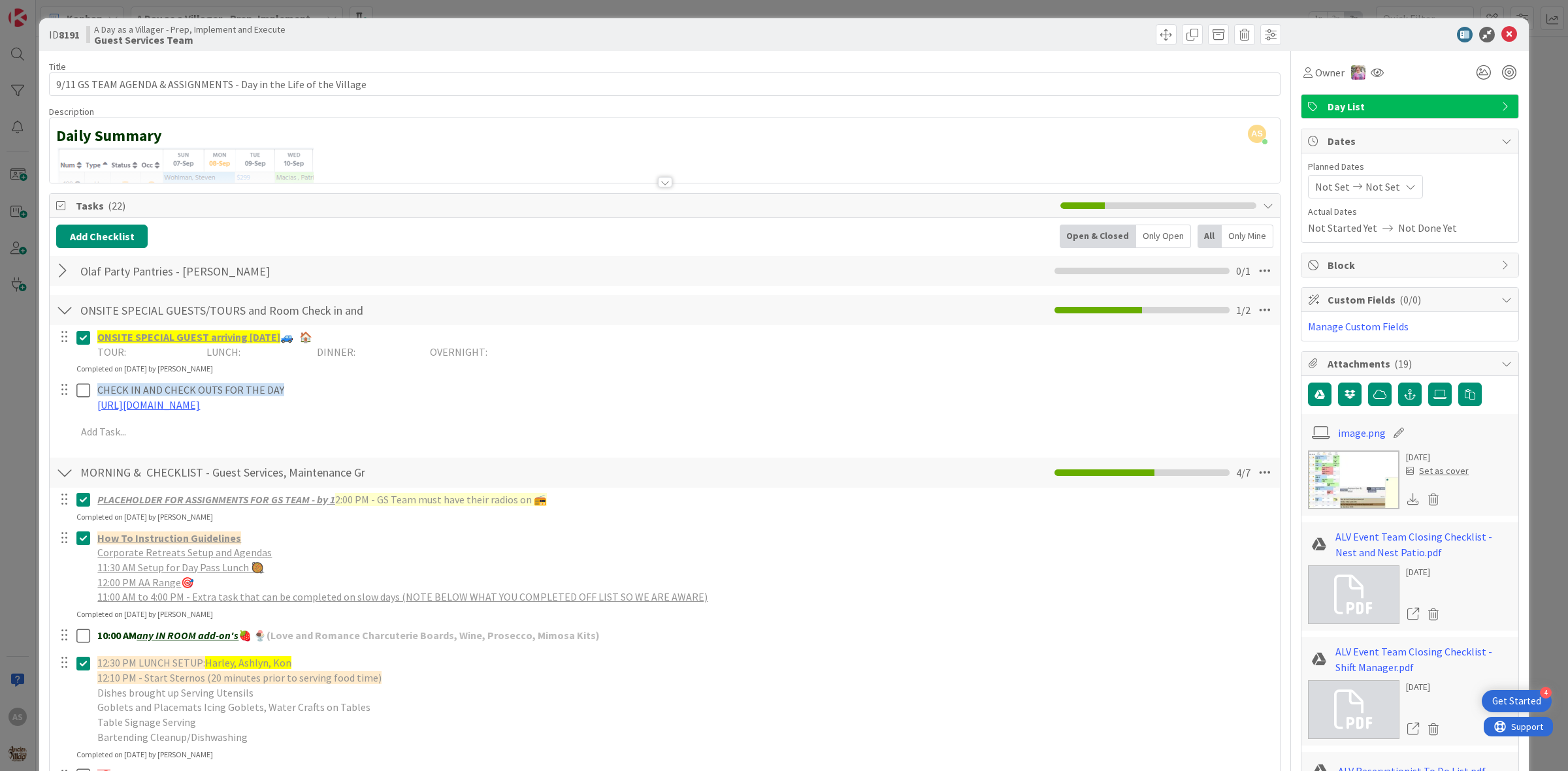
click at [66, 277] on div at bounding box center [65, 271] width 17 height 24
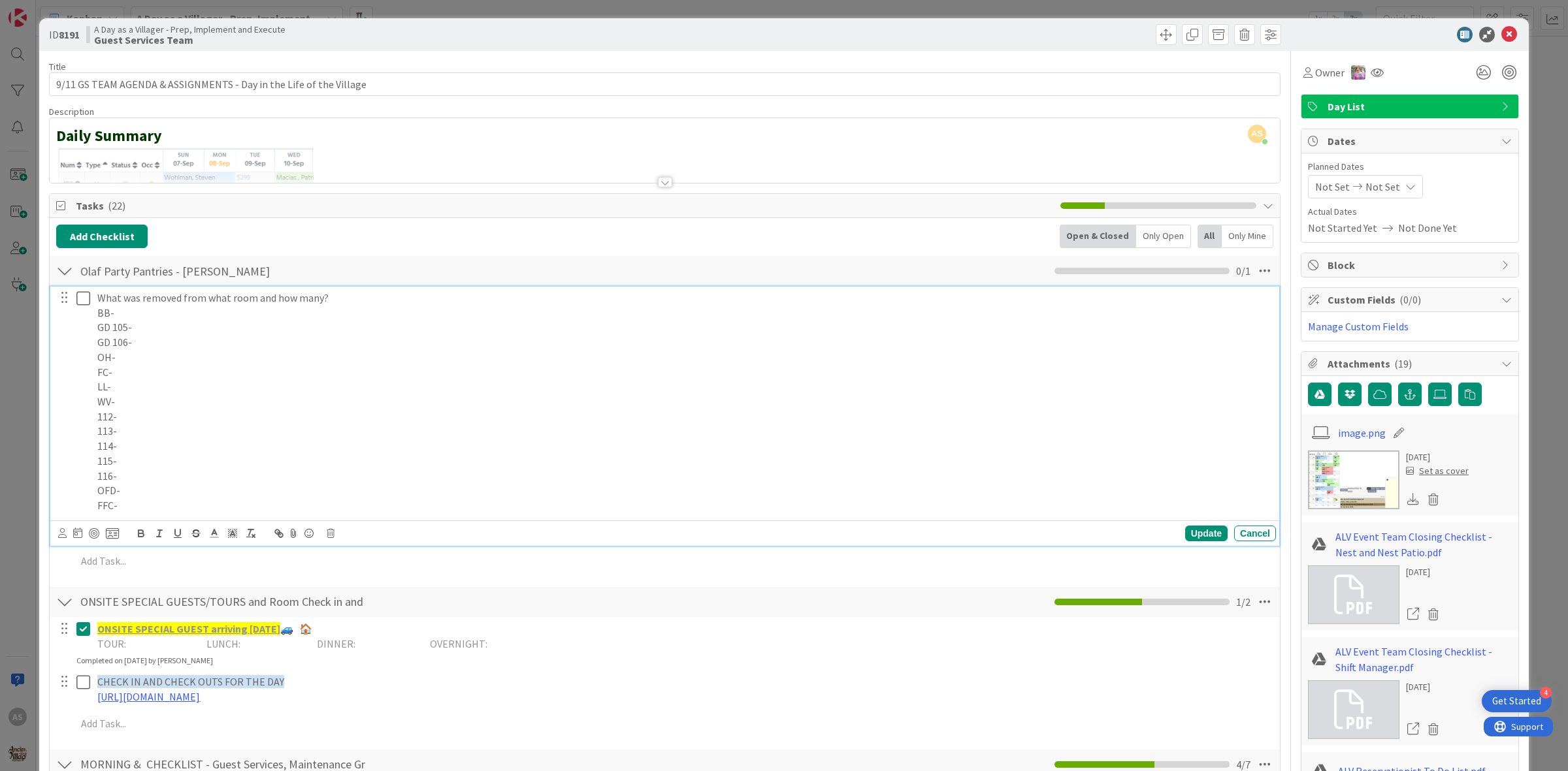
click at [139, 402] on p "WV-" at bounding box center [684, 401] width 1173 height 15
click at [1185, 531] on div "Update" at bounding box center [1206, 533] width 43 height 16
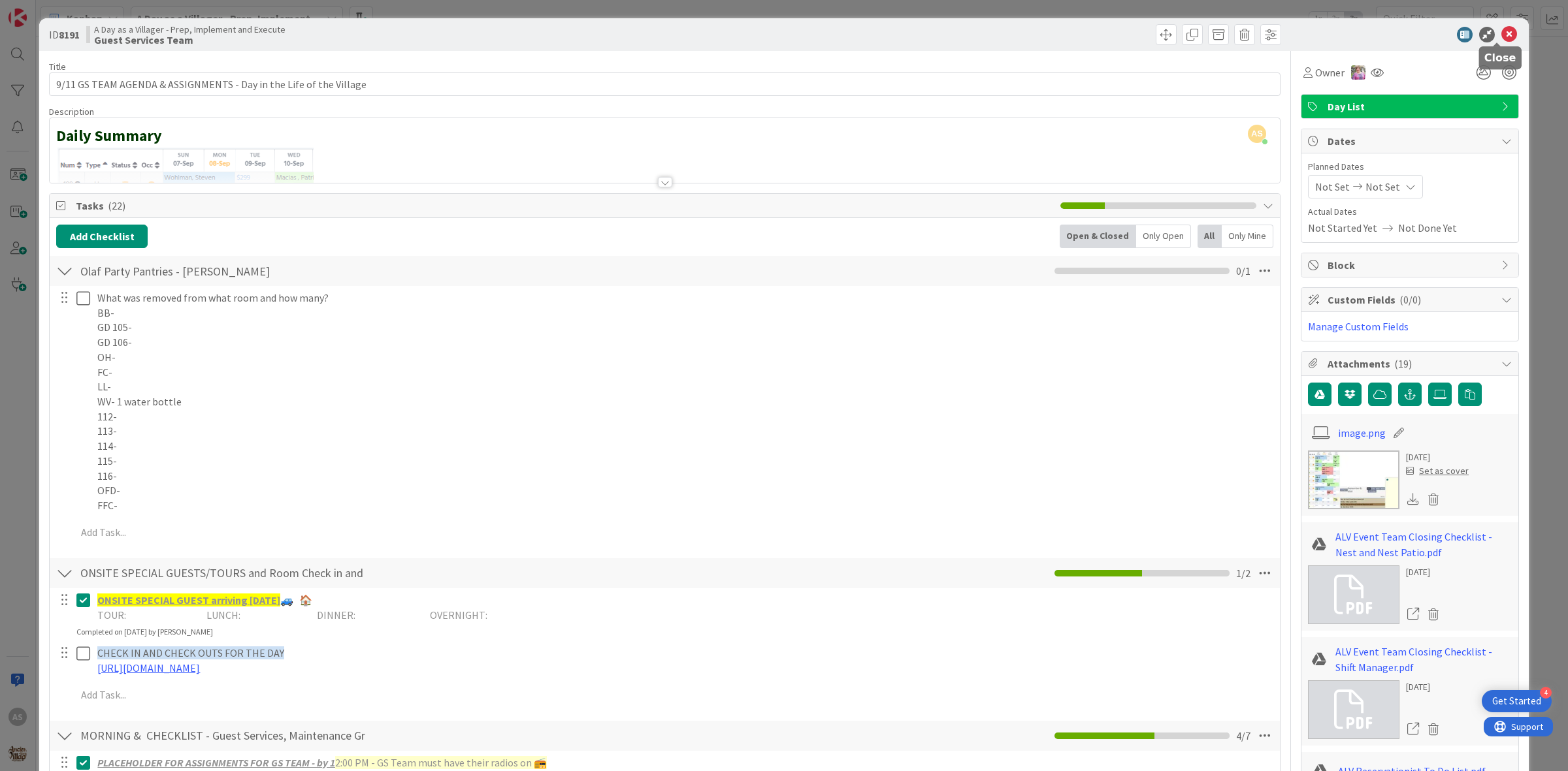
click at [1501, 39] on icon at bounding box center [1509, 35] width 16 height 16
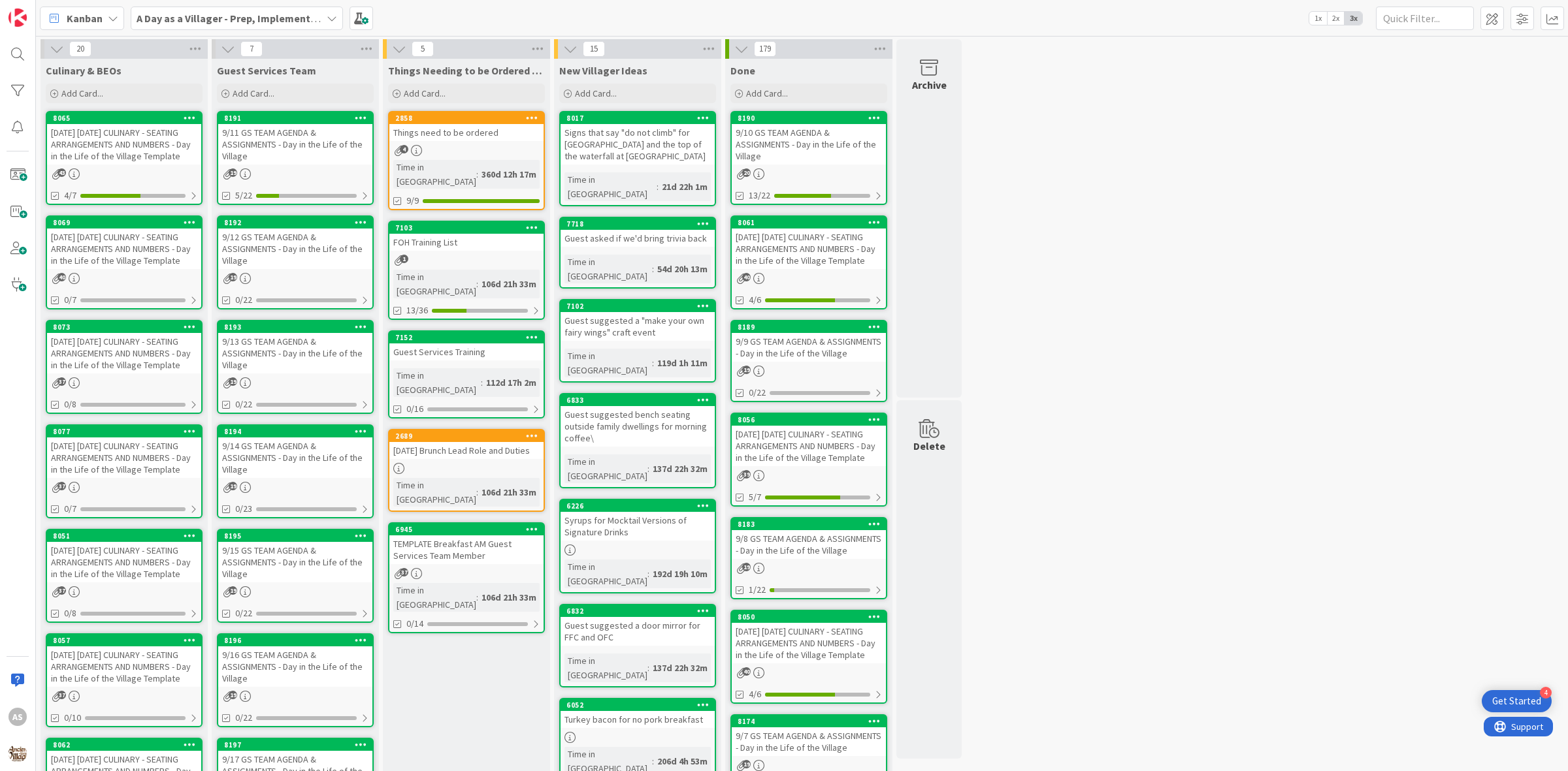
click at [69, 148] on div "[DATE] [DATE] CULINARY - SEATING ARRANGEMENTS AND NUMBERS - Day in the Life of …" at bounding box center [124, 144] width 154 height 40
